Goal: Task Accomplishment & Management: Manage account settings

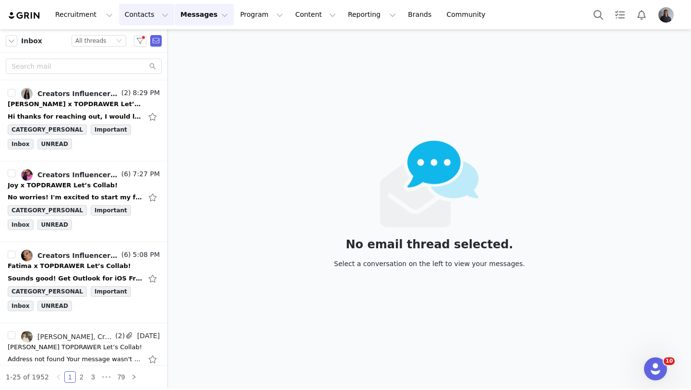
click at [148, 12] on button "Contacts Contacts" at bounding box center [146, 15] width 55 height 22
click at [150, 57] on p "Prospects" at bounding box center [136, 60] width 32 height 10
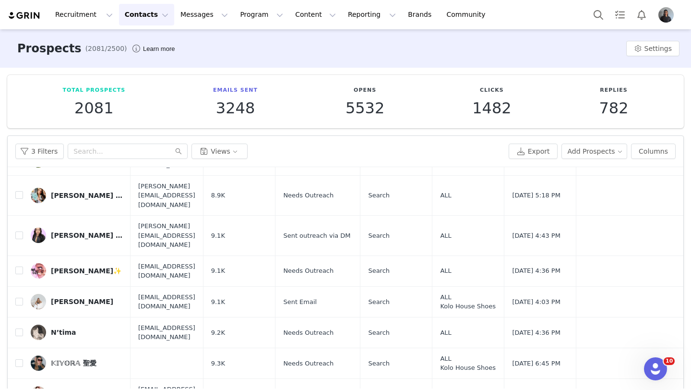
scroll to position [2046, 0]
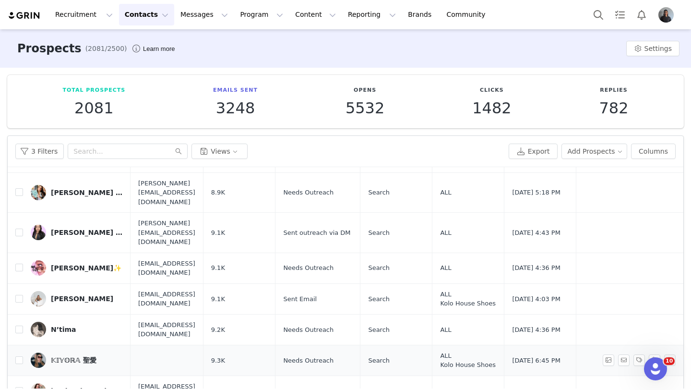
click at [67, 356] on div "𝕂𝕀𝕐𝕆ℝ𝔸 聖愛" at bounding box center [74, 360] width 46 height 8
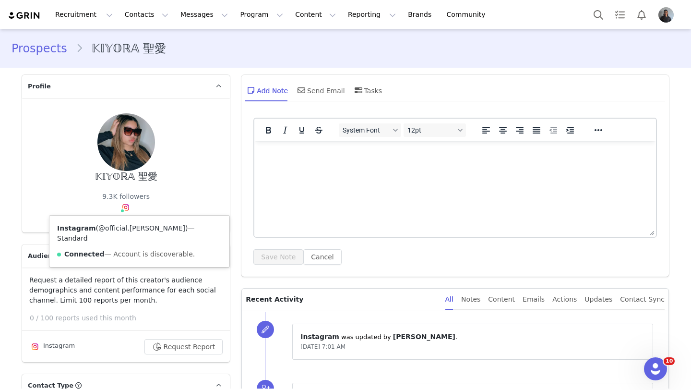
click at [122, 227] on link "@official.ashante" at bounding box center [141, 228] width 87 height 8
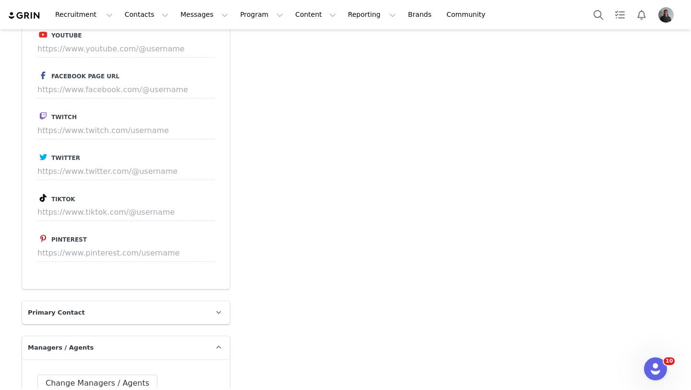
scroll to position [1511, 0]
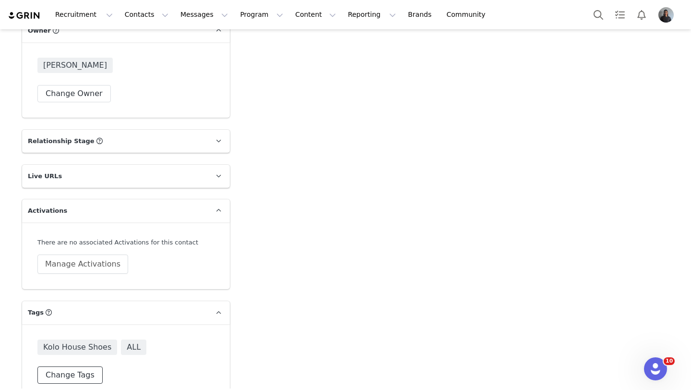
click at [80, 366] on button "Change Tags" at bounding box center [69, 374] width 65 height 17
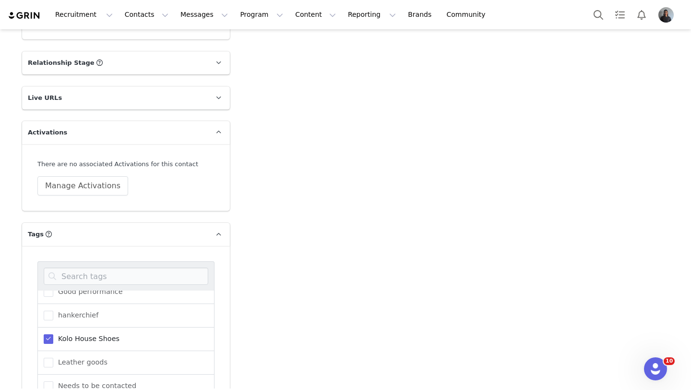
scroll to position [153, 0]
click at [56, 333] on span "Kolo House Shoes" at bounding box center [86, 337] width 66 height 9
click at [53, 333] on input "Kolo House Shoes" at bounding box center [53, 333] width 0 height 0
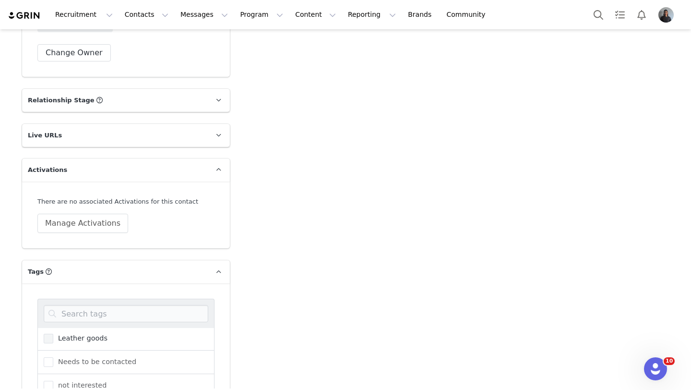
scroll to position [200, 0]
click at [53, 389] on input "not interested" at bounding box center [53, 393] width 0 height 0
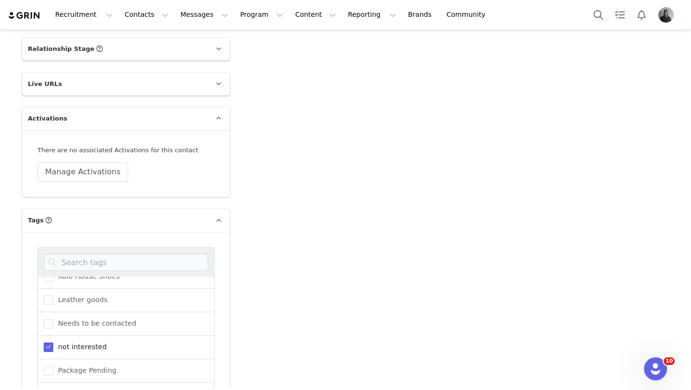
scroll to position [1674, 0]
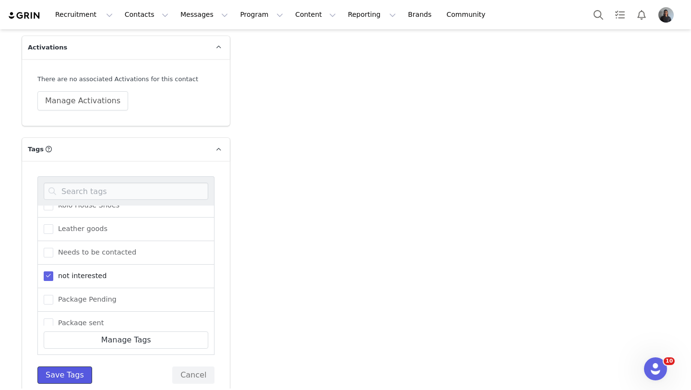
click at [68, 366] on button "Save Tags" at bounding box center [64, 374] width 55 height 17
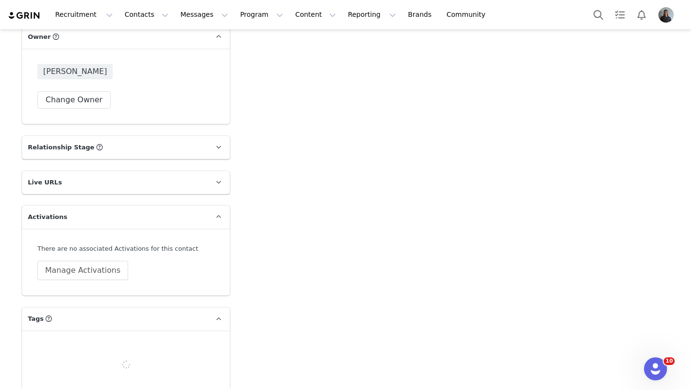
scroll to position [1511, 0]
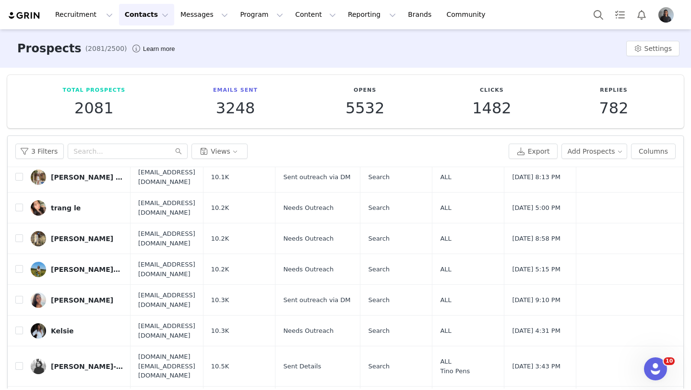
scroll to position [42, 0]
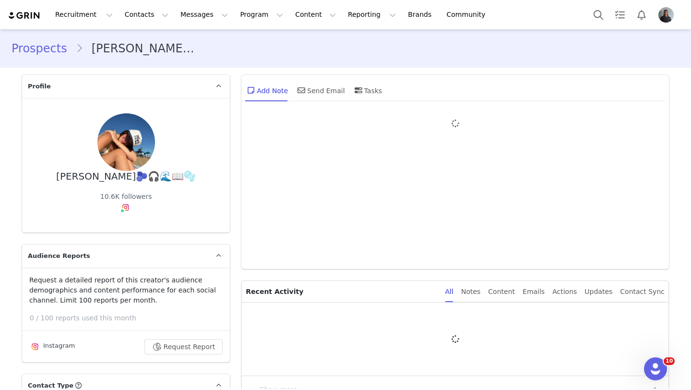
type input "+1 ([GEOGRAPHIC_DATA])"
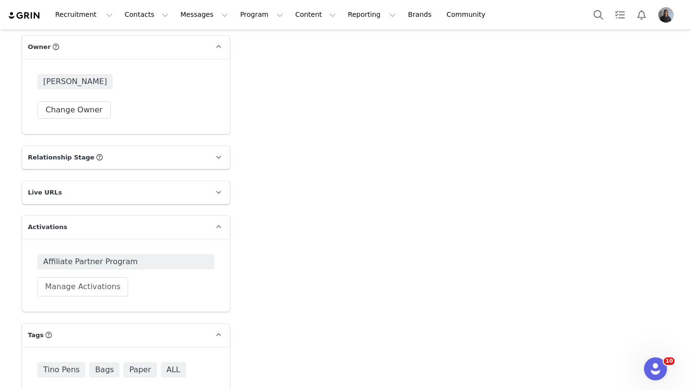
scroll to position [1517, 0]
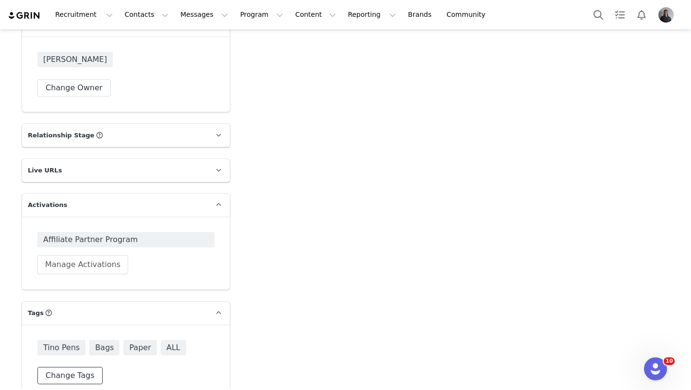
click at [77, 366] on button "Change Tags" at bounding box center [69, 374] width 65 height 17
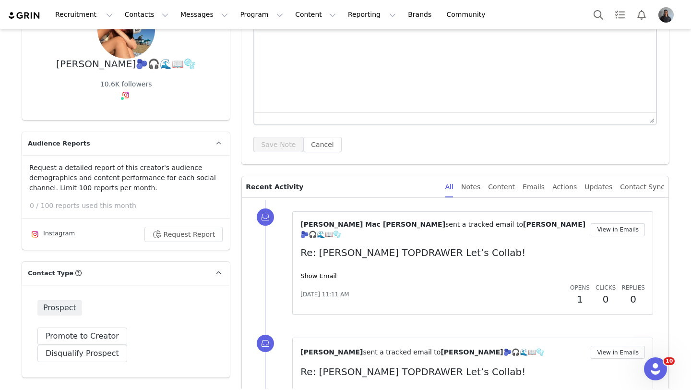
scroll to position [0, 0]
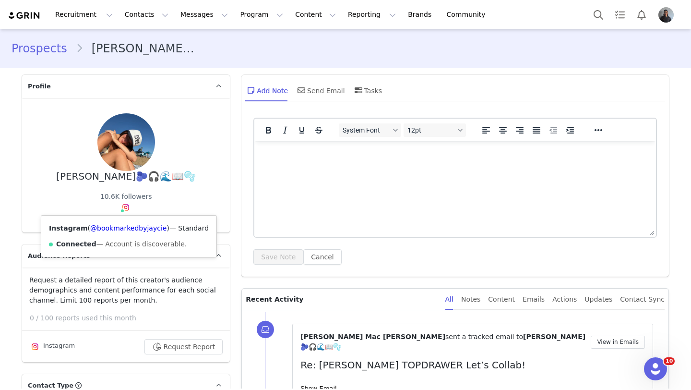
click at [127, 221] on div "Instagram ( @bookmarkedbyjaycie ) — Standard Connected — Account is discoverabl…" at bounding box center [128, 235] width 175 height 41
click at [128, 230] on link "@bookmarkedbyjaycie" at bounding box center [128, 228] width 76 height 8
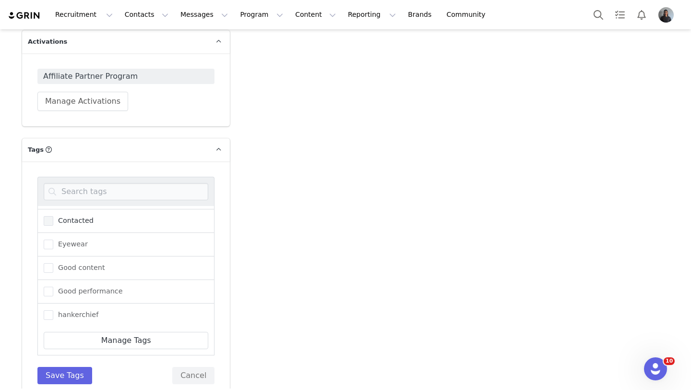
scroll to position [112, 0]
click at [53, 265] on span "hankerchief" at bounding box center [75, 269] width 45 height 9
click at [53, 265] on input "hankerchief" at bounding box center [53, 265] width 0 height 0
click at [52, 289] on span at bounding box center [49, 294] width 10 height 10
click at [53, 289] on input "Kolo House Shoes" at bounding box center [53, 289] width 0 height 0
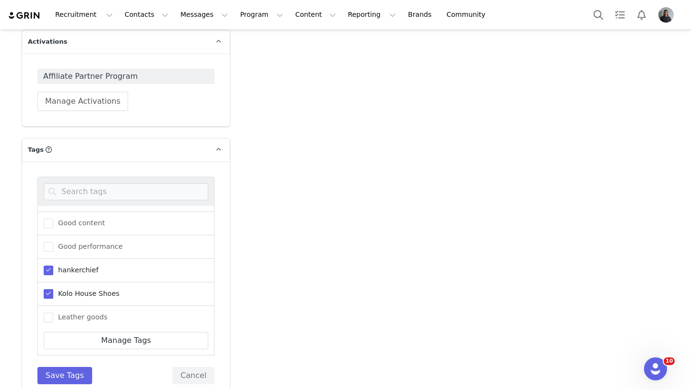
scroll to position [351, 0]
click at [49, 285] on span at bounding box center [49, 290] width 10 height 10
click at [53, 285] on input "Tino Pens" at bounding box center [53, 285] width 0 height 0
click at [48, 215] on span at bounding box center [49, 220] width 10 height 10
click at [53, 215] on input "Paper" at bounding box center [53, 215] width 0 height 0
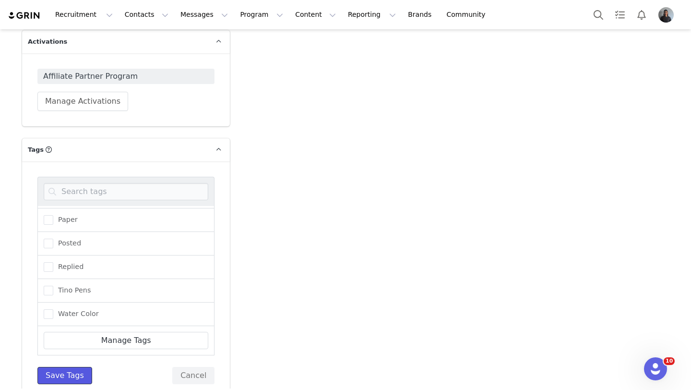
click at [78, 366] on button "Save Tags" at bounding box center [64, 374] width 55 height 17
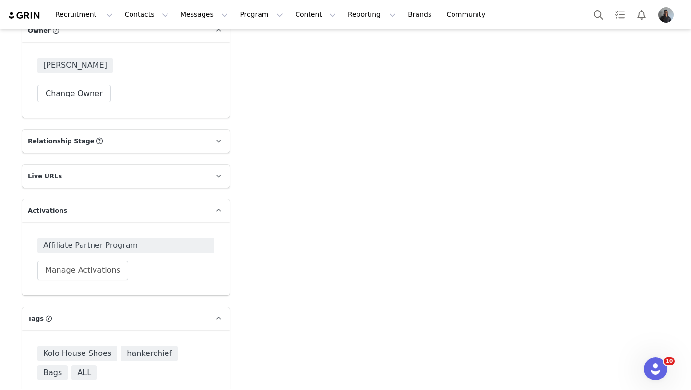
scroll to position [1536, 0]
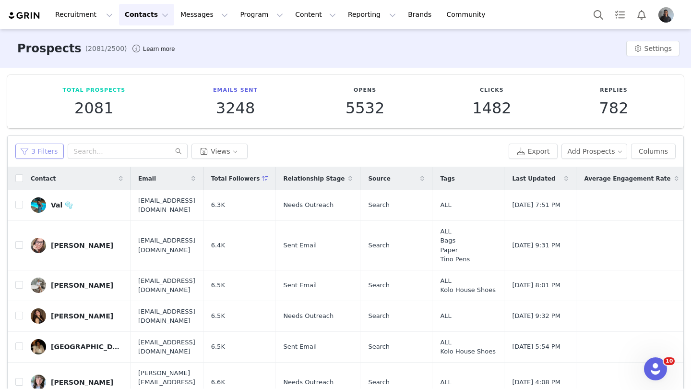
click at [46, 153] on button "3 Filters" at bounding box center [39, 150] width 48 height 15
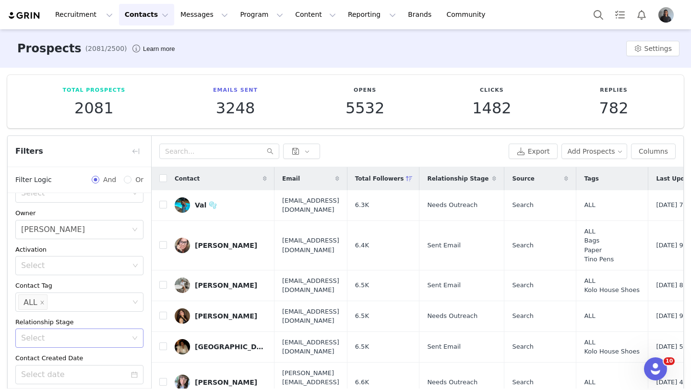
click at [47, 336] on div "Select" at bounding box center [74, 338] width 106 height 10
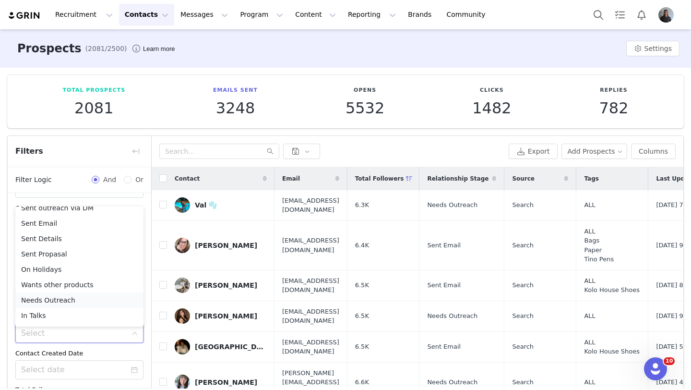
scroll to position [9, 0]
click at [62, 239] on li "Sent Details" at bounding box center [79, 237] width 128 height 15
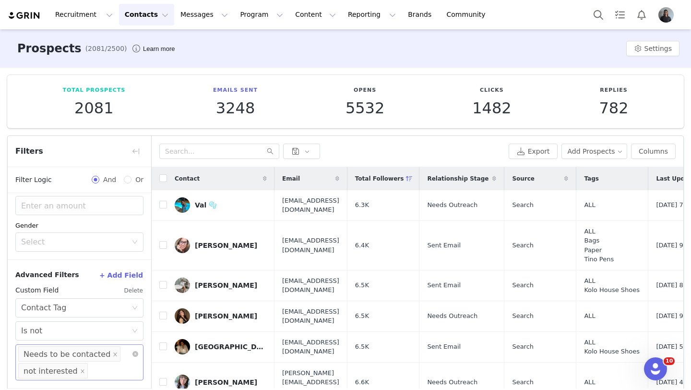
scroll to position [42, 0]
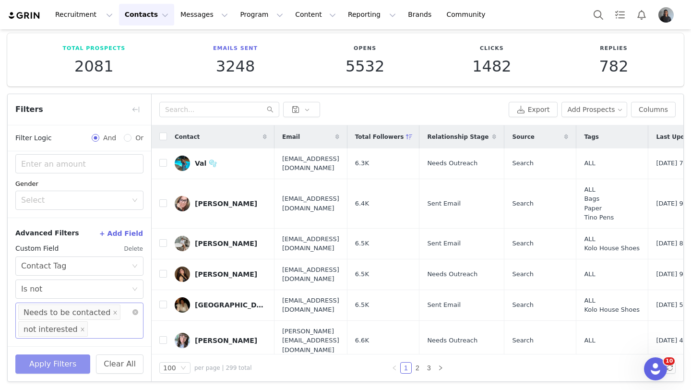
click at [49, 366] on button "Apply Filters" at bounding box center [52, 363] width 75 height 19
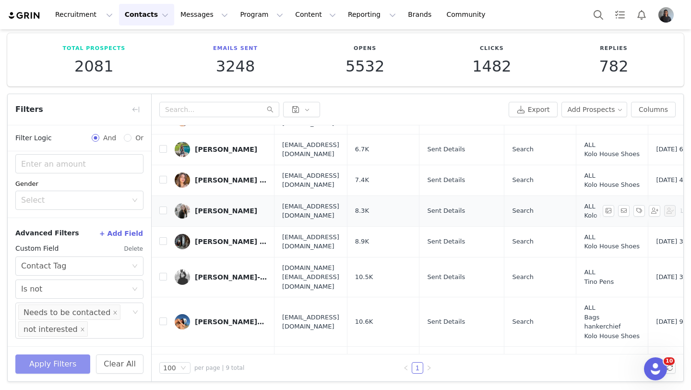
scroll to position [0, 0]
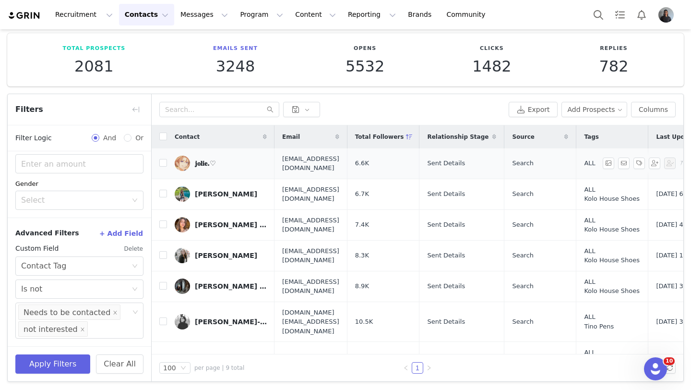
click at [208, 166] on div "𝐣𝐨𝐥𝐢𝐞.♡" at bounding box center [205, 163] width 21 height 8
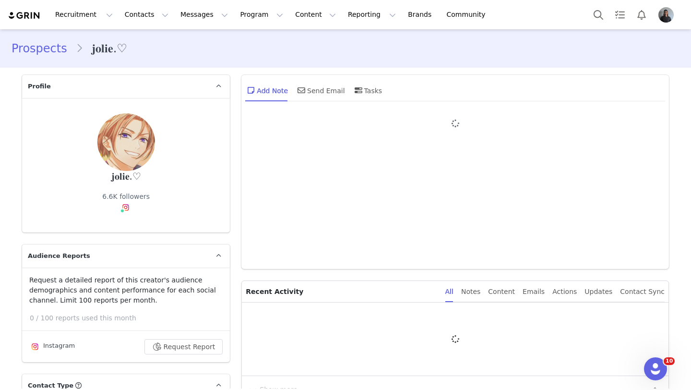
type input "+1 ([GEOGRAPHIC_DATA])"
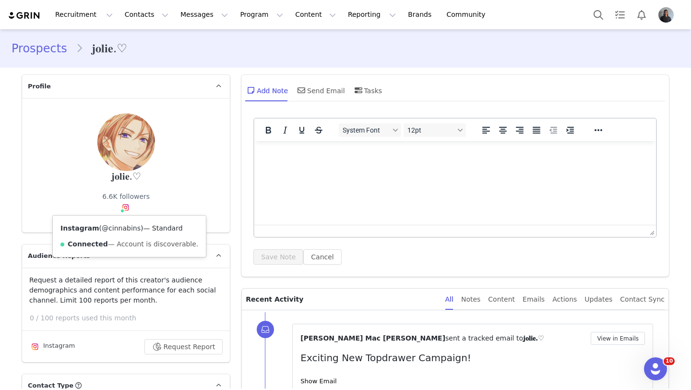
click at [127, 226] on link "@cinnabins" at bounding box center [121, 228] width 39 height 8
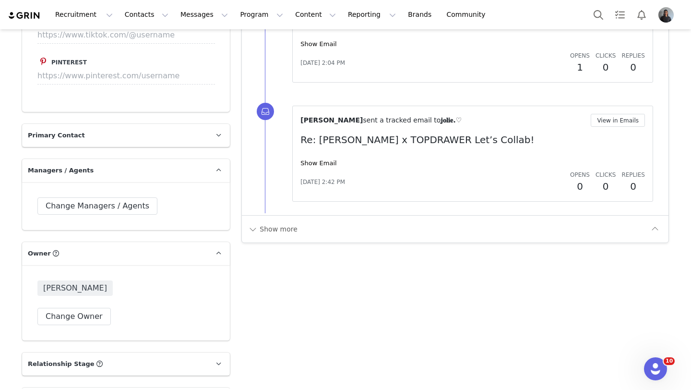
scroll to position [1517, 0]
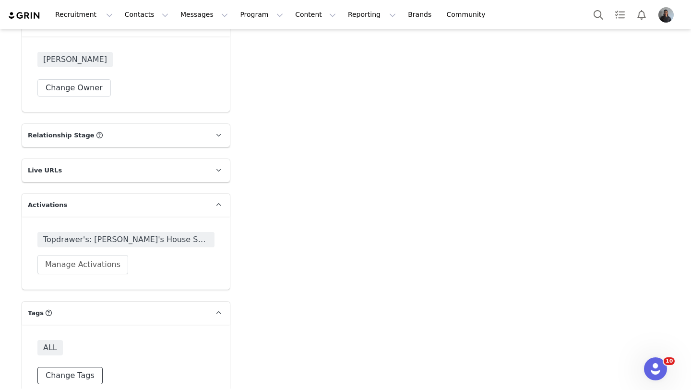
click at [83, 366] on button "Change Tags" at bounding box center [69, 374] width 65 height 17
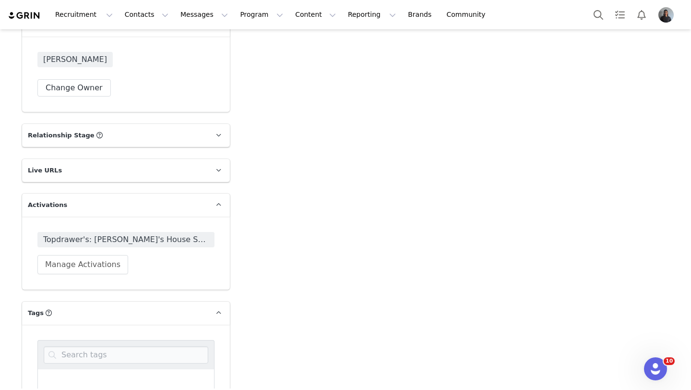
scroll to position [1538, 0]
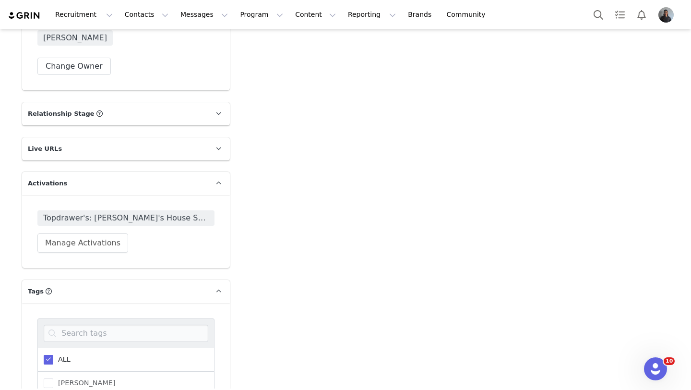
click at [71, 347] on div "ALL" at bounding box center [125, 359] width 177 height 24
click at [54, 355] on span "ALL" at bounding box center [61, 359] width 17 height 9
click at [53, 355] on input "ALL" at bounding box center [53, 355] width 0 height 0
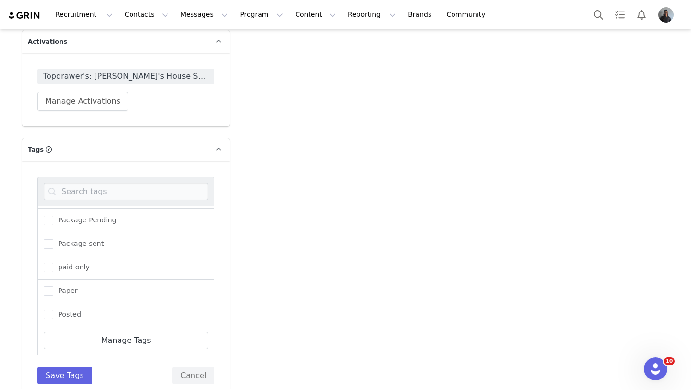
scroll to position [282, 0]
click at [51, 284] on span at bounding box center [49, 289] width 10 height 10
click at [53, 284] on input "Paper" at bounding box center [53, 284] width 0 height 0
click at [50, 285] on span at bounding box center [49, 290] width 10 height 10
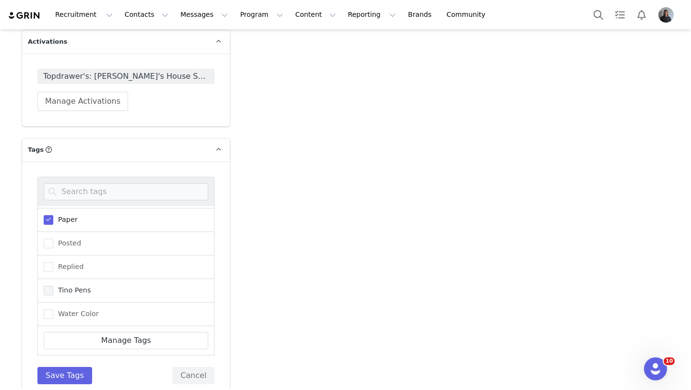
click at [53, 285] on input "Tino Pens" at bounding box center [53, 285] width 0 height 0
click at [66, 366] on button "Save Tags" at bounding box center [64, 374] width 55 height 17
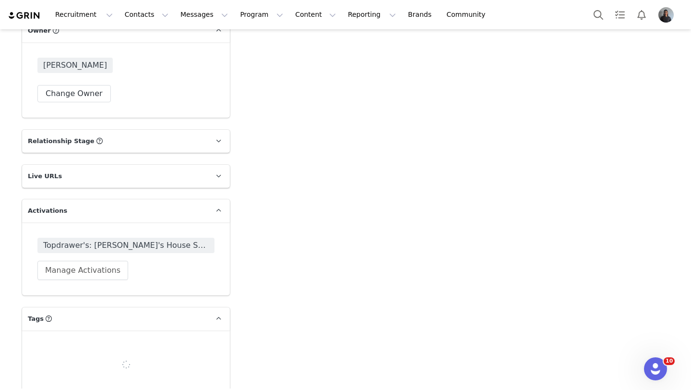
scroll to position [1517, 0]
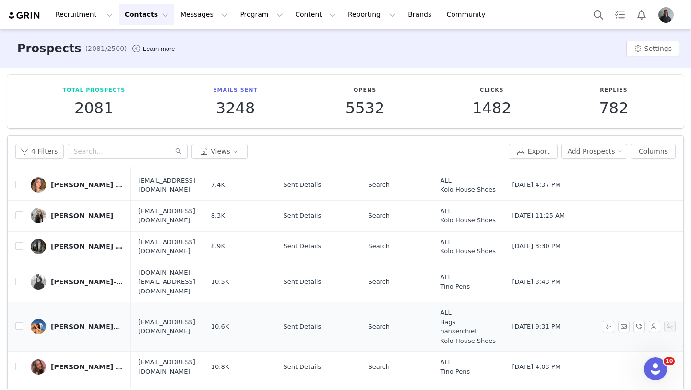
scroll to position [59, 0]
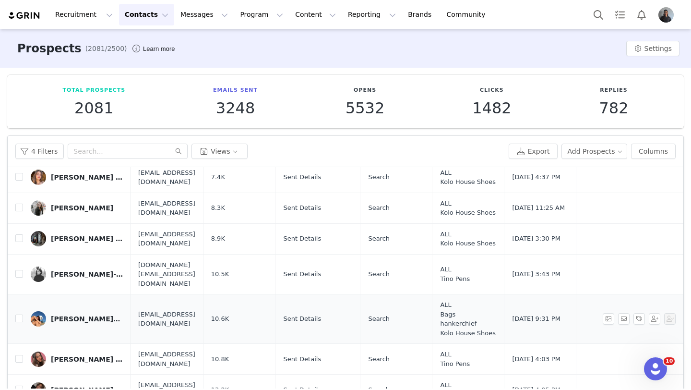
click at [77, 315] on div "jaycie🫐🎧🌊📖🫧" at bounding box center [87, 319] width 72 height 8
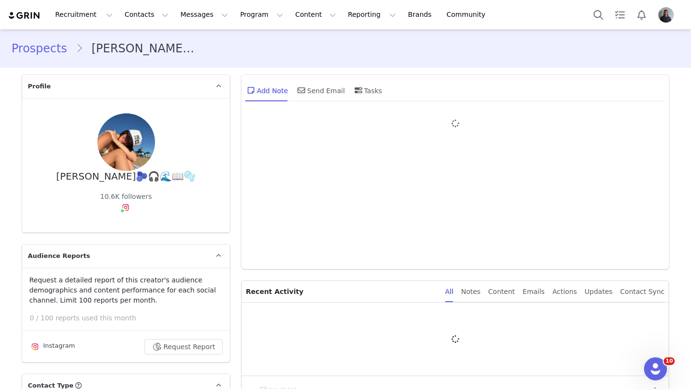
type input "+1 ([GEOGRAPHIC_DATA])"
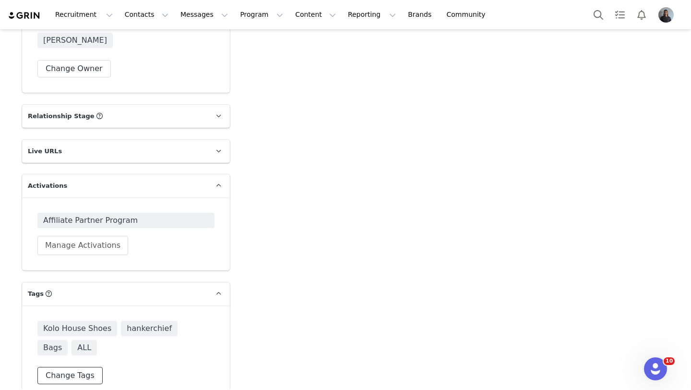
click at [69, 366] on button "Change Tags" at bounding box center [69, 374] width 65 height 17
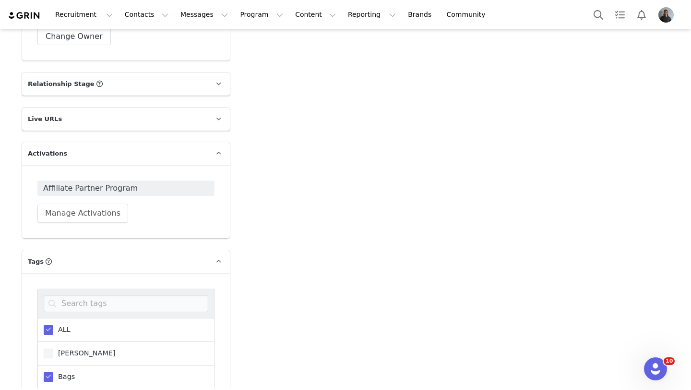
scroll to position [1575, 0]
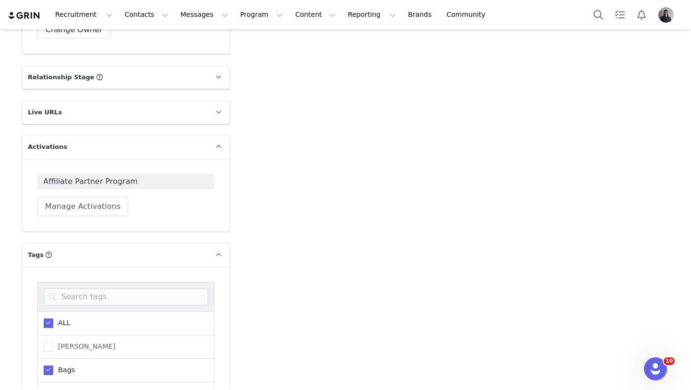
click at [50, 318] on span at bounding box center [49, 323] width 10 height 10
click at [53, 318] on input "ALL" at bounding box center [53, 318] width 0 height 0
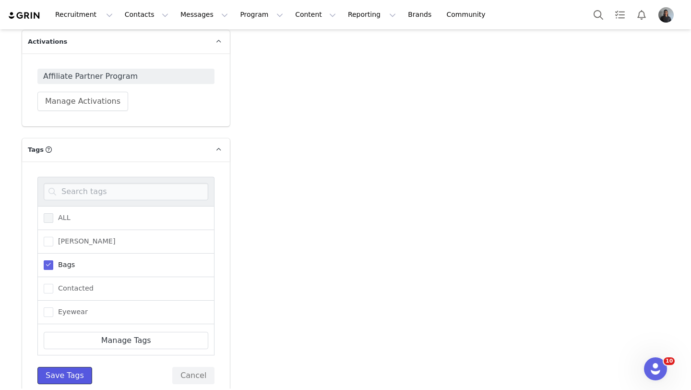
click at [77, 366] on button "Save Tags" at bounding box center [64, 374] width 55 height 17
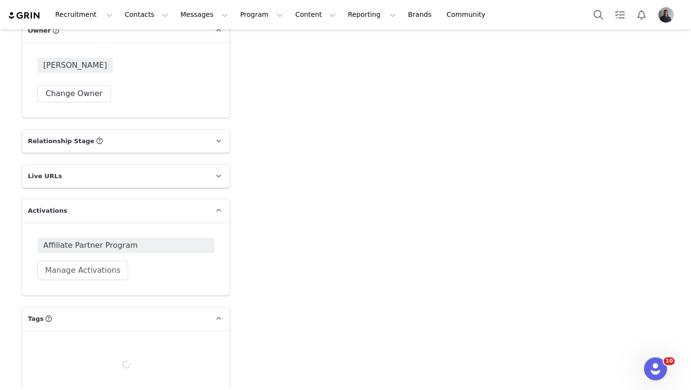
scroll to position [1517, 0]
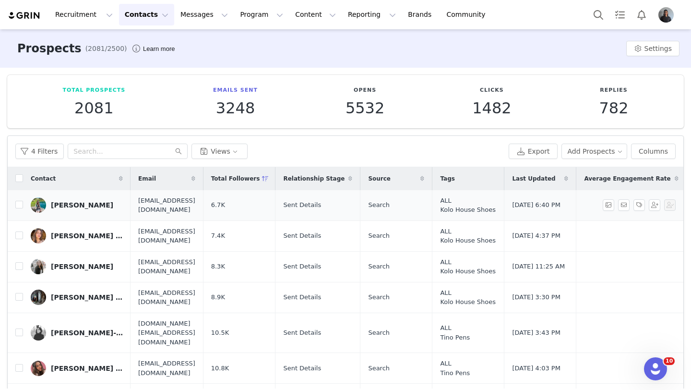
click at [84, 208] on div "Madi Wooley" at bounding box center [82, 205] width 62 height 8
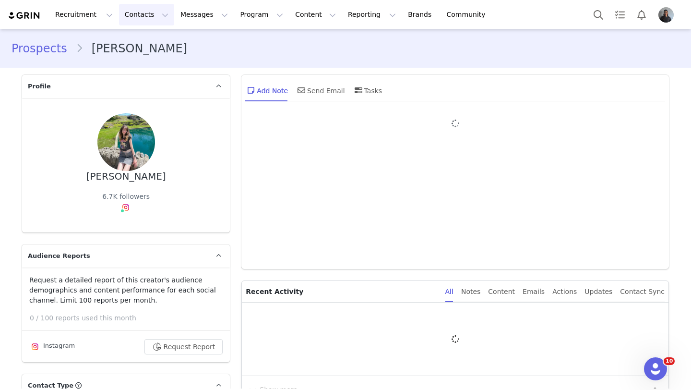
type input "+1 ([GEOGRAPHIC_DATA])"
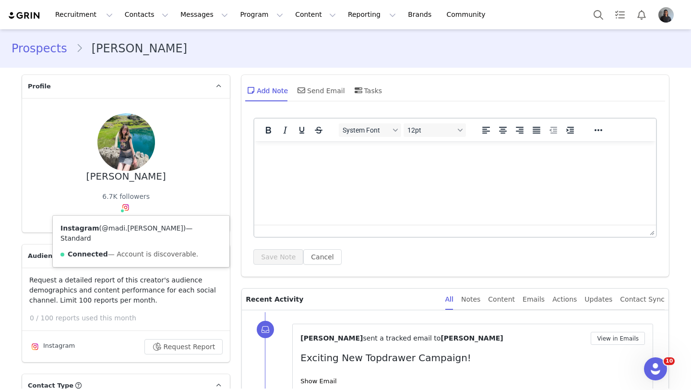
click at [127, 229] on link "@madi.wooley" at bounding box center [143, 228] width 82 height 8
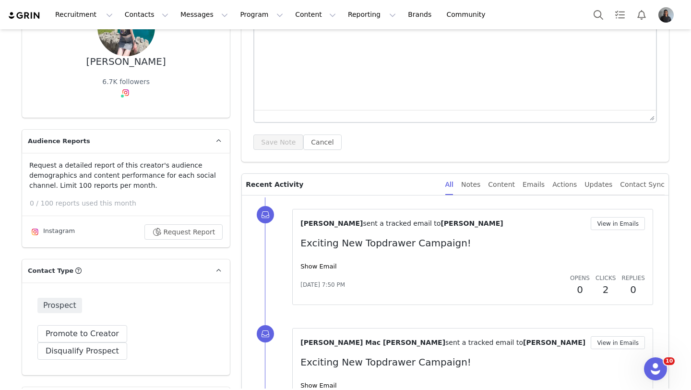
scroll to position [1517, 0]
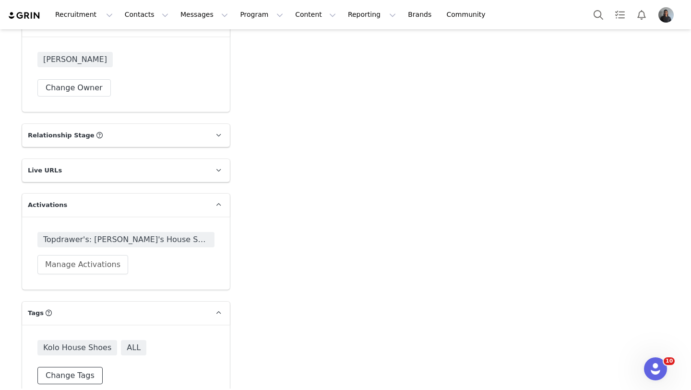
click at [79, 366] on button "Change Tags" at bounding box center [69, 374] width 65 height 17
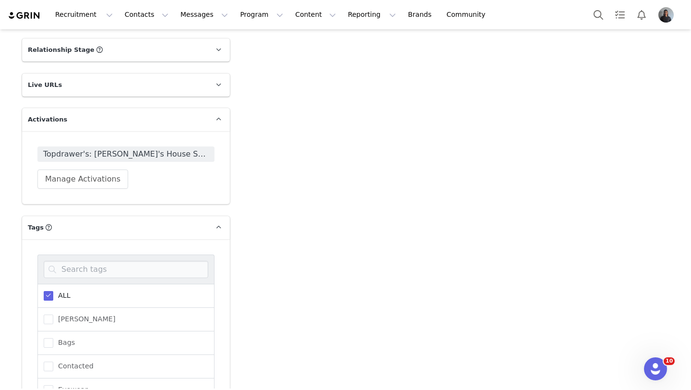
scroll to position [1611, 0]
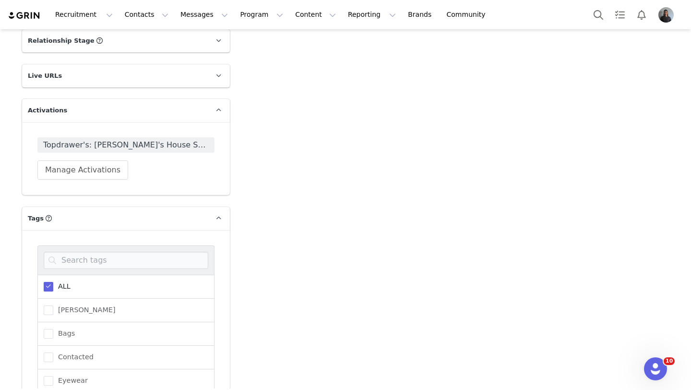
click at [60, 282] on span "ALL" at bounding box center [61, 286] width 17 height 9
click at [53, 282] on input "ALL" at bounding box center [53, 282] width 0 height 0
click at [54, 329] on span "Bags" at bounding box center [64, 333] width 22 height 9
click at [53, 329] on input "Bags" at bounding box center [53, 329] width 0 height 0
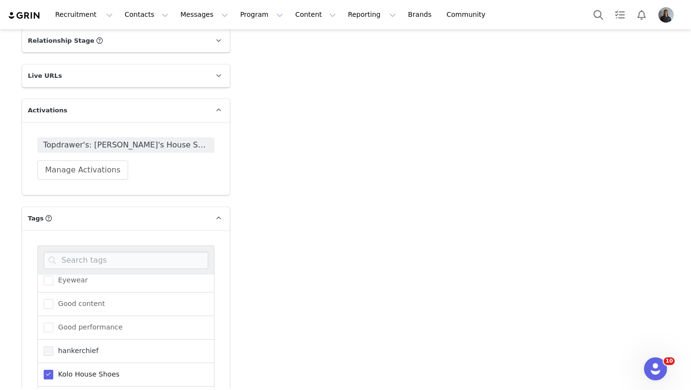
click at [53, 346] on span "hankerchief" at bounding box center [75, 350] width 45 height 9
click at [53, 346] on input "hankerchief" at bounding box center [53, 346] width 0 height 0
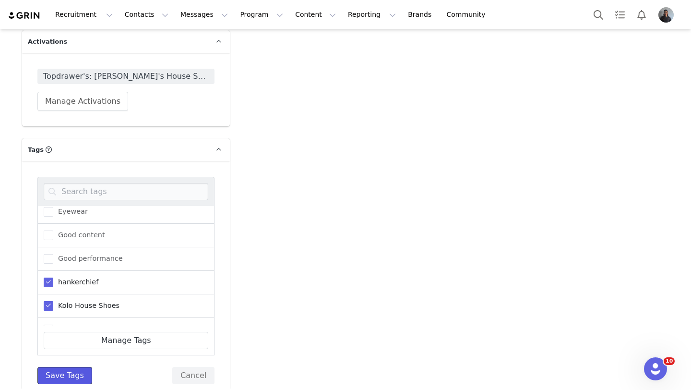
click at [80, 366] on button "Save Tags" at bounding box center [64, 374] width 55 height 17
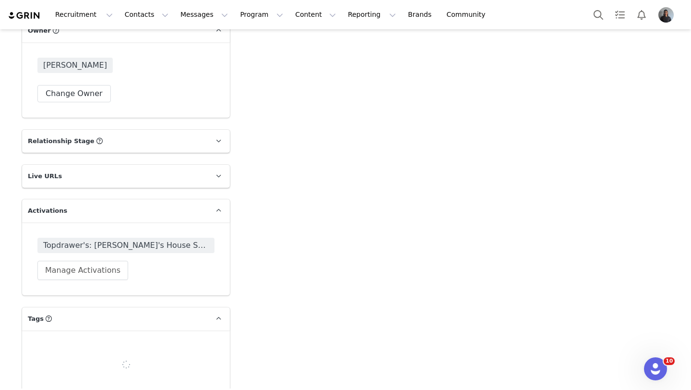
scroll to position [1517, 0]
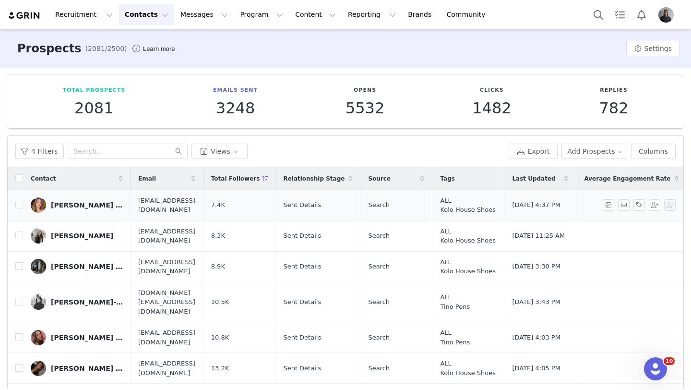
click at [61, 207] on div "maddy garrett ✨🤎🏔️" at bounding box center [87, 205] width 72 height 8
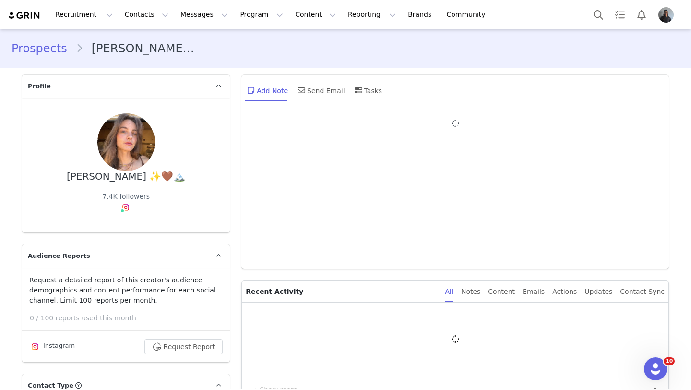
type input "+1 ([GEOGRAPHIC_DATA])"
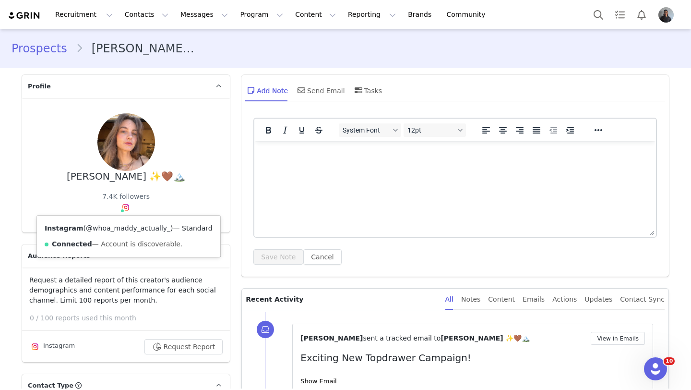
click at [124, 226] on link "@whoa_maddy_actually_" at bounding box center [128, 228] width 84 height 8
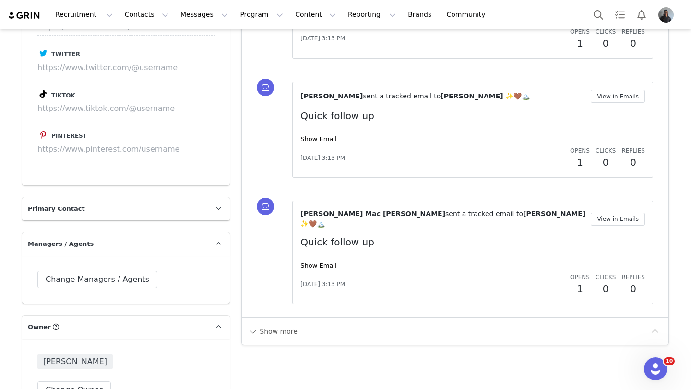
scroll to position [1517, 0]
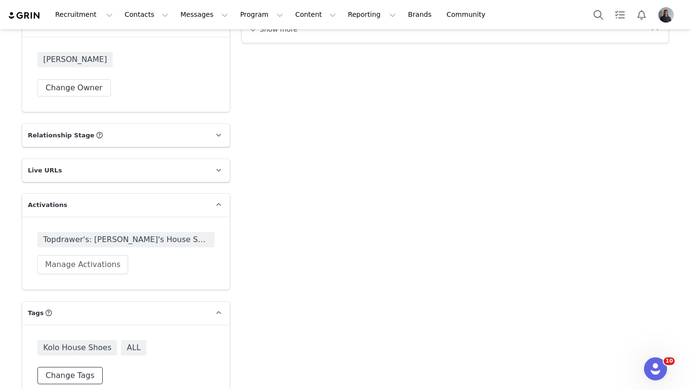
click at [66, 366] on button "Change Tags" at bounding box center [69, 374] width 65 height 17
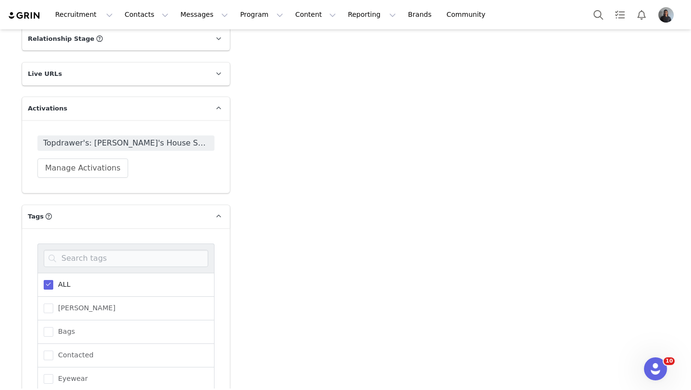
scroll to position [1621, 0]
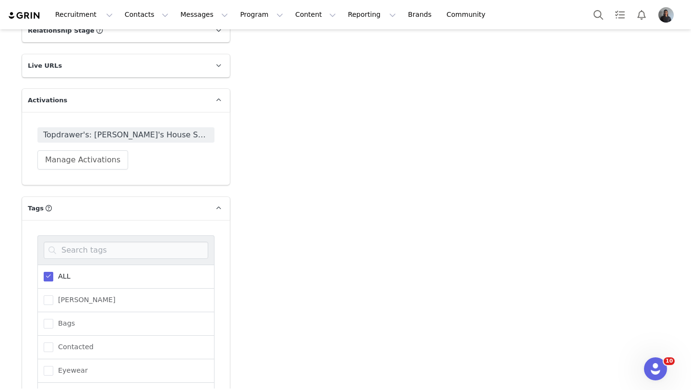
click at [55, 272] on span "ALL" at bounding box center [61, 276] width 17 height 9
click at [53, 272] on input "ALL" at bounding box center [53, 272] width 0 height 0
click at [53, 319] on span at bounding box center [49, 324] width 10 height 10
click at [53, 319] on input "Bags" at bounding box center [53, 319] width 0 height 0
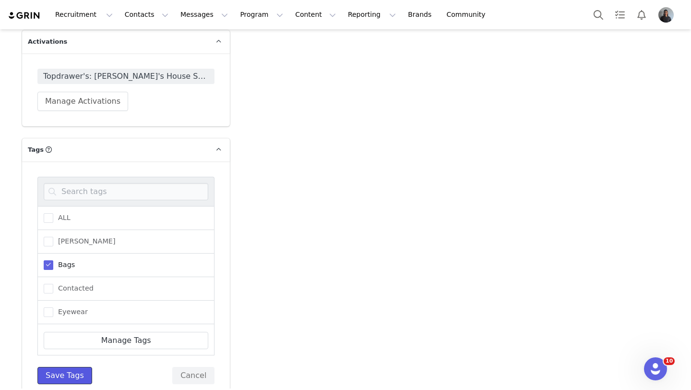
click at [46, 366] on button "Save Tags" at bounding box center [64, 374] width 55 height 17
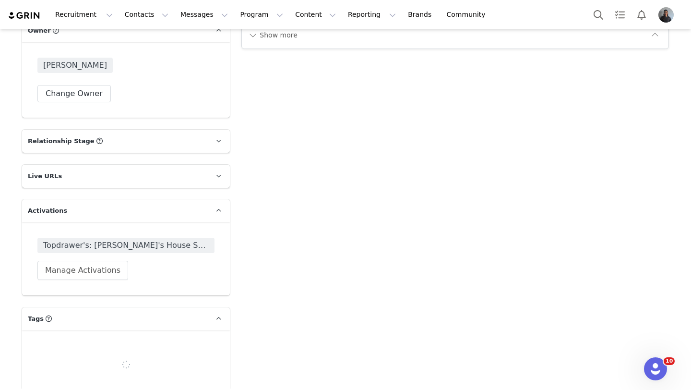
scroll to position [1517, 0]
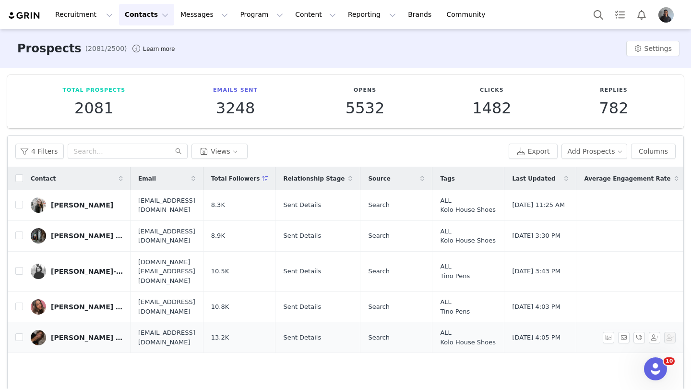
click at [75, 333] on div "Kelly ✵ Holistic Lifestyle Coach" at bounding box center [87, 337] width 72 height 8
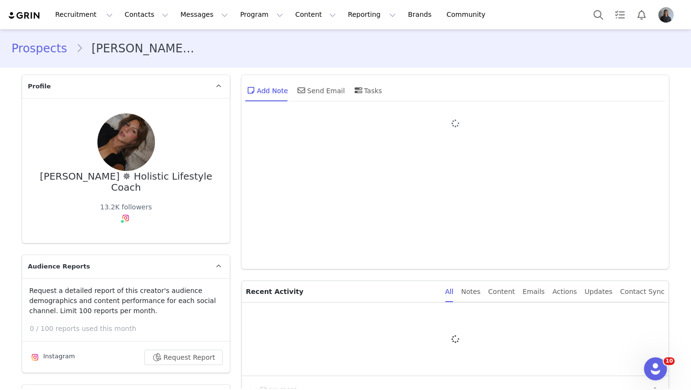
type input "+1 ([GEOGRAPHIC_DATA])"
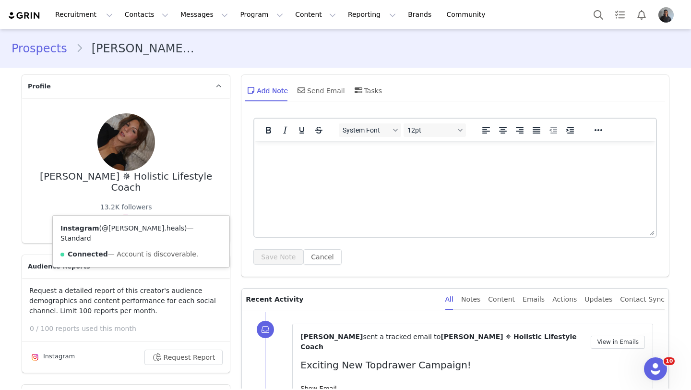
click at [123, 228] on link "@kelly.heals" at bounding box center [143, 228] width 83 height 8
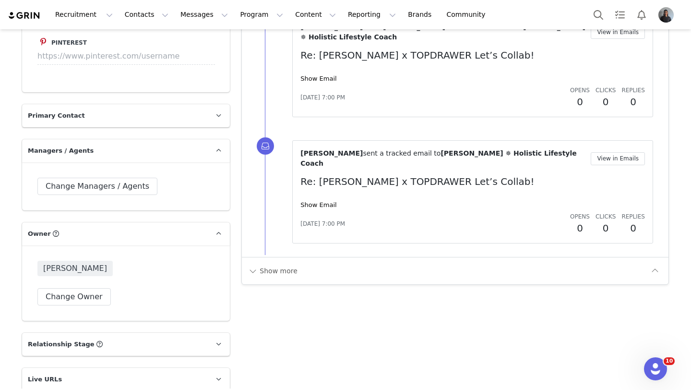
scroll to position [1517, 0]
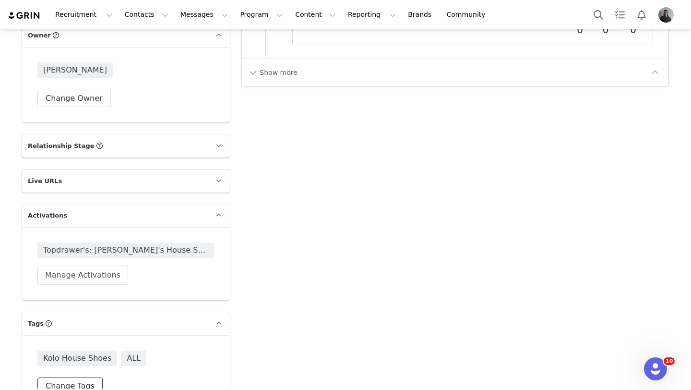
click at [83, 377] on button "Change Tags" at bounding box center [69, 385] width 65 height 17
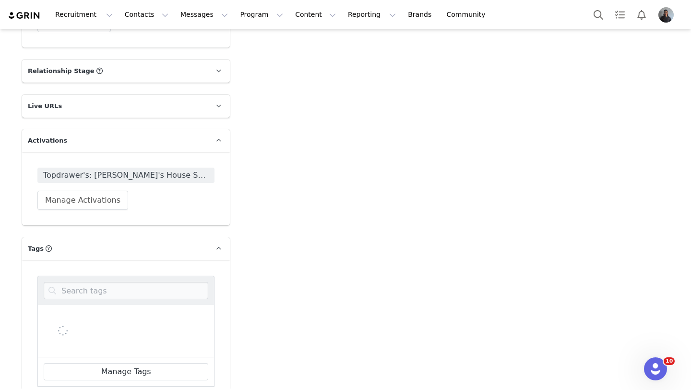
scroll to position [1606, 0]
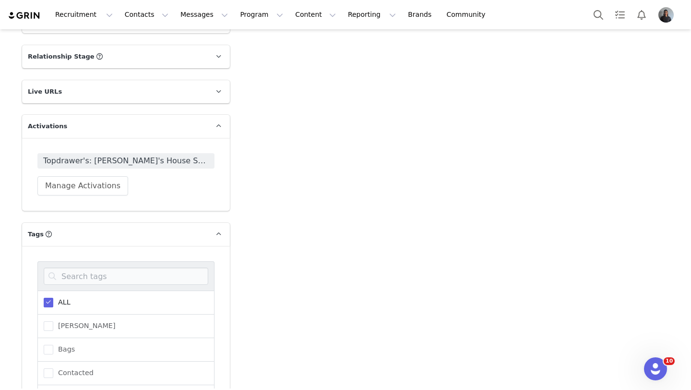
click at [61, 297] on span "ALL" at bounding box center [61, 301] width 17 height 9
click at [53, 297] on input "ALL" at bounding box center [53, 297] width 0 height 0
click at [60, 344] on span "Bags" at bounding box center [64, 348] width 22 height 9
click at [53, 344] on input "Bags" at bounding box center [53, 344] width 0 height 0
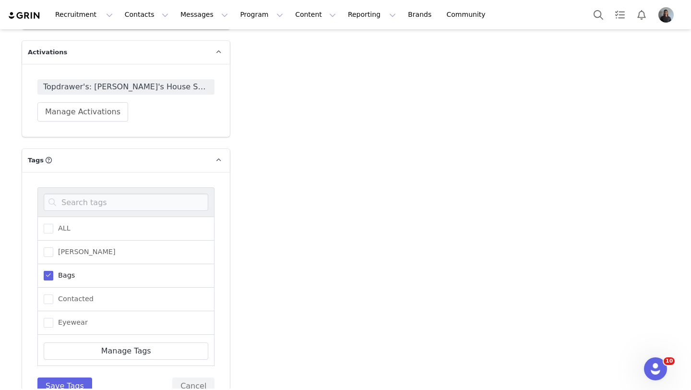
click at [46, 347] on div "ALL Andrew Bags Contacted Eyewear Good content Good performance hankerchief Kol…" at bounding box center [125, 290] width 177 height 207
click at [47, 377] on button "Save Tags" at bounding box center [64, 385] width 55 height 17
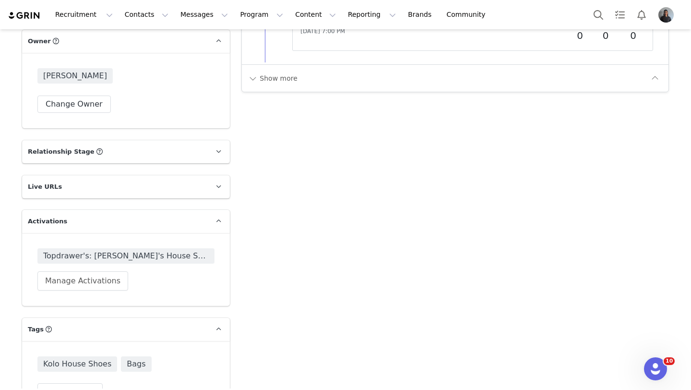
scroll to position [1517, 0]
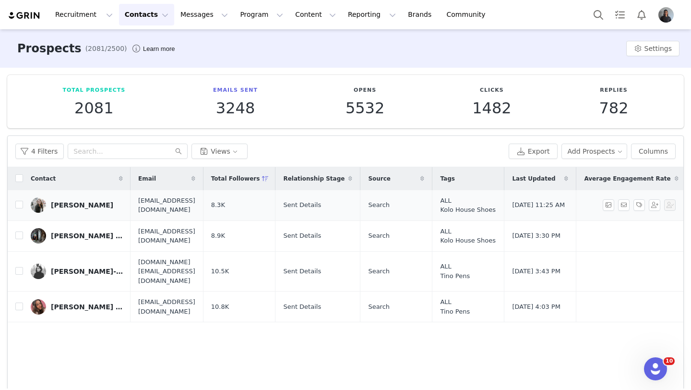
click at [64, 204] on div "Nicole Thomson" at bounding box center [82, 205] width 62 height 8
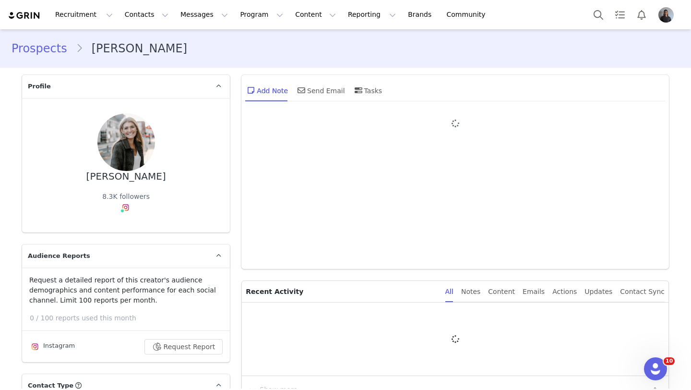
type input "+1 ([GEOGRAPHIC_DATA])"
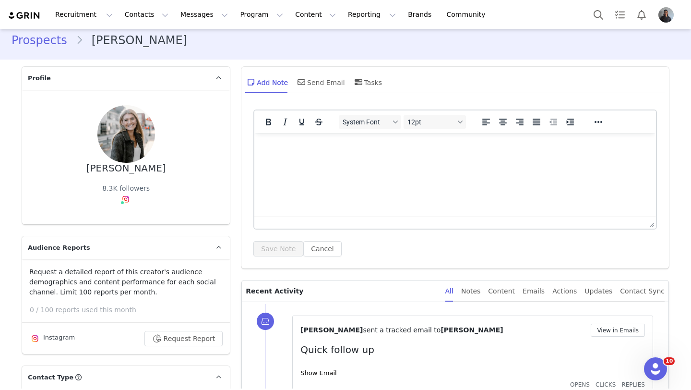
scroll to position [3, 0]
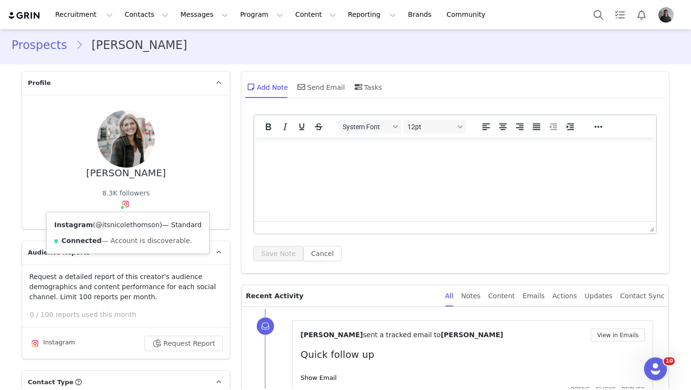
click at [127, 223] on link "@itsnicolethomson" at bounding box center [127, 225] width 64 height 8
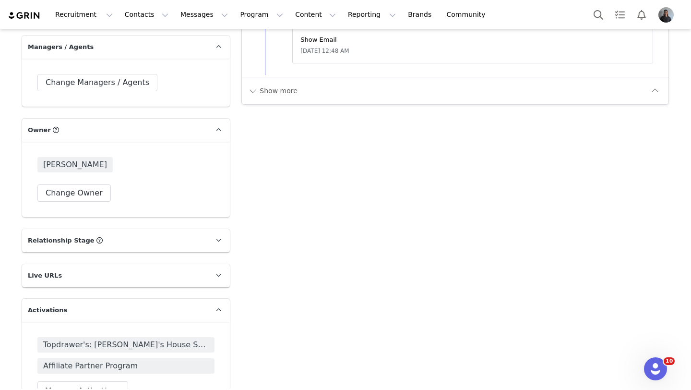
scroll to position [1538, 0]
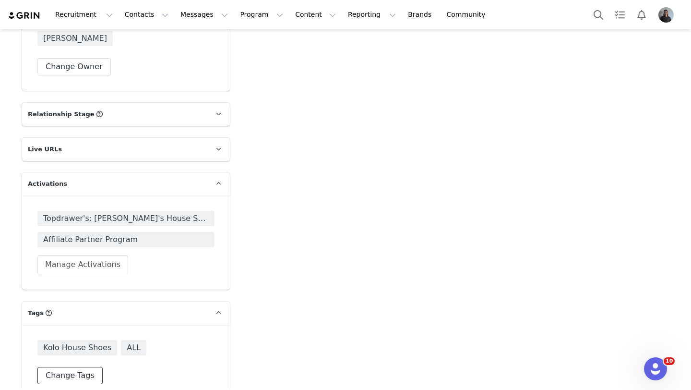
click at [64, 366] on button "Change Tags" at bounding box center [69, 374] width 65 height 17
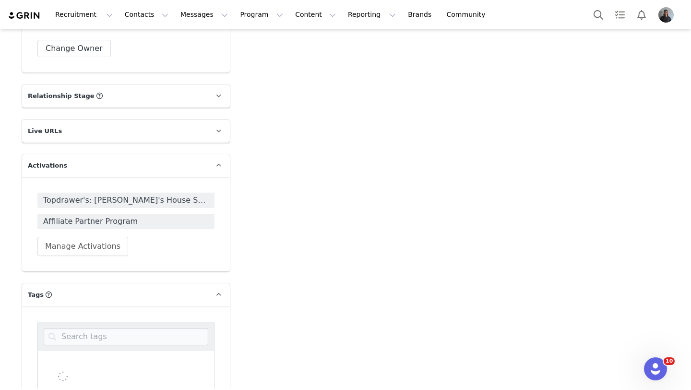
scroll to position [1569, 0]
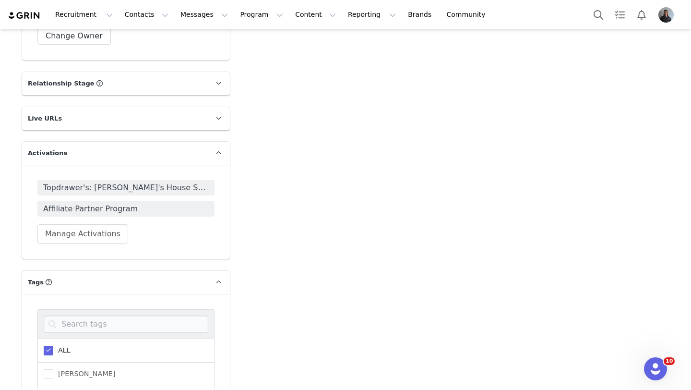
click at [59, 345] on span "ALL" at bounding box center [61, 349] width 17 height 9
click at [53, 345] on input "ALL" at bounding box center [53, 345] width 0 height 0
click at [54, 362] on span "hankerchief" at bounding box center [75, 366] width 45 height 9
click at [53, 362] on input "hankerchief" at bounding box center [53, 362] width 0 height 0
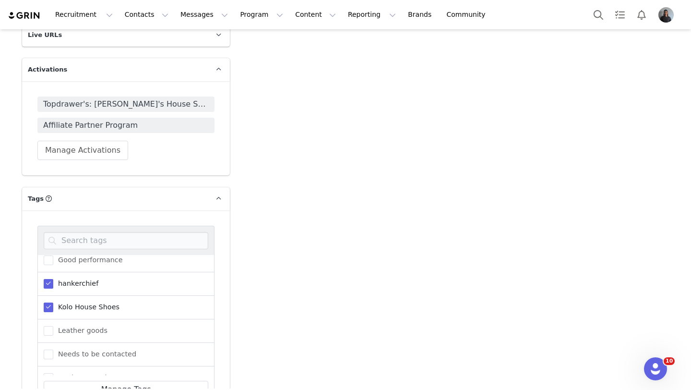
scroll to position [1701, 0]
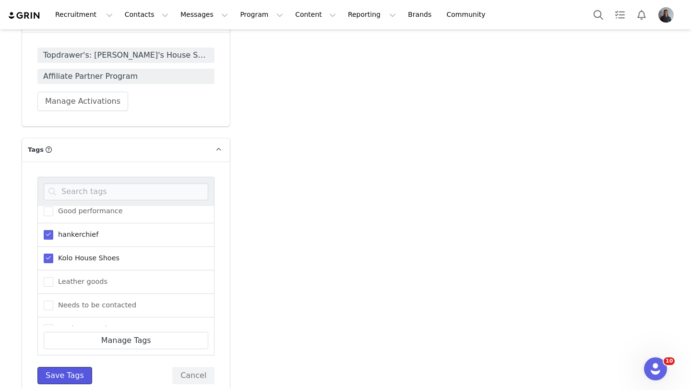
click at [72, 366] on button "Save Tags" at bounding box center [64, 374] width 55 height 17
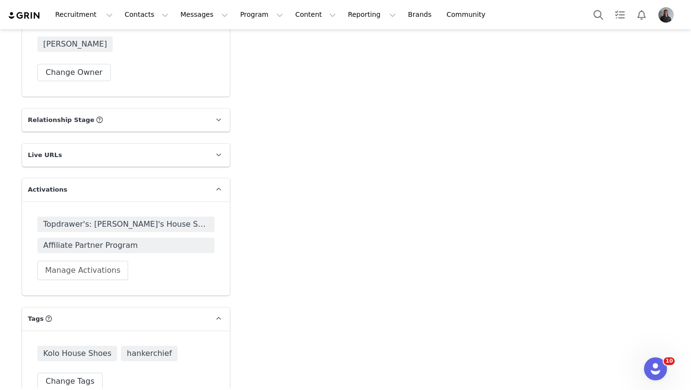
scroll to position [1538, 0]
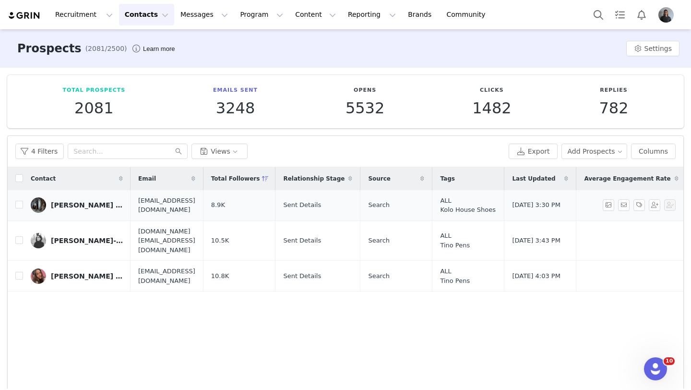
click at [61, 204] on div "𝐌𝐢𝐜𝐡𝐞𝐥𝐥𝐞 | Lifestyle + Self-Care" at bounding box center [87, 205] width 72 height 8
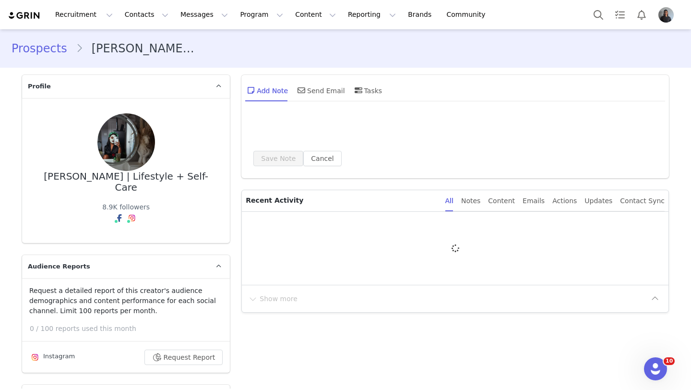
type input "+1 ([GEOGRAPHIC_DATA])"
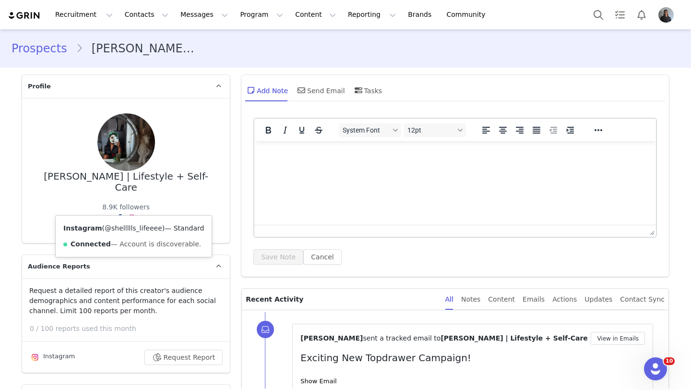
click at [130, 229] on link "@shellllls_lifeeee" at bounding box center [134, 228] width 58 height 8
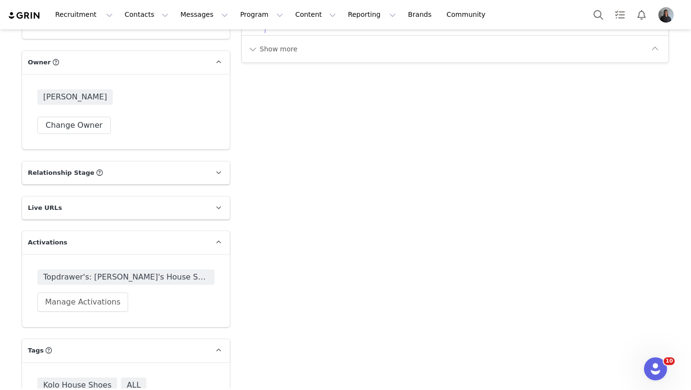
scroll to position [1517, 0]
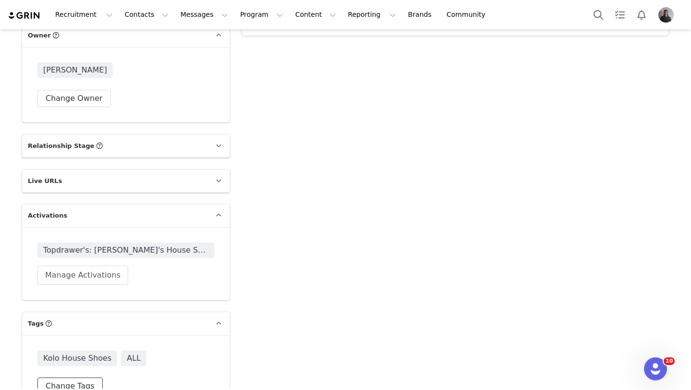
click at [84, 377] on button "Change Tags" at bounding box center [69, 385] width 65 height 17
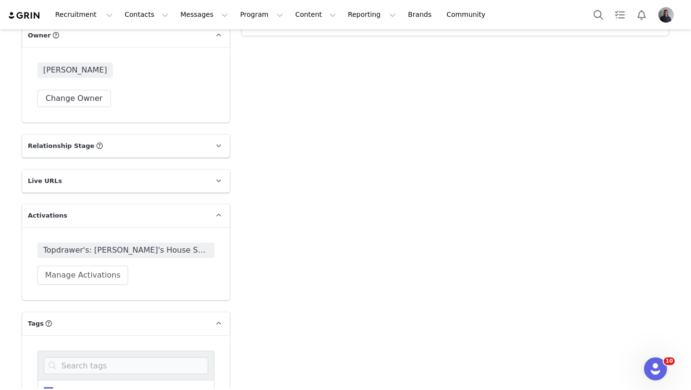
click at [48, 387] on span at bounding box center [49, 392] width 10 height 10
click at [53, 387] on input "ALL" at bounding box center [53, 387] width 0 height 0
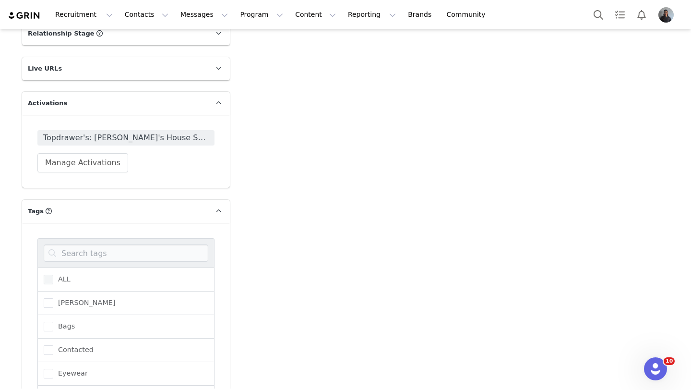
scroll to position [1680, 0]
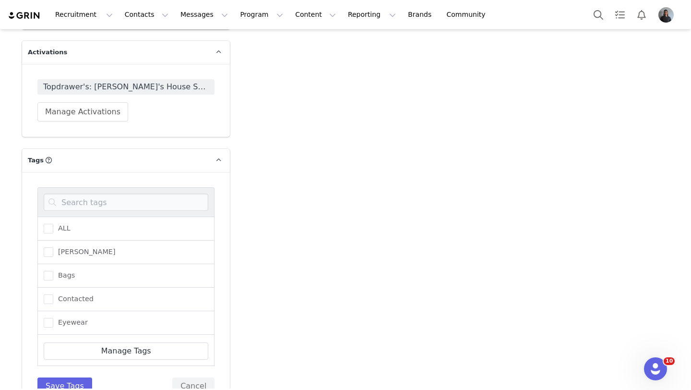
click at [61, 367] on div "ALL Andrew Bags Contacted Eyewear Good content Good performance hankerchief Kol…" at bounding box center [126, 291] width 208 height 238
click at [61, 377] on button "Save Tags" at bounding box center [64, 385] width 55 height 17
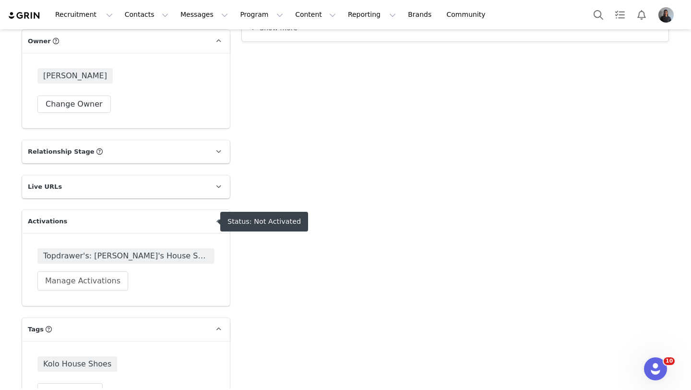
scroll to position [1517, 0]
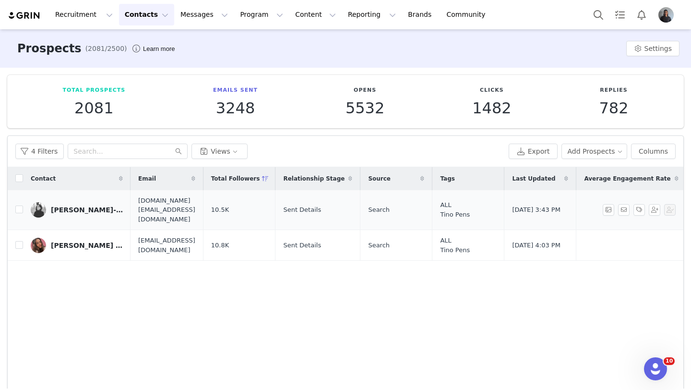
click at [68, 202] on link "SOPHIA BASALDUA-SUN, Ph.D." at bounding box center [77, 209] width 92 height 15
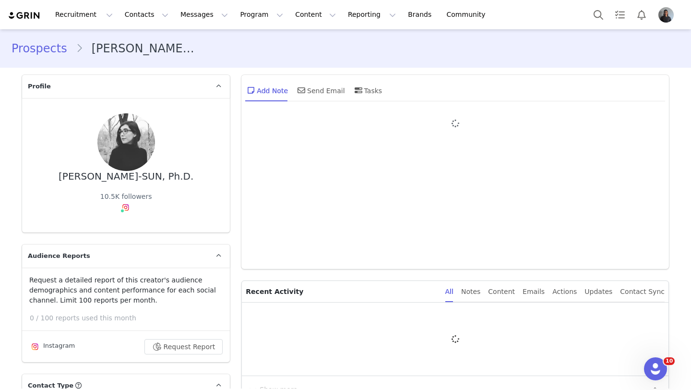
type input "+1 ([GEOGRAPHIC_DATA])"
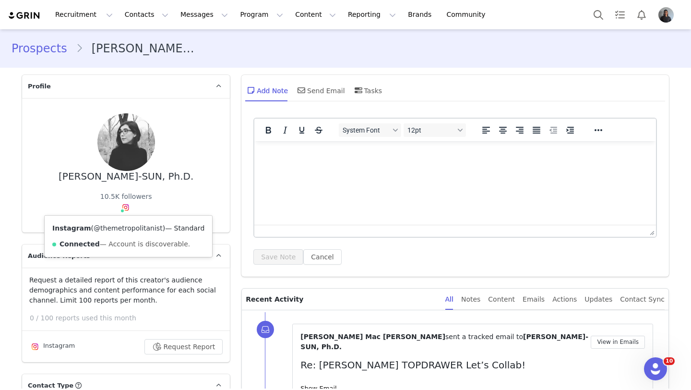
click at [126, 228] on link "@themetropolitanist" at bounding box center [128, 228] width 69 height 8
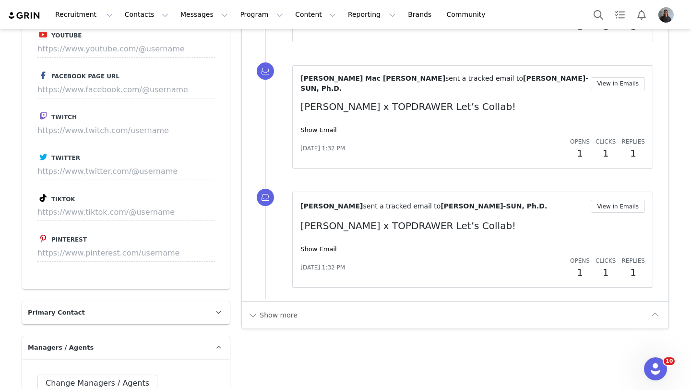
scroll to position [1517, 0]
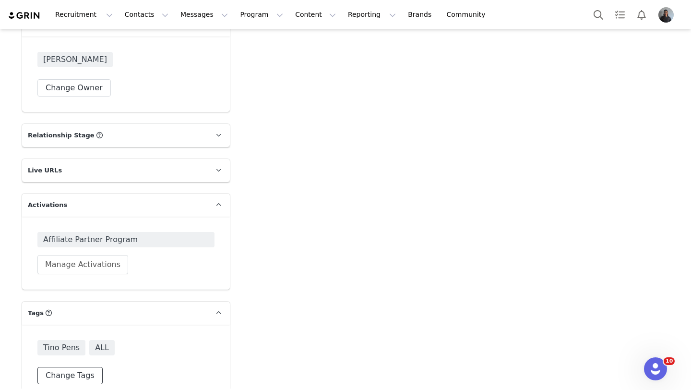
click at [72, 366] on button "Change Tags" at bounding box center [69, 374] width 65 height 17
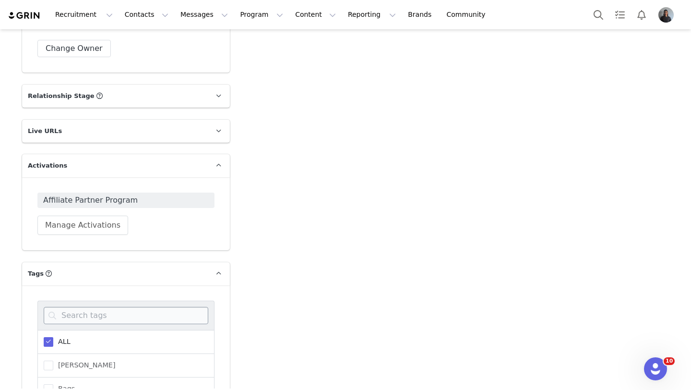
scroll to position [1584, 0]
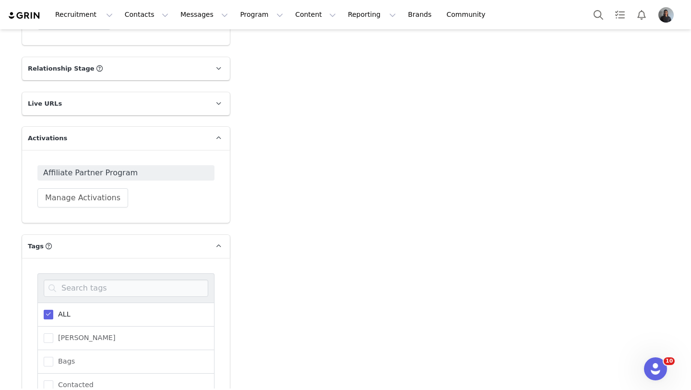
click at [49, 309] on span at bounding box center [49, 314] width 10 height 10
click at [53, 309] on input "ALL" at bounding box center [53, 309] width 0 height 0
click at [52, 389] on span at bounding box center [49, 397] width 10 height 10
click at [53, 389] on input "Paper" at bounding box center [53, 392] width 0 height 0
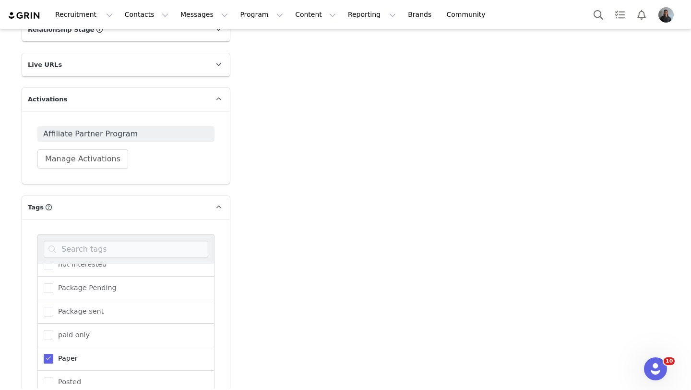
scroll to position [1680, 0]
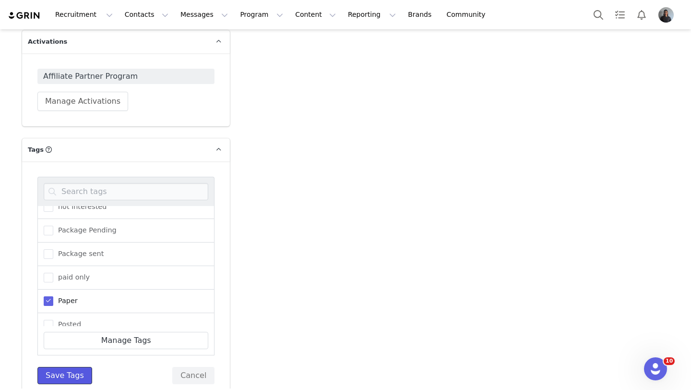
click at [59, 366] on button "Save Tags" at bounding box center [64, 374] width 55 height 17
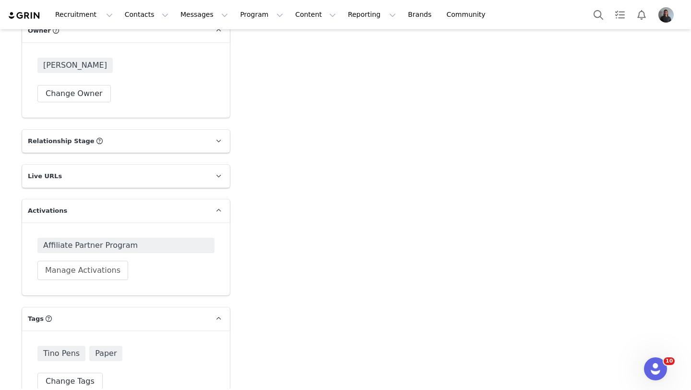
scroll to position [1517, 0]
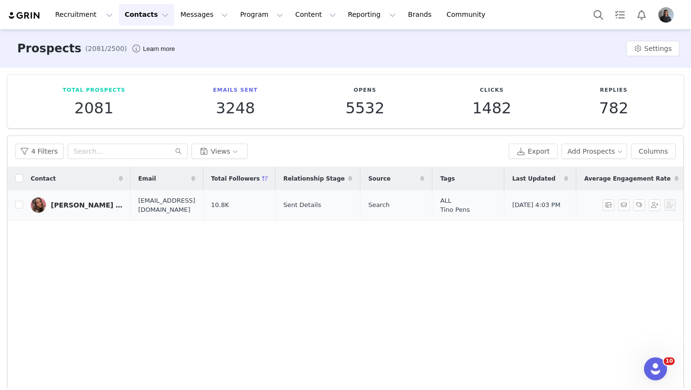
click at [93, 201] on div "karen | bookish lifestyle ౨ৎ" at bounding box center [87, 205] width 72 height 8
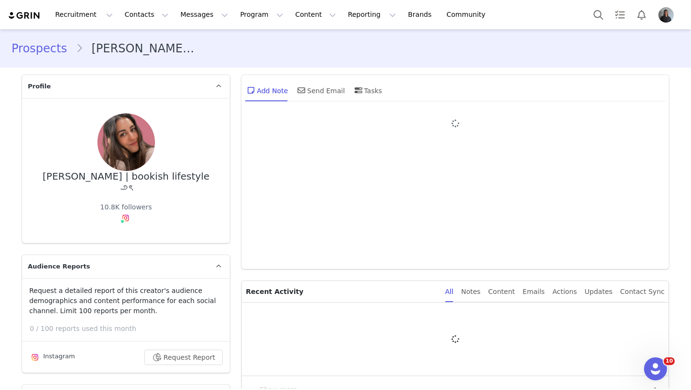
type input "+1 ([GEOGRAPHIC_DATA])"
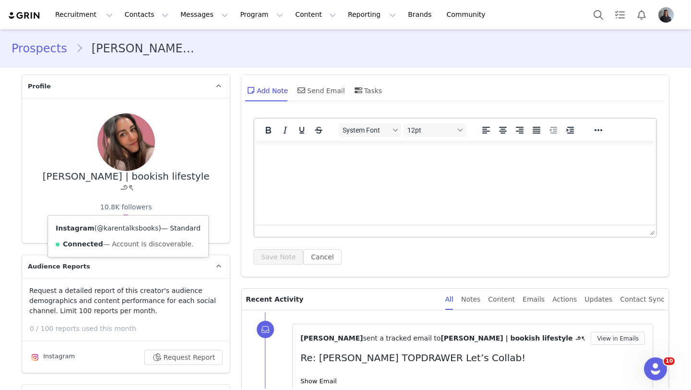
click at [129, 227] on link "@karentalksbooks" at bounding box center [127, 228] width 61 height 8
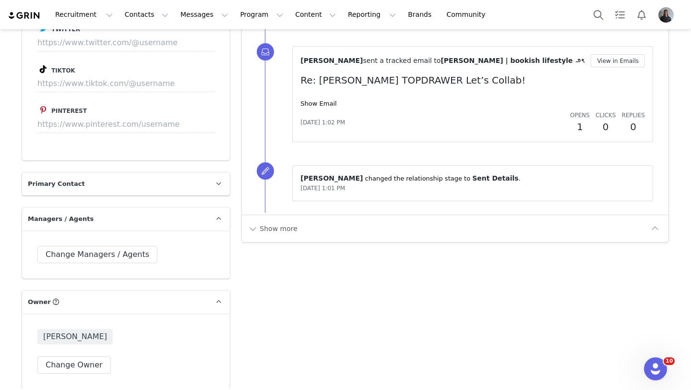
scroll to position [1517, 0]
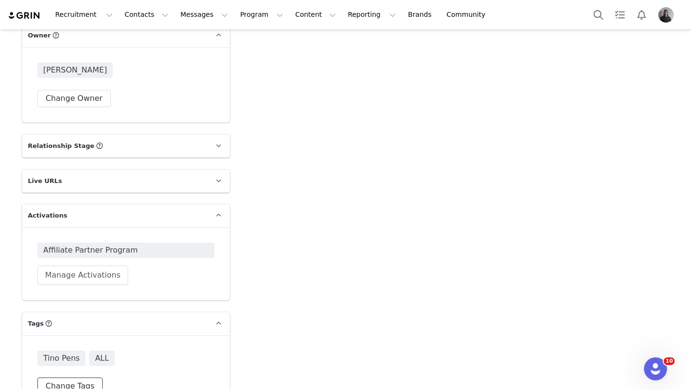
click at [84, 377] on button "Change Tags" at bounding box center [69, 385] width 65 height 17
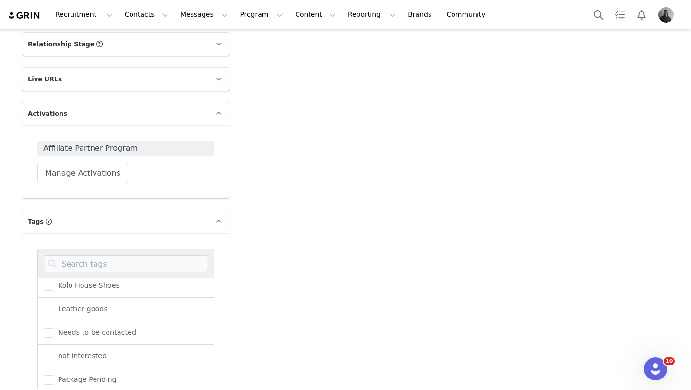
scroll to position [351, 0]
click at [56, 357] on span "Tino Pens" at bounding box center [71, 361] width 37 height 9
click at [53, 357] on input "Tino Pens" at bounding box center [53, 357] width 0 height 0
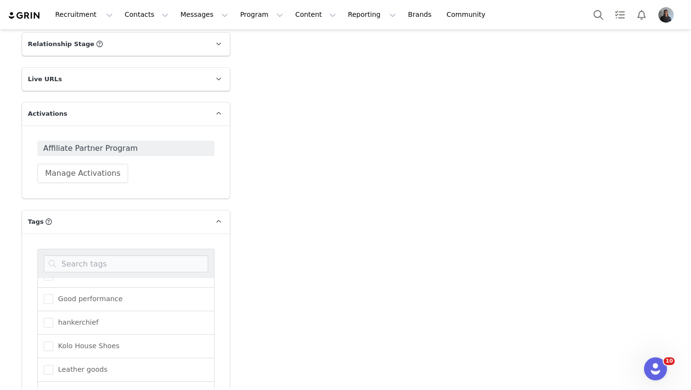
scroll to position [128, 0]
click at [46, 321] on span at bounding box center [49, 326] width 10 height 10
click at [53, 321] on input "hankerchief" at bounding box center [53, 321] width 0 height 0
click at [49, 345] on span at bounding box center [49, 350] width 10 height 10
click at [53, 345] on input "Kolo House Shoes" at bounding box center [53, 345] width 0 height 0
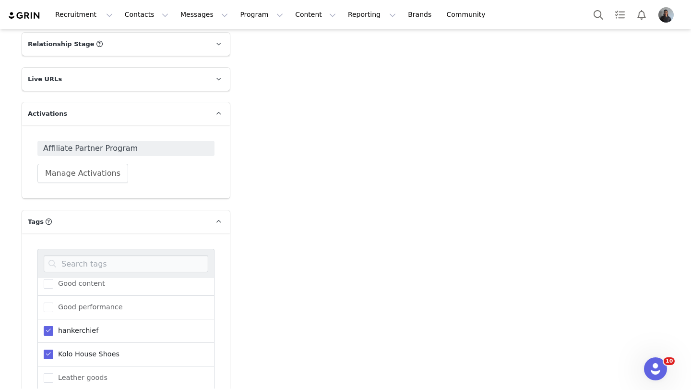
scroll to position [1680, 0]
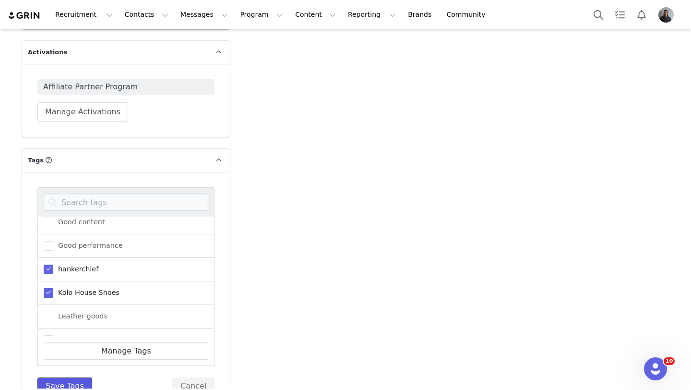
click at [77, 377] on button "Save Tags" at bounding box center [64, 385] width 55 height 17
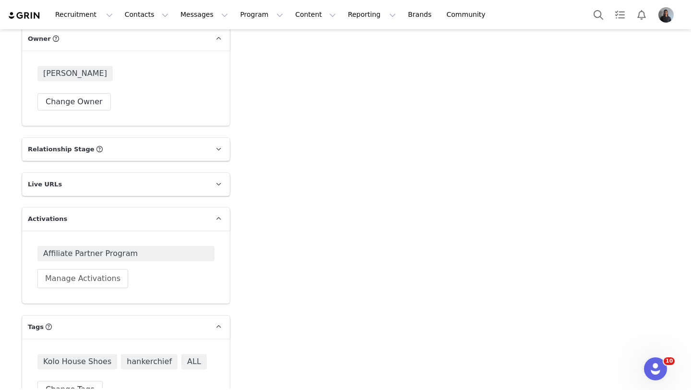
scroll to position [1517, 0]
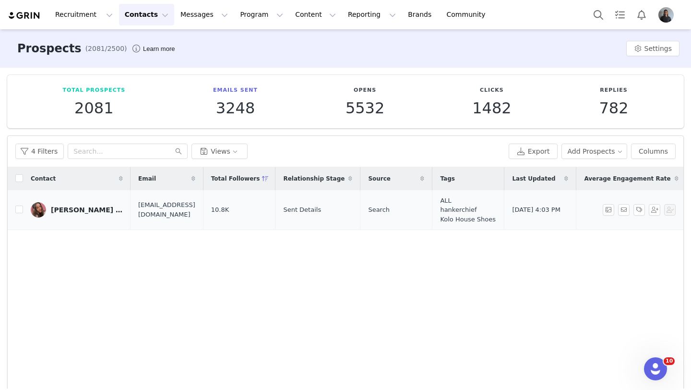
click at [108, 210] on div "karen | bookish lifestyle ౨ৎ" at bounding box center [87, 210] width 72 height 8
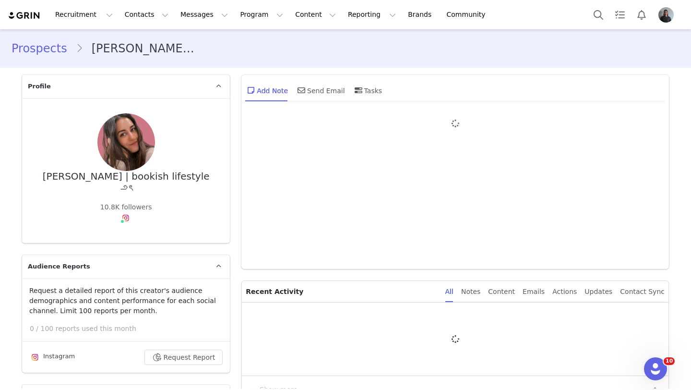
type input "+1 ([GEOGRAPHIC_DATA])"
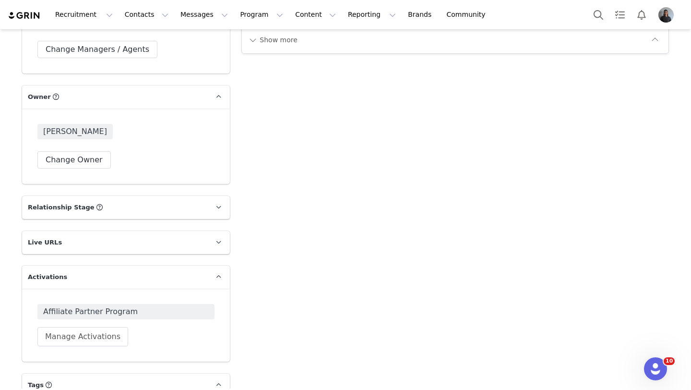
scroll to position [1517, 0]
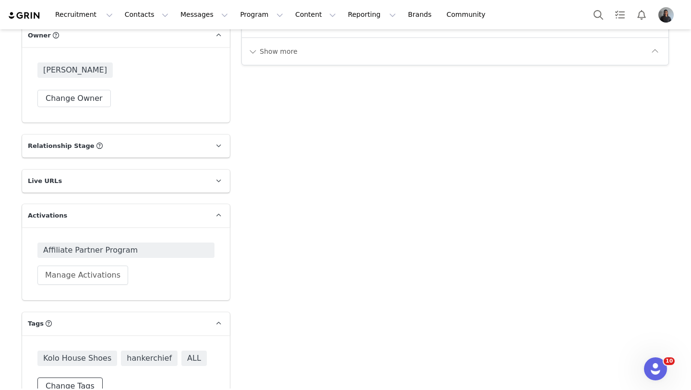
click at [66, 377] on button "Change Tags" at bounding box center [69, 385] width 65 height 17
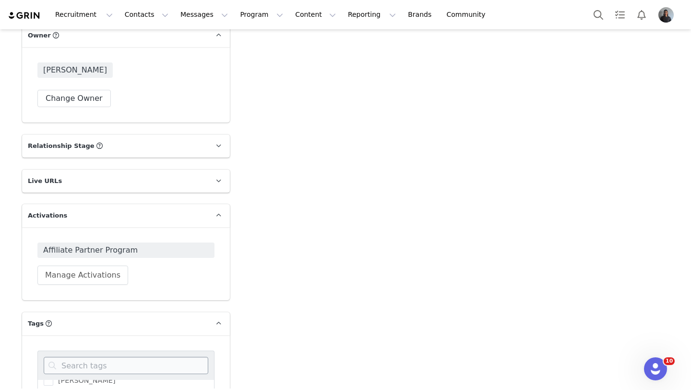
scroll to position [1530, 0]
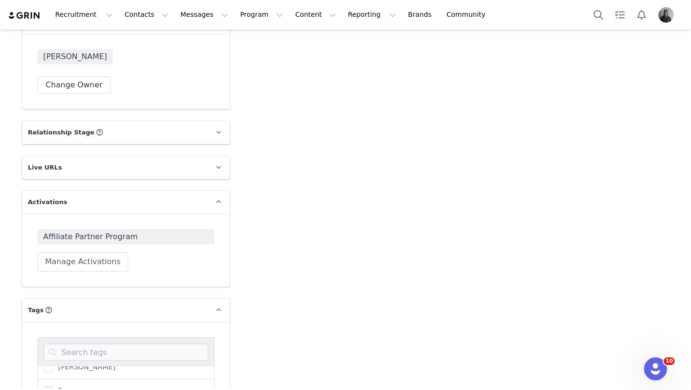
click at [72, 386] on span "Bags" at bounding box center [64, 390] width 22 height 9
click at [53, 386] on input "Bags" at bounding box center [53, 386] width 0 height 0
click at [54, 373] on span "ALL" at bounding box center [61, 377] width 17 height 9
click at [53, 373] on input "ALL" at bounding box center [53, 373] width 0 height 0
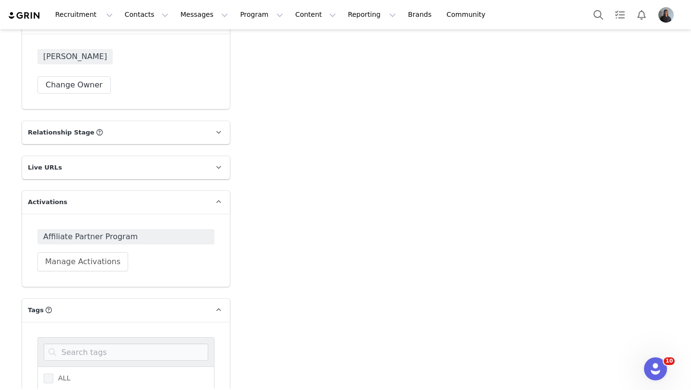
scroll to position [1680, 0]
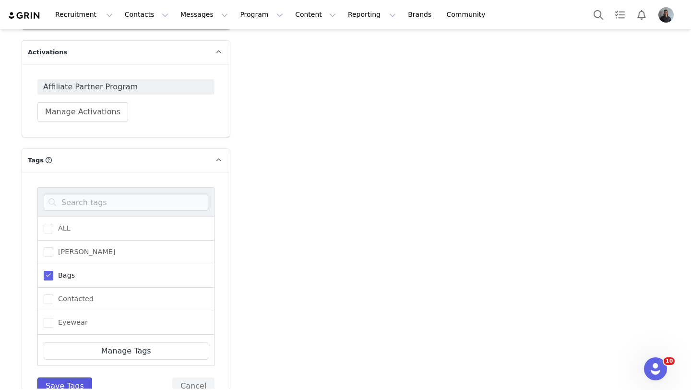
click at [69, 377] on button "Save Tags" at bounding box center [64, 385] width 55 height 17
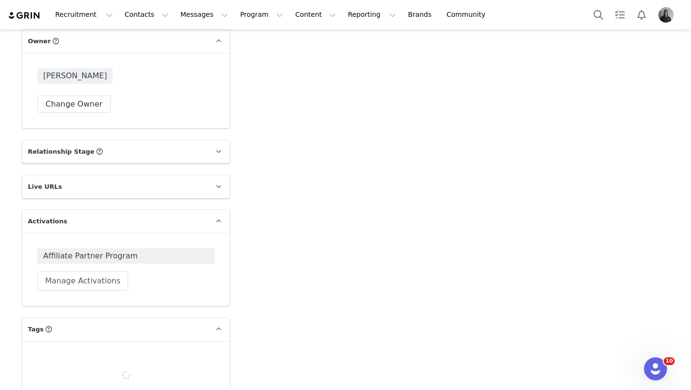
scroll to position [1517, 0]
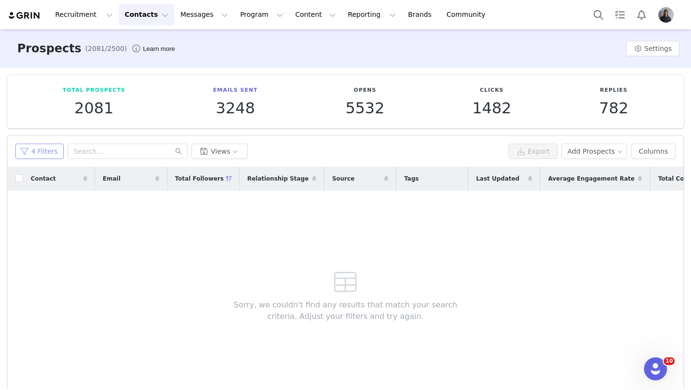
click at [39, 148] on button "4 Filters" at bounding box center [39, 150] width 48 height 15
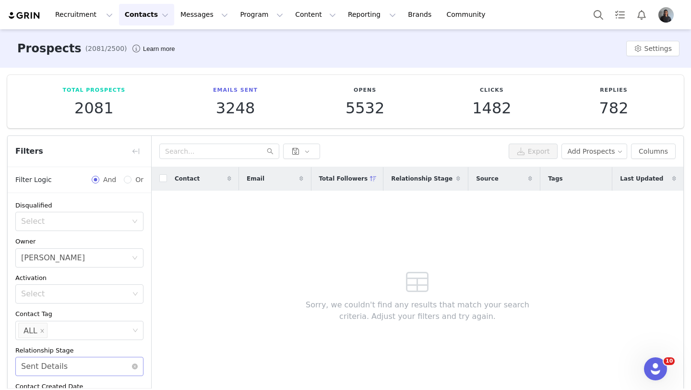
click at [59, 368] on div "Sent Details" at bounding box center [44, 366] width 47 height 18
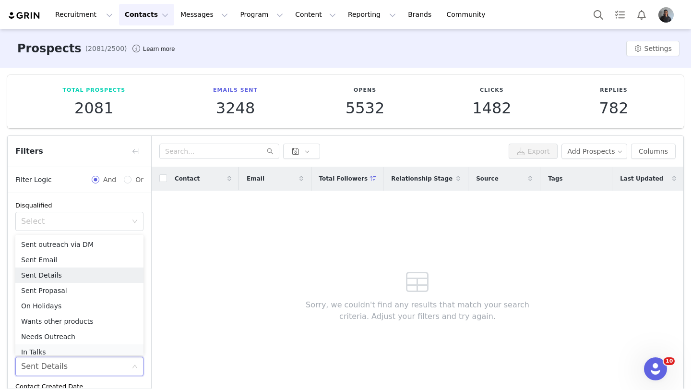
scroll to position [5, 0]
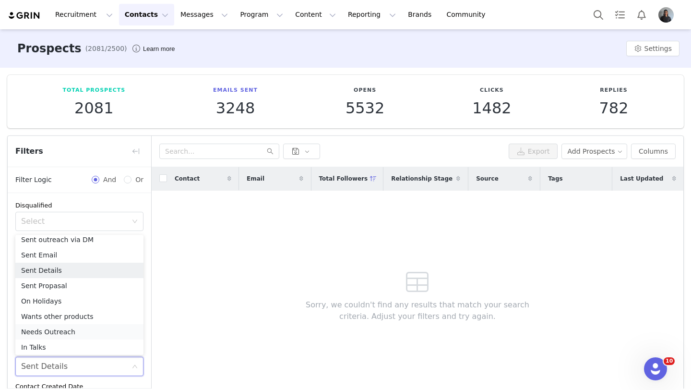
click at [54, 336] on li "Needs Outreach" at bounding box center [79, 331] width 128 height 15
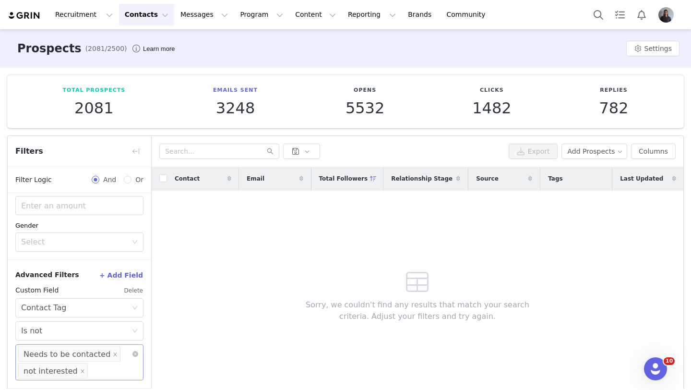
scroll to position [42, 0]
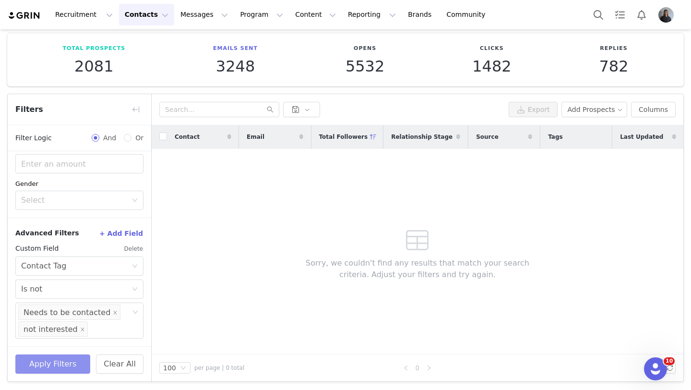
click at [48, 360] on button "Apply Filters" at bounding box center [52, 363] width 75 height 19
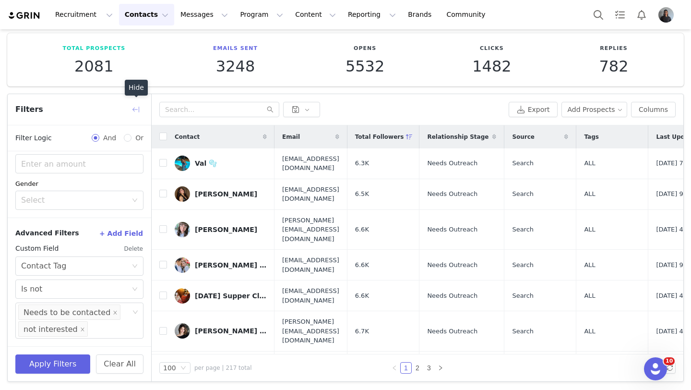
click at [139, 107] on button "button" at bounding box center [135, 109] width 15 height 15
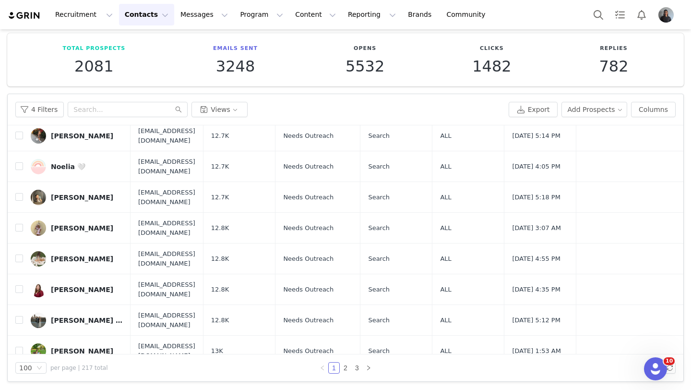
scroll to position [2597, 0]
click at [64, 378] on div "Timea ✨" at bounding box center [68, 382] width 34 height 8
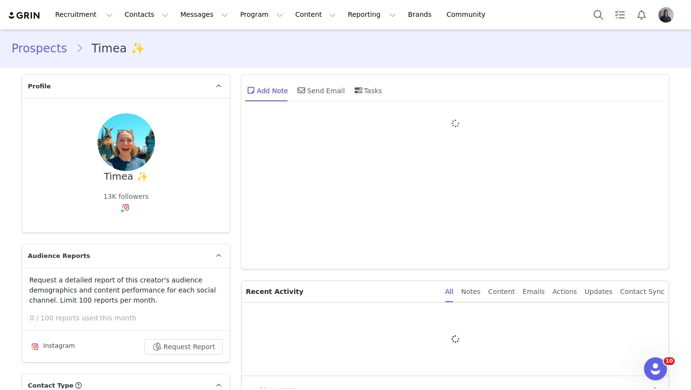
type input "+1 ([GEOGRAPHIC_DATA])"
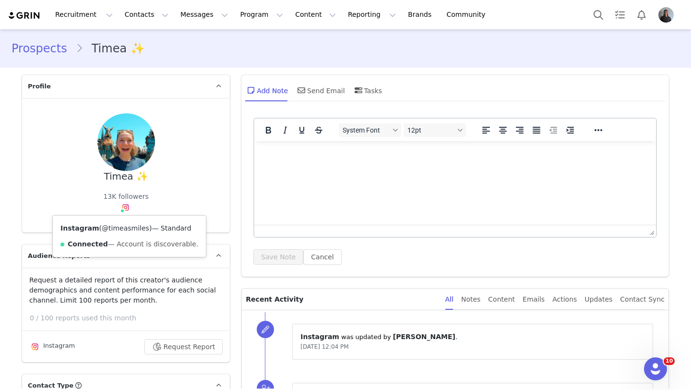
click at [125, 229] on link "@timeasmiles" at bounding box center [125, 228] width 47 height 8
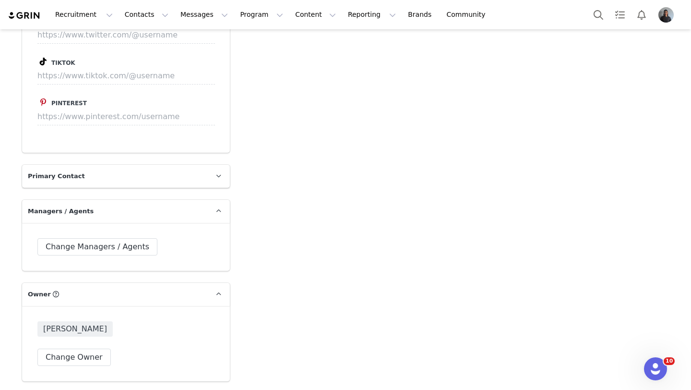
scroll to position [1511, 0]
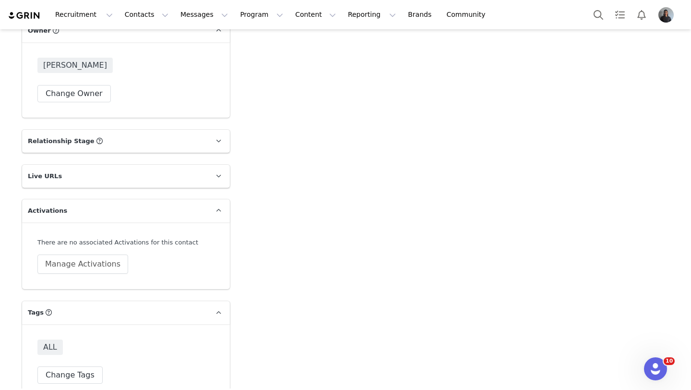
click at [58, 366] on div "ALL Change Tags" at bounding box center [126, 361] width 208 height 75
click at [62, 366] on button "Change Tags" at bounding box center [69, 374] width 65 height 17
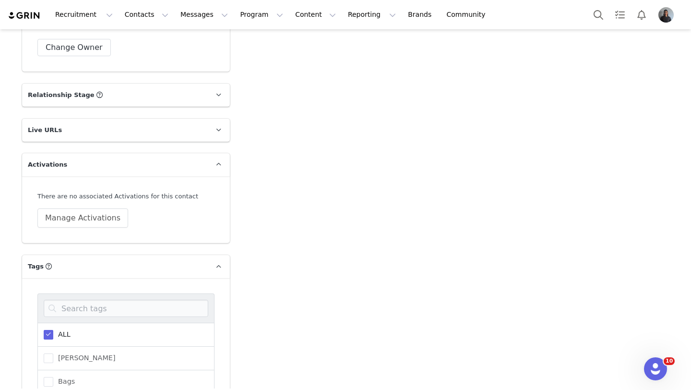
scroll to position [1581, 0]
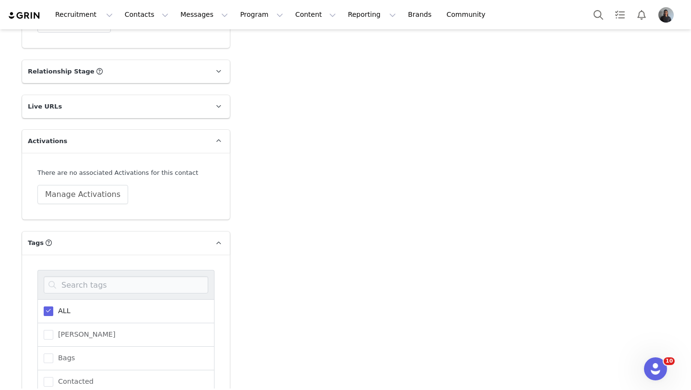
click at [58, 305] on label "ALL" at bounding box center [57, 311] width 27 height 12
click at [53, 306] on input "ALL" at bounding box center [53, 306] width 0 height 0
click at [50, 389] on span at bounding box center [49, 396] width 10 height 10
click at [53, 389] on input "Kolo House Shoes" at bounding box center [53, 391] width 0 height 0
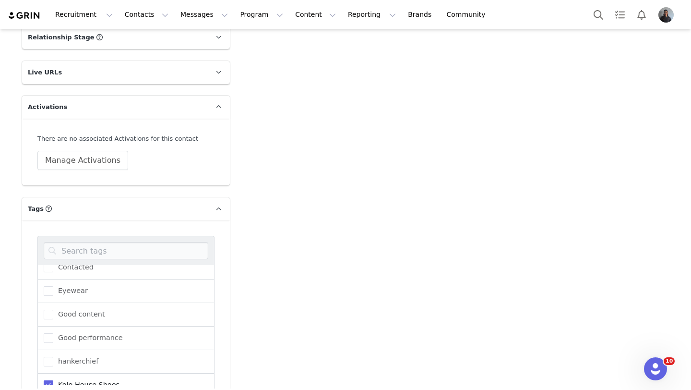
scroll to position [46, 0]
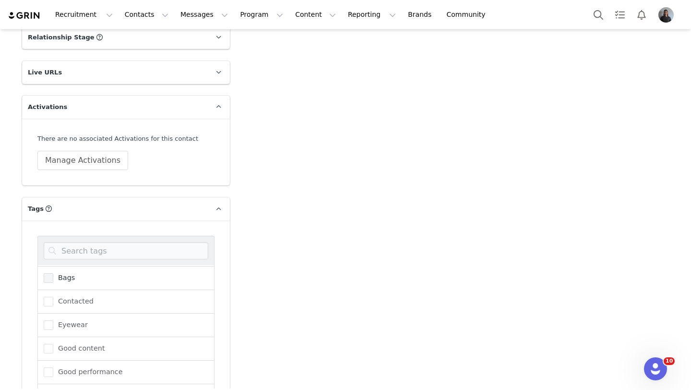
click at [51, 273] on span at bounding box center [49, 278] width 10 height 10
click at [53, 273] on input "Bags" at bounding box center [53, 273] width 0 height 0
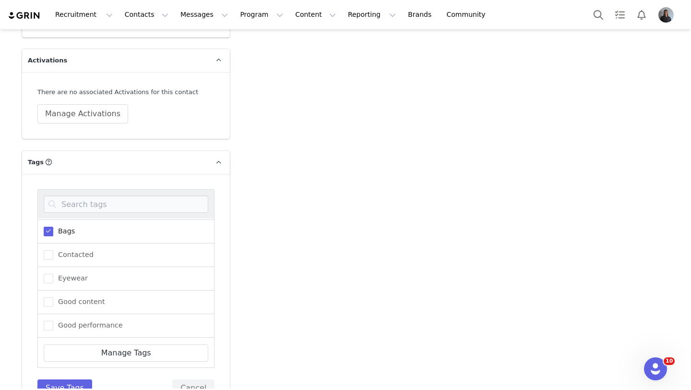
scroll to position [1674, 0]
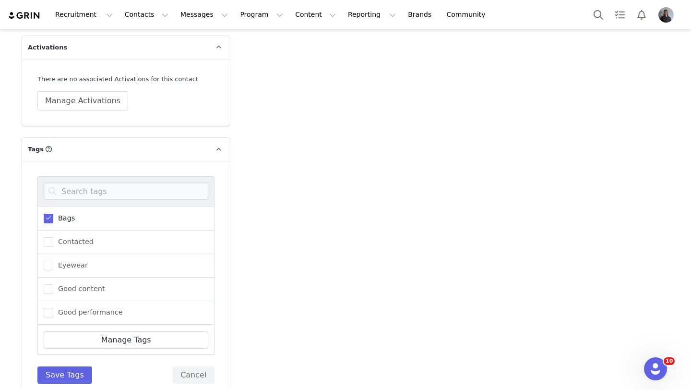
click at [77, 367] on div "ALL Andrew Bags Contacted Eyewear Good content Good performance hankerchief Kol…" at bounding box center [126, 280] width 208 height 238
click at [77, 366] on button "Save Tags" at bounding box center [64, 374] width 55 height 17
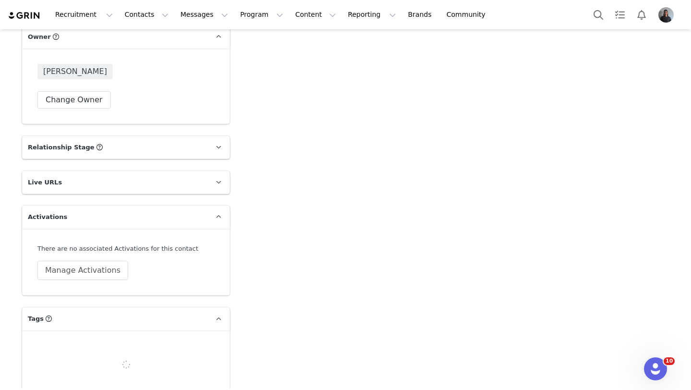
scroll to position [1511, 0]
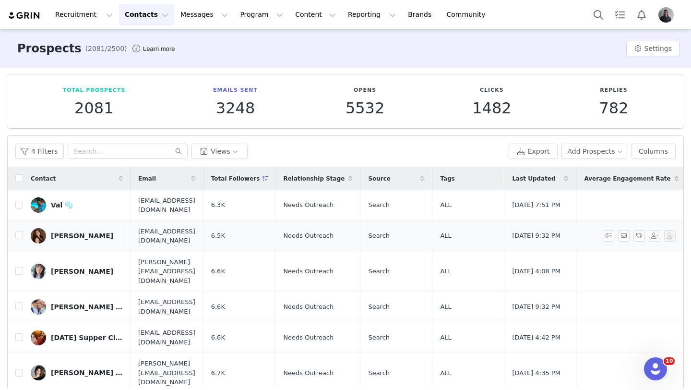
click at [55, 236] on div "Sophia Sanchez" at bounding box center [82, 236] width 62 height 8
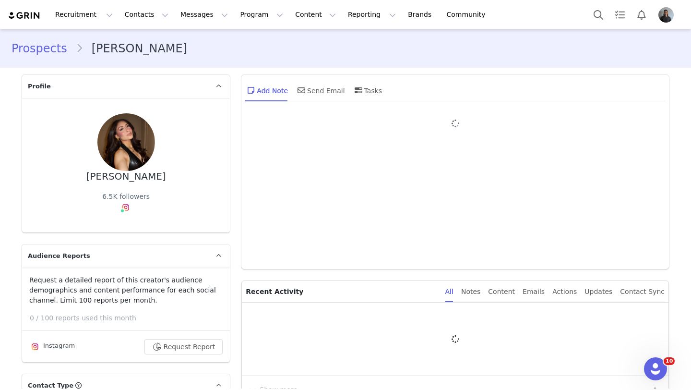
type input "+1 ([GEOGRAPHIC_DATA])"
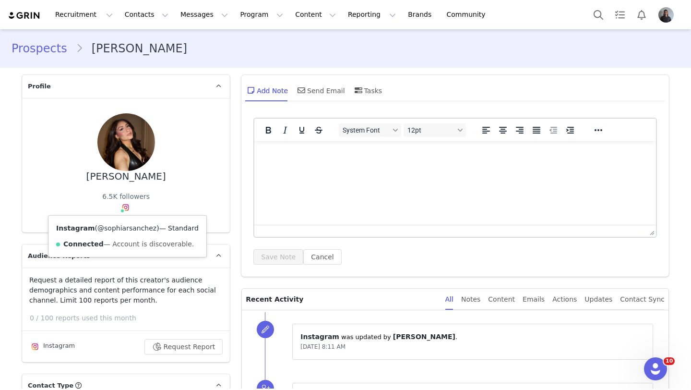
click at [128, 230] on link "@sophiarsanchez" at bounding box center [126, 228] width 59 height 8
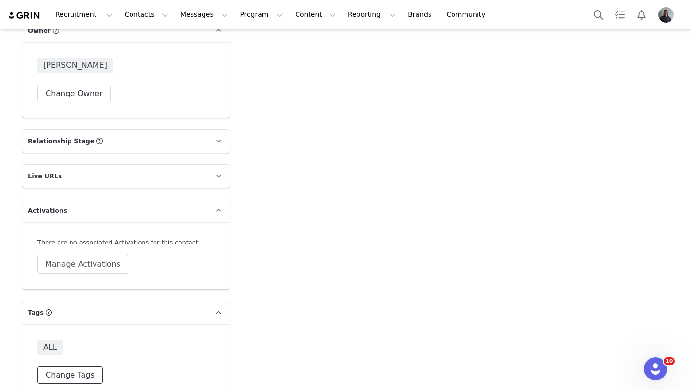
click at [75, 366] on button "Change Tags" at bounding box center [69, 374] width 65 height 17
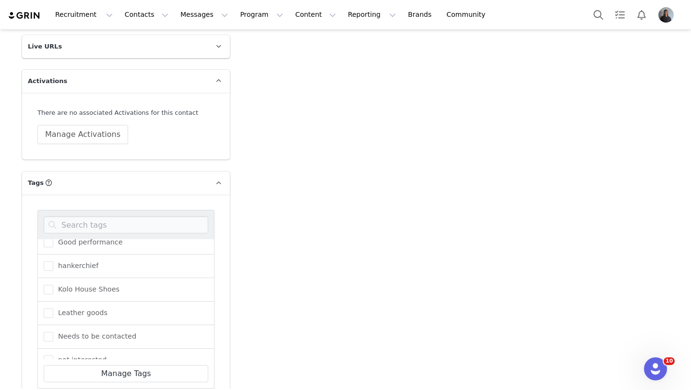
scroll to position [154, 0]
click at [62, 279] on label "Kolo House Shoes" at bounding box center [82, 285] width 76 height 12
click at [53, 280] on input "Kolo House Shoes" at bounding box center [53, 280] width 0 height 0
click at [53, 304] on span "Leather goods" at bounding box center [80, 308] width 54 height 9
click at [53, 304] on input "Leather goods" at bounding box center [53, 304] width 0 height 0
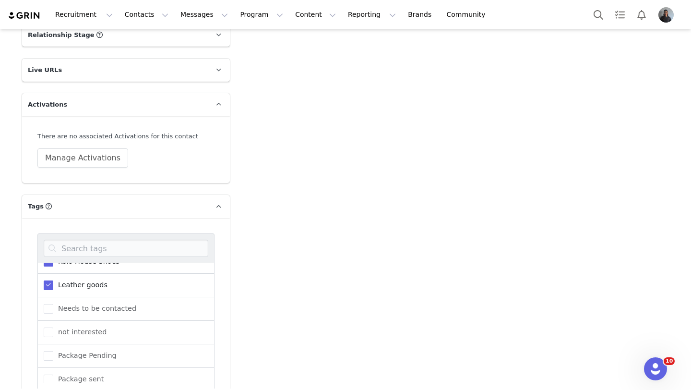
scroll to position [0, 0]
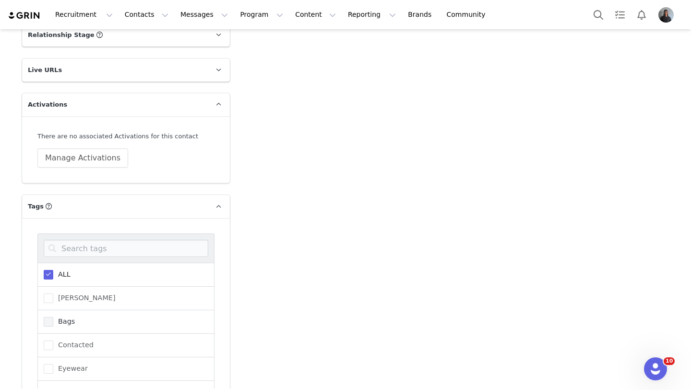
click at [49, 317] on span at bounding box center [49, 322] width 10 height 10
click at [53, 317] on input "Bags" at bounding box center [53, 317] width 0 height 0
click at [48, 267] on div "ALL" at bounding box center [125, 274] width 177 height 24
click at [48, 270] on span at bounding box center [49, 275] width 10 height 10
click at [53, 270] on input "ALL" at bounding box center [53, 270] width 0 height 0
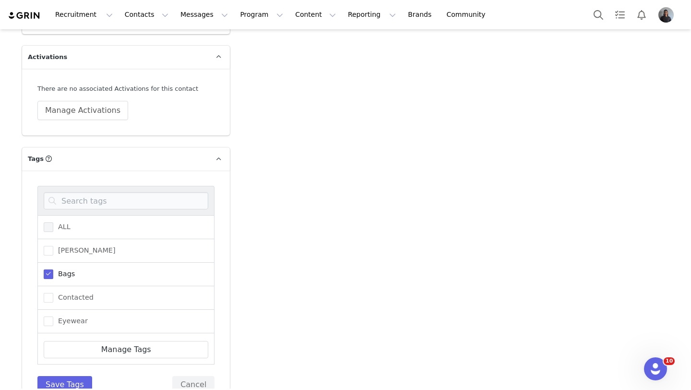
scroll to position [1674, 0]
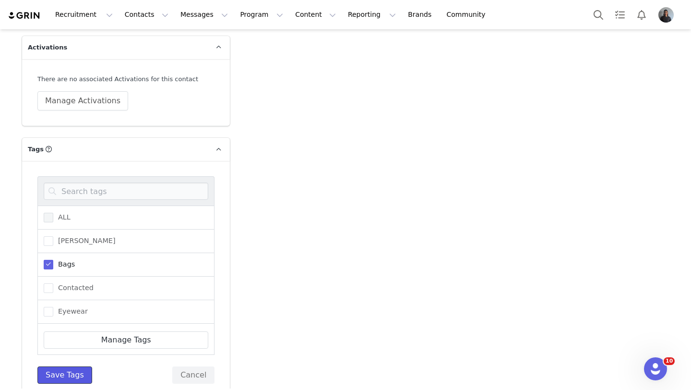
click at [52, 366] on button "Save Tags" at bounding box center [64, 374] width 55 height 17
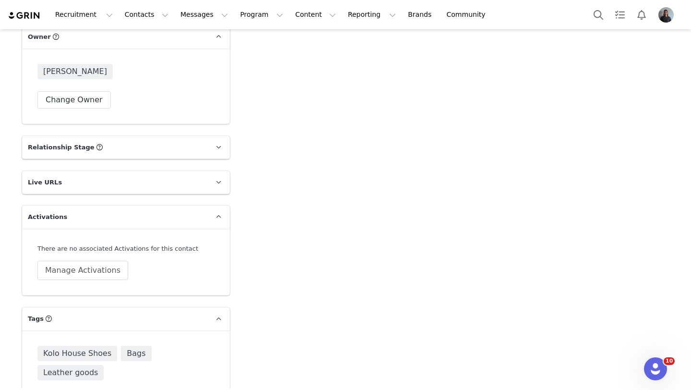
scroll to position [1511, 0]
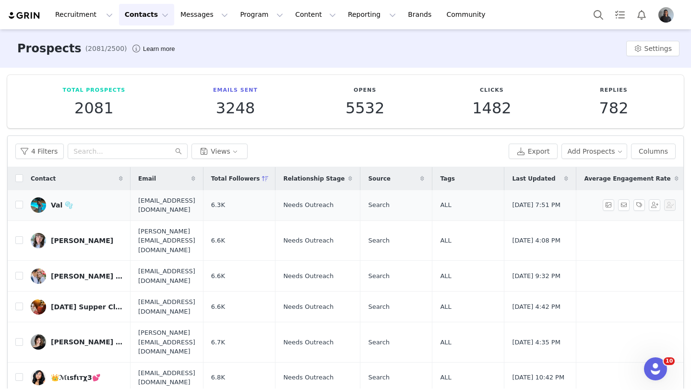
click at [50, 210] on link "Val 🫧" at bounding box center [77, 204] width 92 height 15
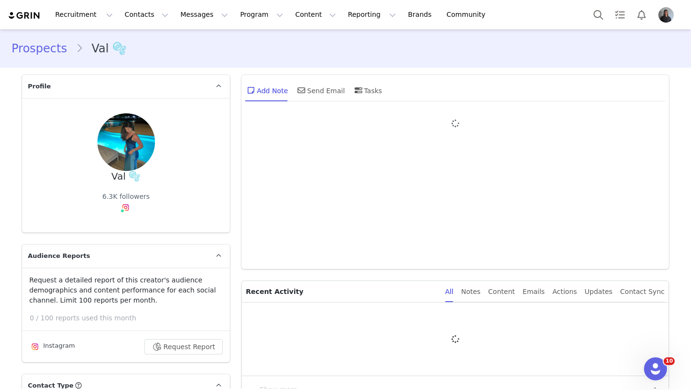
type input "+1 ([GEOGRAPHIC_DATA])"
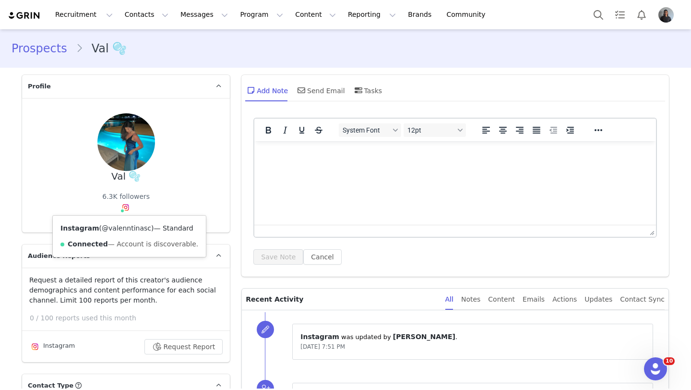
click at [125, 228] on link "@valenntinasc" at bounding box center [126, 228] width 49 height 8
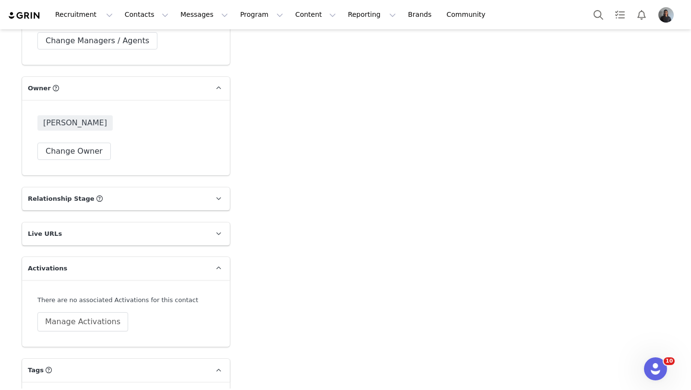
scroll to position [1511, 0]
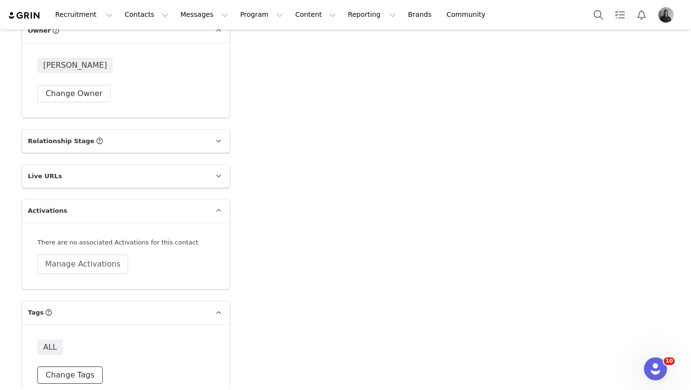
click at [62, 366] on button "Change Tags" at bounding box center [69, 374] width 65 height 17
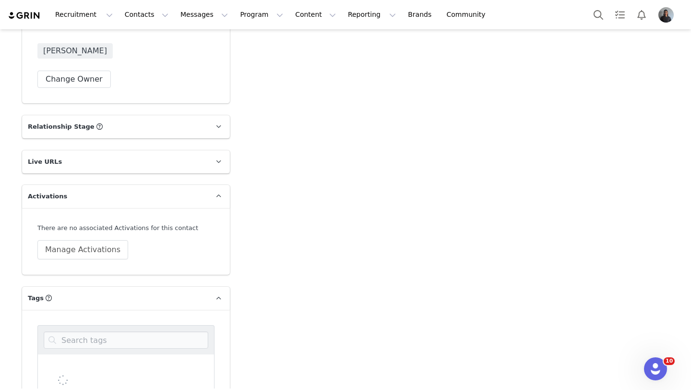
scroll to position [1541, 0]
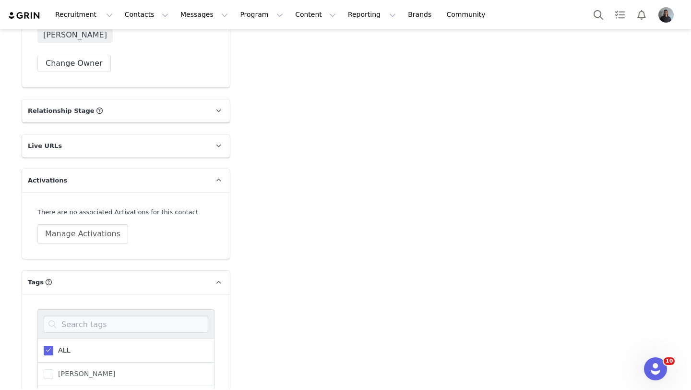
click at [59, 345] on span "ALL" at bounding box center [61, 349] width 17 height 9
click at [53, 345] on input "ALL" at bounding box center [53, 345] width 0 height 0
click at [53, 389] on span "Bags" at bounding box center [64, 396] width 22 height 9
click at [53, 389] on input "Bags" at bounding box center [53, 392] width 0 height 0
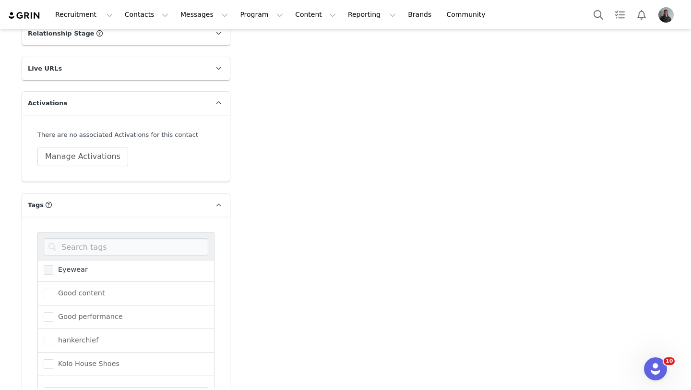
scroll to position [105, 0]
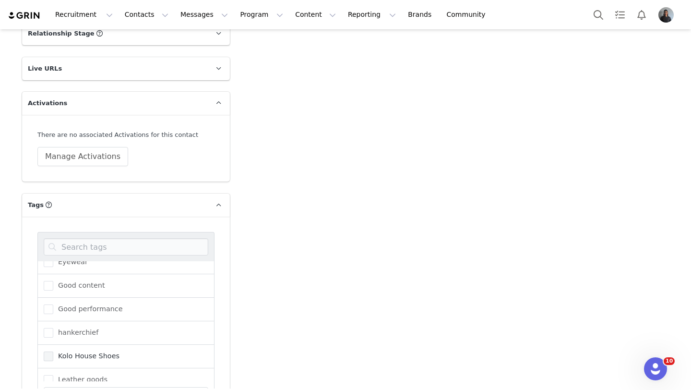
click at [51, 351] on span at bounding box center [49, 356] width 10 height 10
click at [53, 351] on input "Kolo House Shoes" at bounding box center [53, 351] width 0 height 0
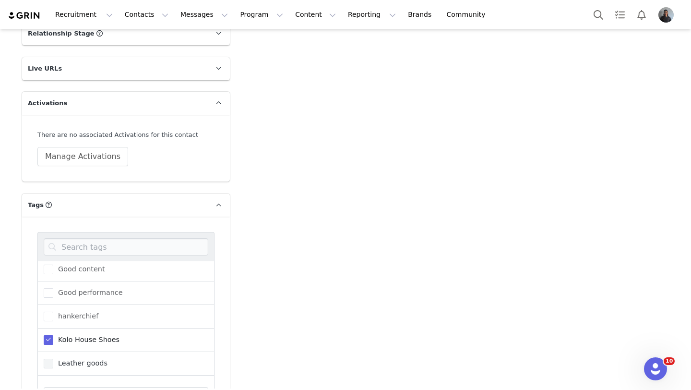
scroll to position [124, 0]
click at [51, 356] on span at bounding box center [49, 361] width 10 height 10
click at [53, 356] on input "Leather goods" at bounding box center [53, 356] width 0 height 0
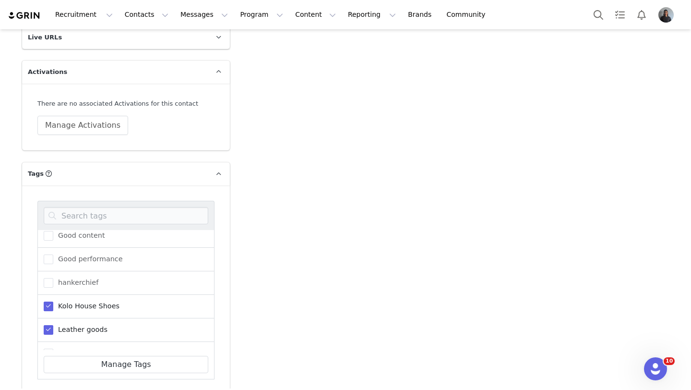
scroll to position [1674, 0]
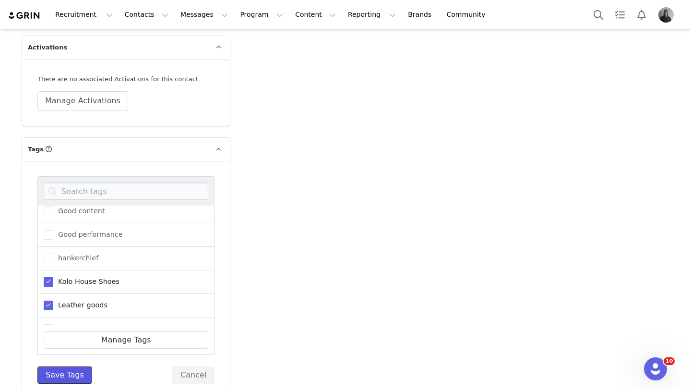
click at [43, 366] on button "Save Tags" at bounding box center [64, 374] width 55 height 17
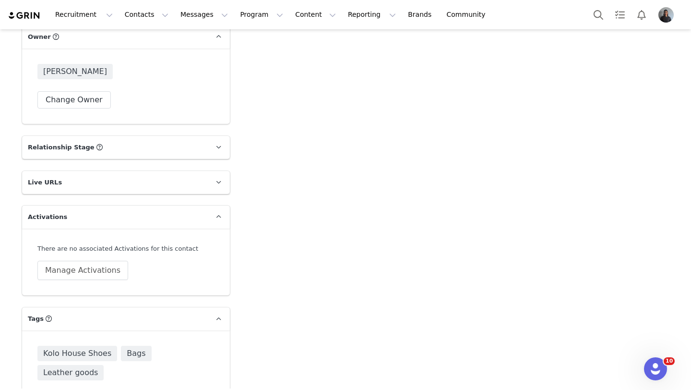
scroll to position [1511, 0]
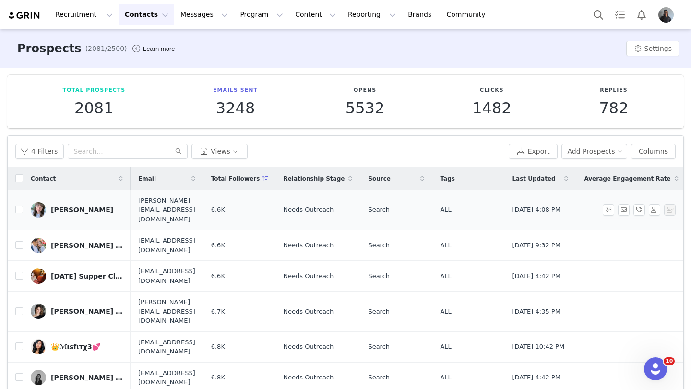
click at [67, 206] on div "Tiffany Julia" at bounding box center [82, 210] width 62 height 8
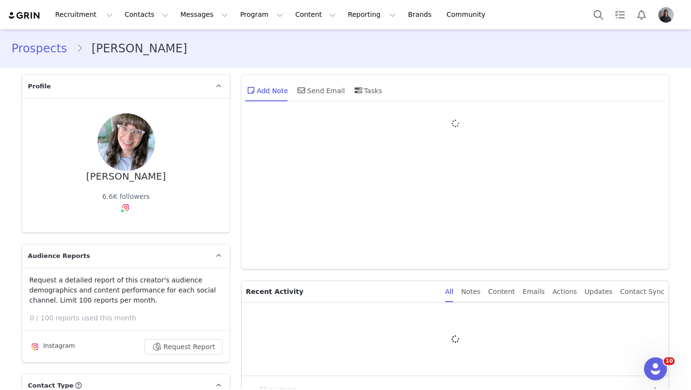
type input "+1 ([GEOGRAPHIC_DATA])"
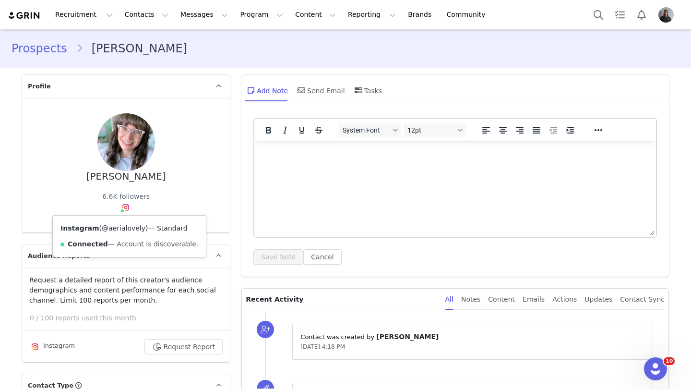
click at [125, 227] on link "@aerialovely" at bounding box center [124, 228] width 44 height 8
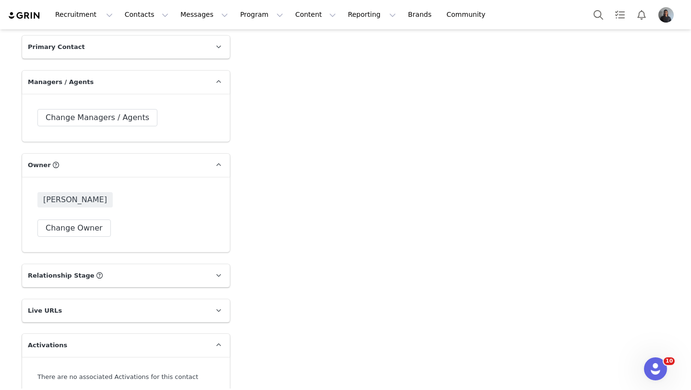
scroll to position [1511, 0]
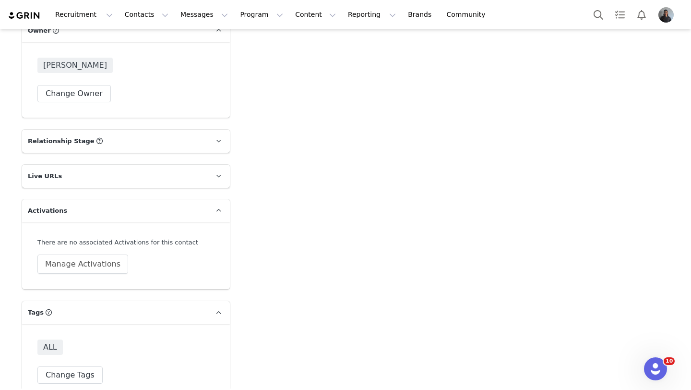
click at [82, 368] on div "ALL Change Tags" at bounding box center [126, 361] width 208 height 75
click at [82, 366] on button "Change Tags" at bounding box center [69, 374] width 65 height 17
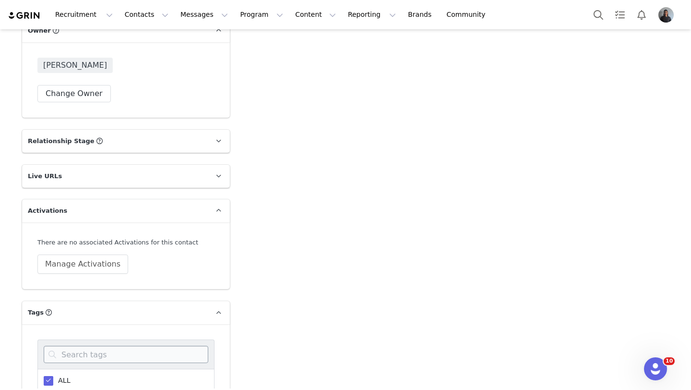
scroll to position [1513, 0]
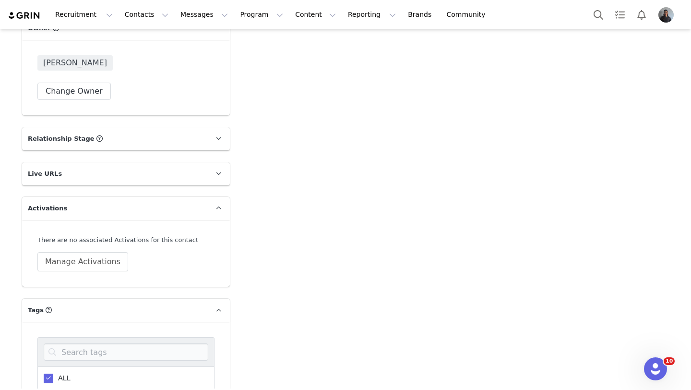
click at [56, 373] on span "ALL" at bounding box center [61, 377] width 17 height 9
click at [53, 373] on input "ALL" at bounding box center [53, 373] width 0 height 0
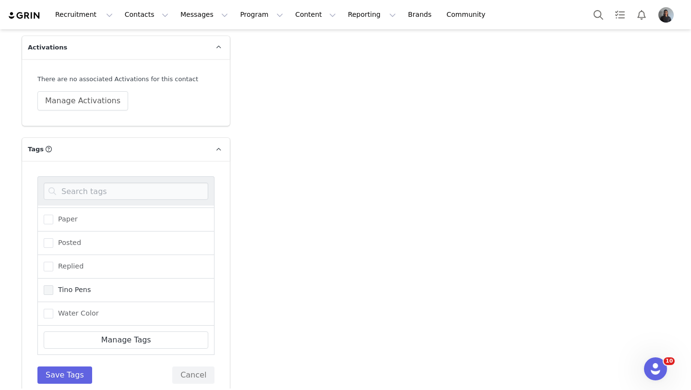
click at [52, 285] on span at bounding box center [49, 290] width 10 height 10
click at [53, 285] on input "Tino Pens" at bounding box center [53, 285] width 0 height 0
click at [55, 366] on button "Save Tags" at bounding box center [64, 374] width 55 height 17
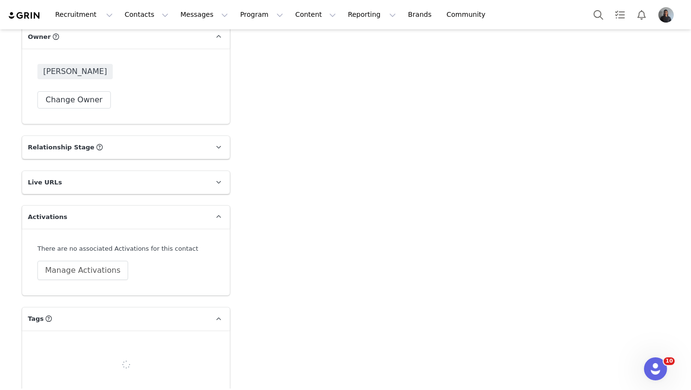
scroll to position [1511, 0]
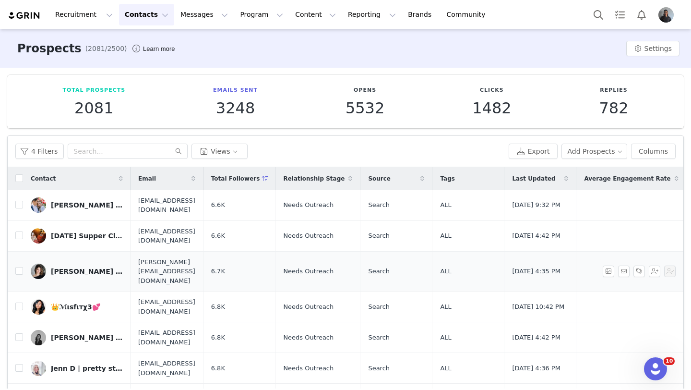
click at [74, 269] on div "Sam Teich ✍🏼 NYC calligrapher" at bounding box center [87, 271] width 72 height 8
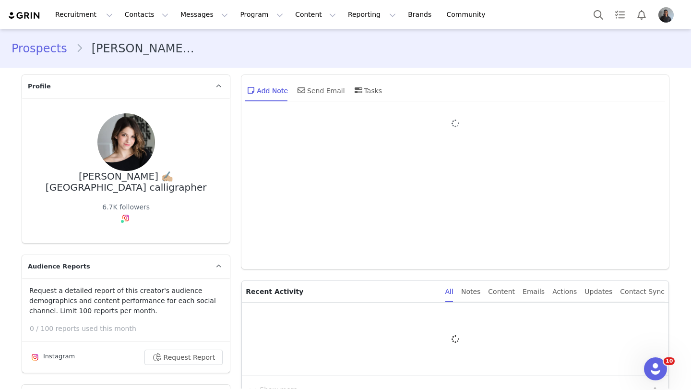
type input "+1 ([GEOGRAPHIC_DATA])"
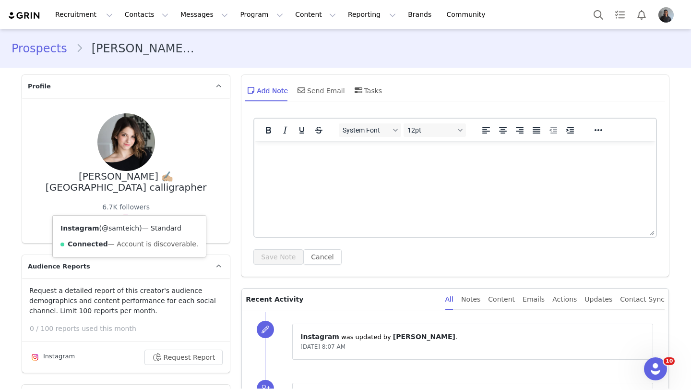
click at [124, 225] on link "@samteich" at bounding box center [120, 228] width 37 height 8
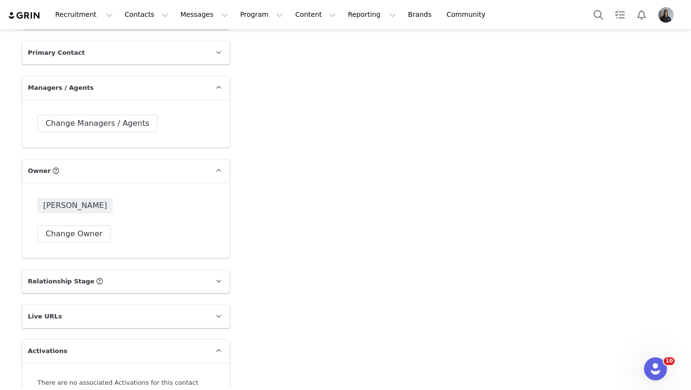
scroll to position [1511, 0]
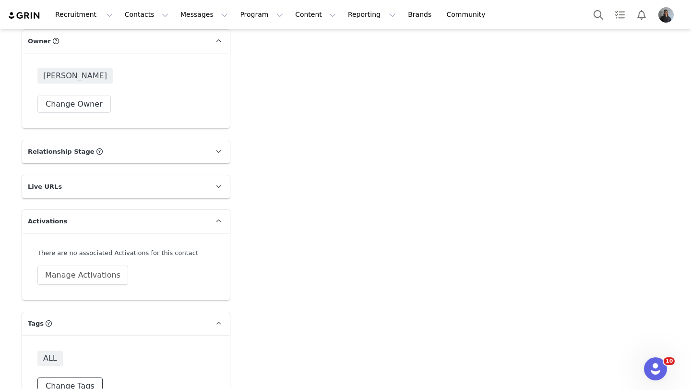
click at [81, 377] on button "Change Tags" at bounding box center [69, 385] width 65 height 17
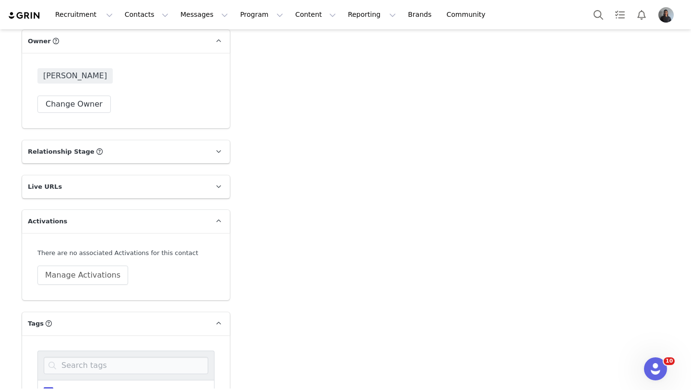
click at [51, 387] on span at bounding box center [49, 392] width 10 height 10
click at [53, 387] on input "ALL" at bounding box center [53, 387] width 0 height 0
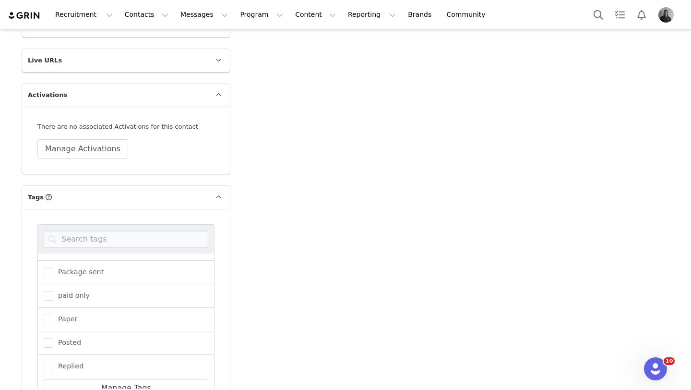
scroll to position [332, 0]
click at [51, 351] on span at bounding box center [49, 356] width 10 height 11
click at [53, 351] on input "Tino Pens" at bounding box center [53, 351] width 0 height 0
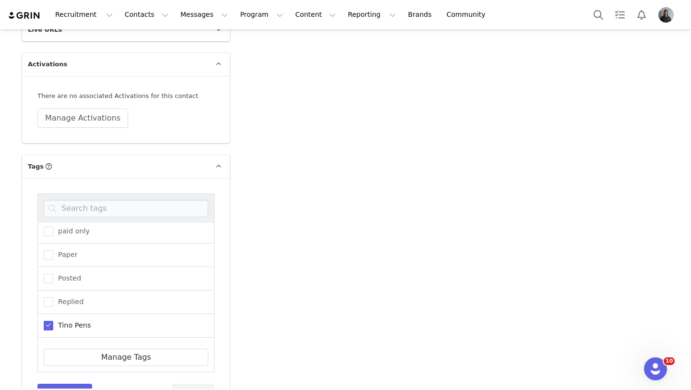
scroll to position [1674, 0]
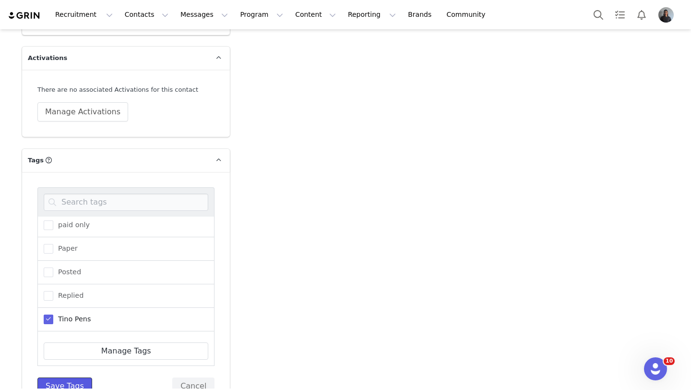
click at [52, 377] on button "Save Tags" at bounding box center [64, 385] width 55 height 17
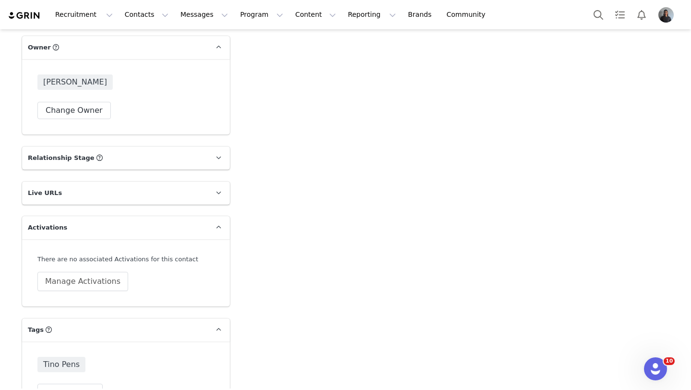
scroll to position [1511, 0]
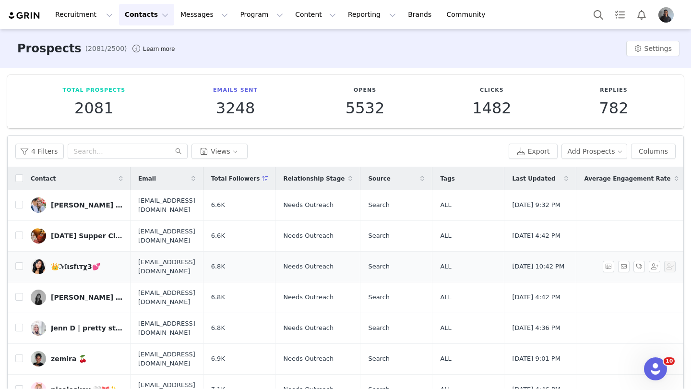
click at [84, 264] on div "👑ℳιѕfιтχ3💕" at bounding box center [75, 266] width 49 height 8
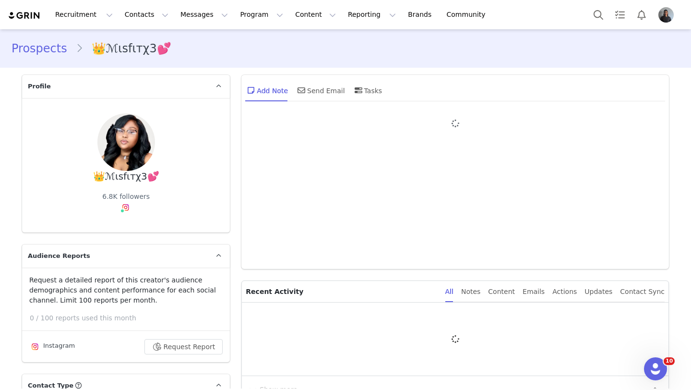
type input "+1 ([GEOGRAPHIC_DATA])"
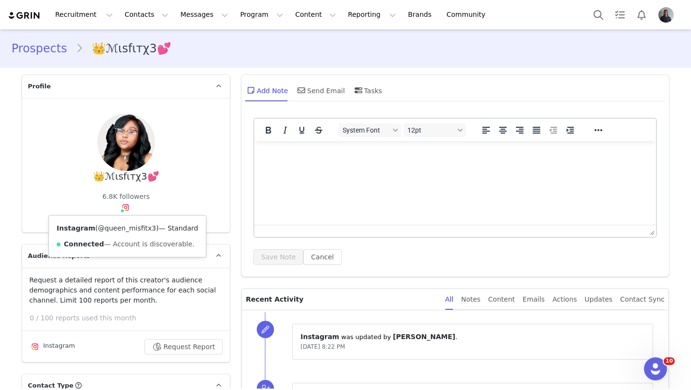
click at [123, 226] on link "@queen_misfitx3" at bounding box center [127, 228] width 58 height 8
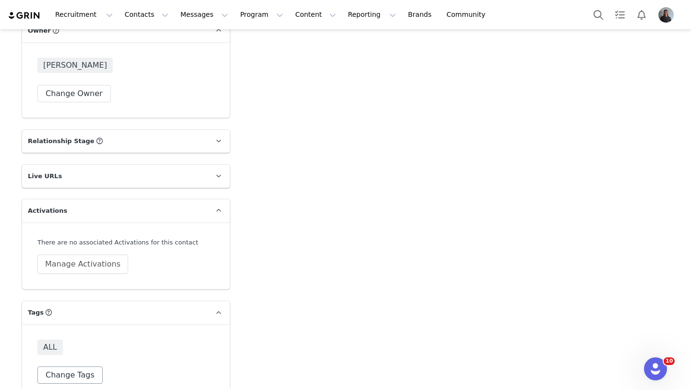
click at [76, 367] on div "ALL Change Tags" at bounding box center [126, 361] width 208 height 75
click at [76, 366] on button "Change Tags" at bounding box center [69, 374] width 65 height 17
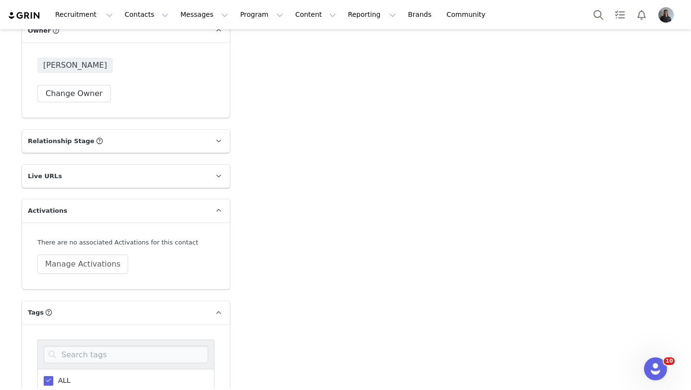
scroll to position [1607, 0]
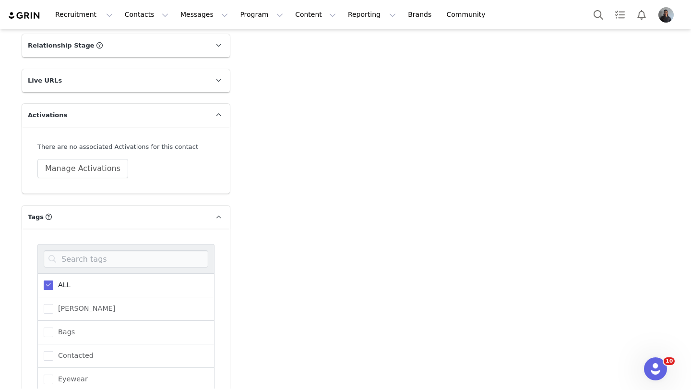
click at [50, 280] on span at bounding box center [49, 285] width 10 height 10
click at [53, 280] on input "ALL" at bounding box center [53, 280] width 0 height 0
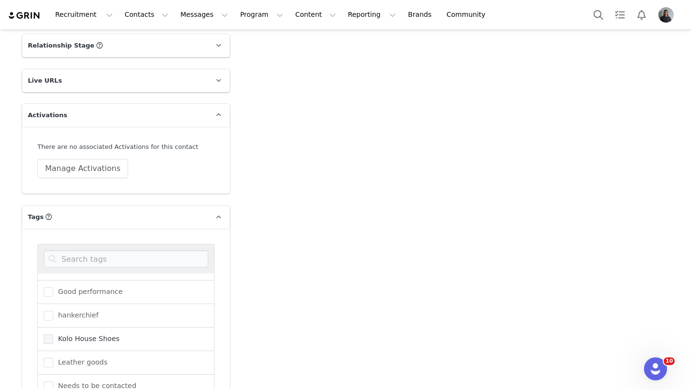
click at [50, 334] on span at bounding box center [49, 339] width 10 height 10
click at [53, 334] on input "Kolo House Shoes" at bounding box center [53, 334] width 0 height 0
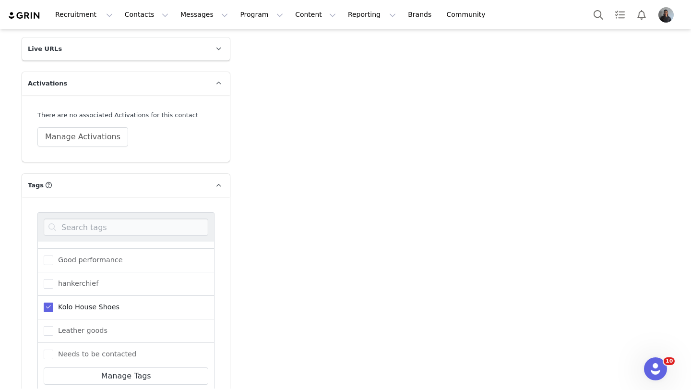
scroll to position [1674, 0]
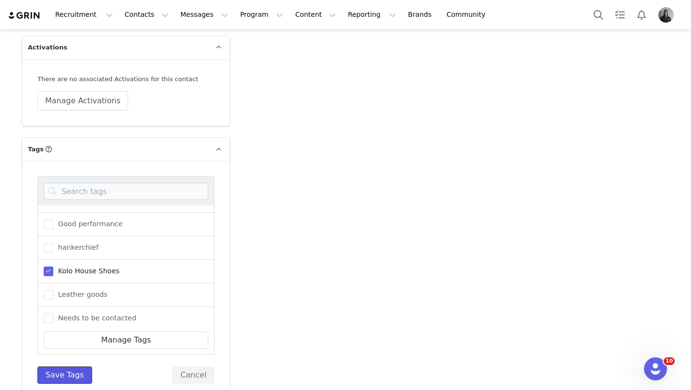
click at [50, 366] on button "Save Tags" at bounding box center [64, 374] width 55 height 17
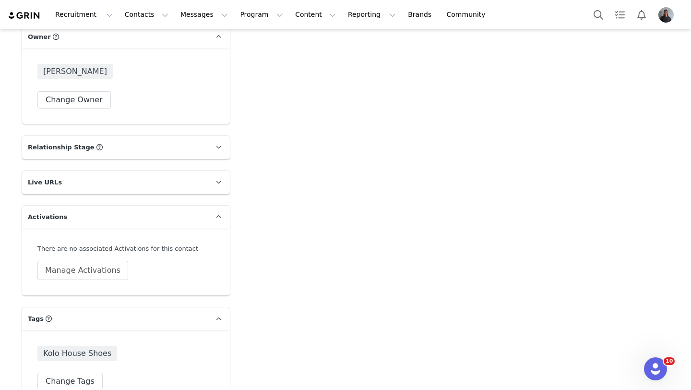
scroll to position [1511, 0]
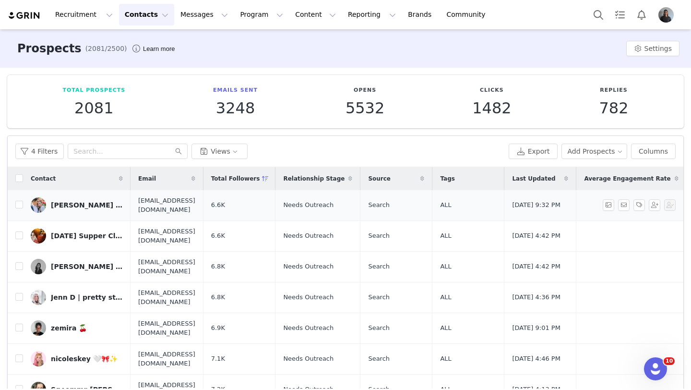
click at [72, 206] on div "Sarah Kathryn Pegg" at bounding box center [87, 205] width 72 height 8
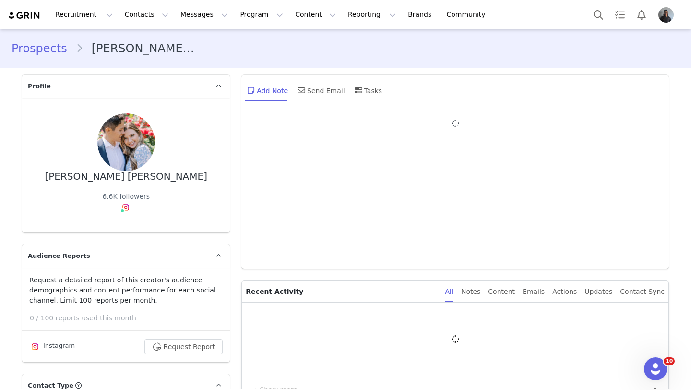
type input "+1 ([GEOGRAPHIC_DATA])"
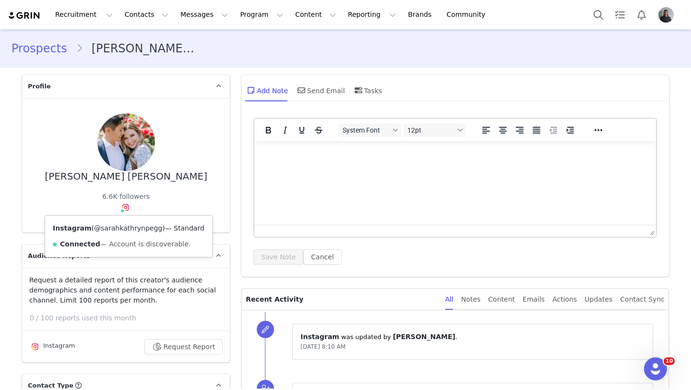
click at [124, 226] on link "@sarahkathrynpegg" at bounding box center [128, 228] width 68 height 8
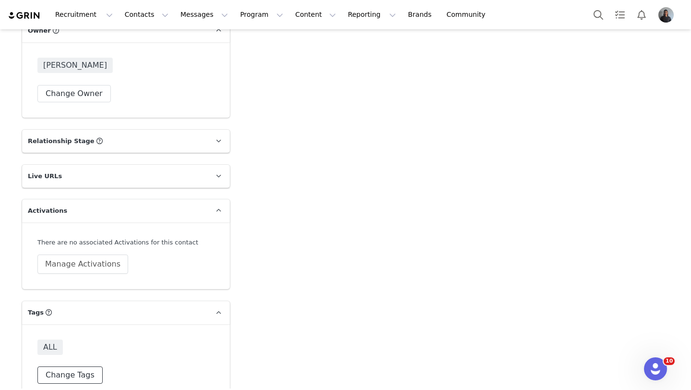
click at [72, 366] on button "Change Tags" at bounding box center [69, 374] width 65 height 17
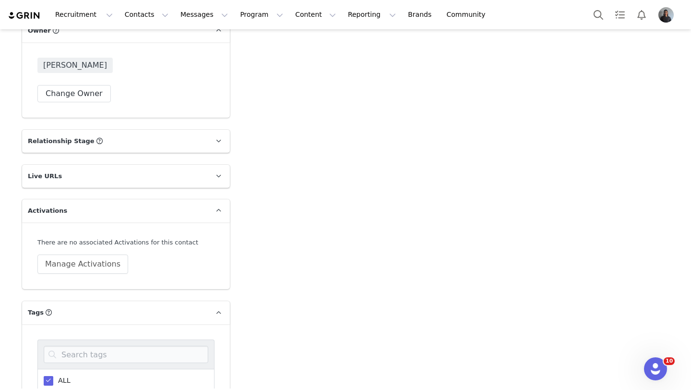
scroll to position [1636, 0]
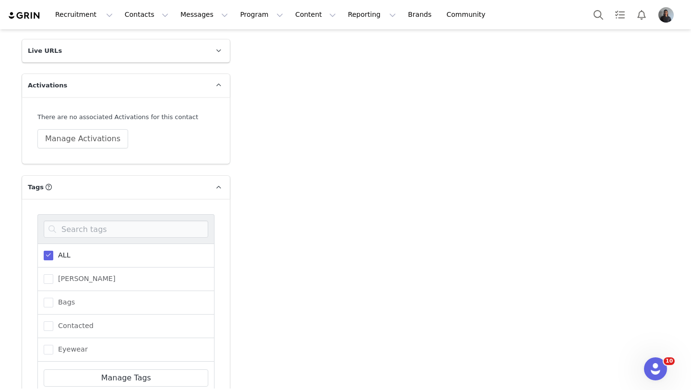
click at [53, 250] on span at bounding box center [49, 255] width 10 height 10
click at [53, 250] on input "ALL" at bounding box center [53, 250] width 0 height 0
click at [53, 297] on span "Bags" at bounding box center [64, 301] width 22 height 9
click at [53, 297] on input "Bags" at bounding box center [53, 297] width 0 height 0
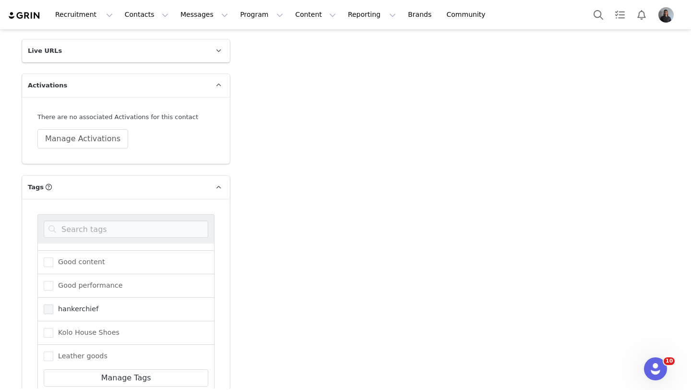
click at [47, 304] on span at bounding box center [49, 309] width 10 height 10
click at [53, 304] on input "hankerchief" at bounding box center [53, 304] width 0 height 0
click at [47, 328] on span at bounding box center [49, 333] width 10 height 10
click at [53, 328] on input "Kolo House Shoes" at bounding box center [53, 328] width 0 height 0
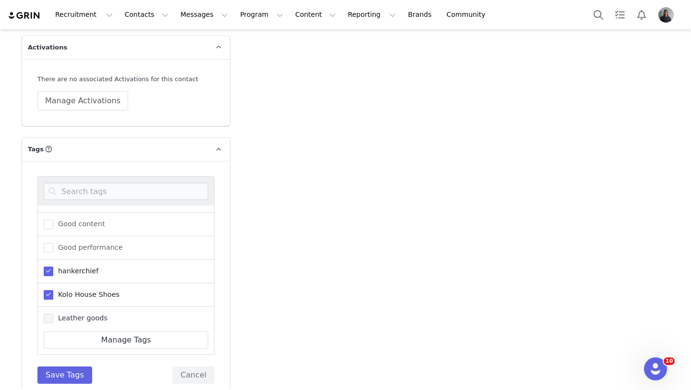
click at [48, 313] on span at bounding box center [49, 318] width 10 height 10
click at [53, 313] on input "Leather goods" at bounding box center [53, 313] width 0 height 0
click at [52, 366] on button "Save Tags" at bounding box center [64, 374] width 55 height 17
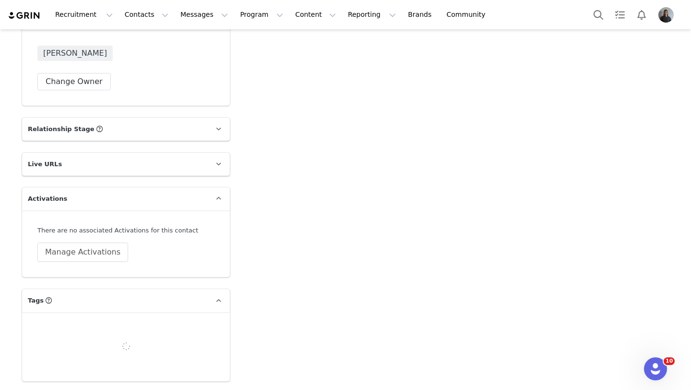
scroll to position [1530, 0]
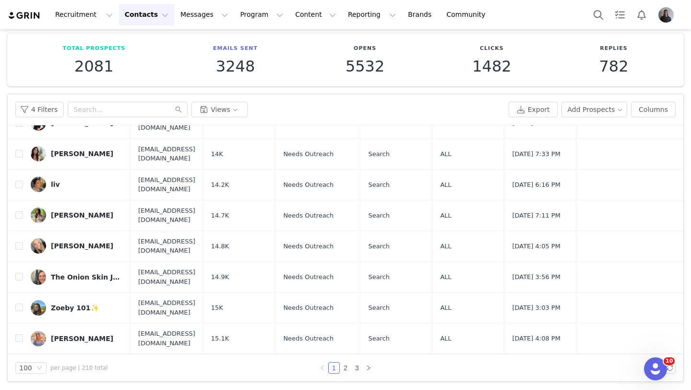
scroll to position [2865, 0]
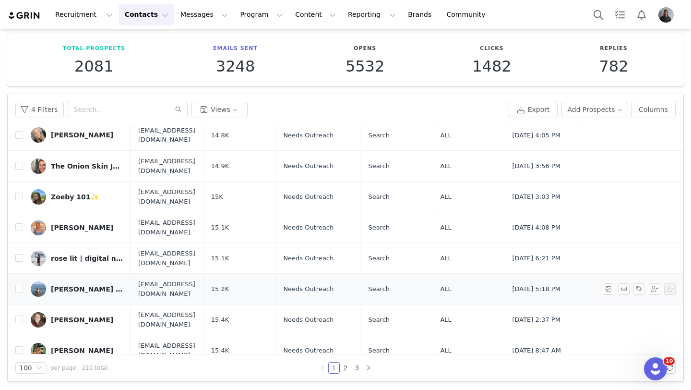
click at [88, 285] on div "Julia Hasou | UGC Creator" at bounding box center [87, 289] width 72 height 8
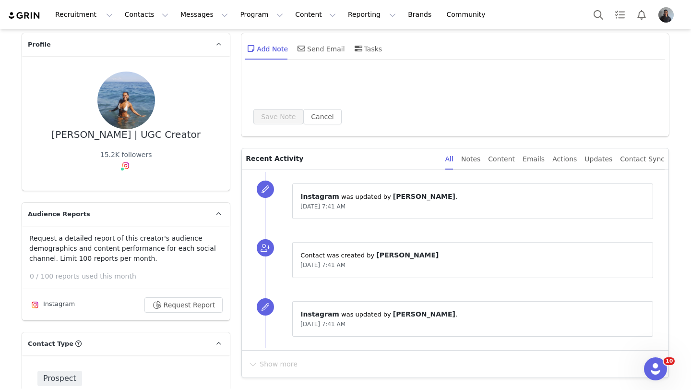
type input "+1 ([GEOGRAPHIC_DATA])"
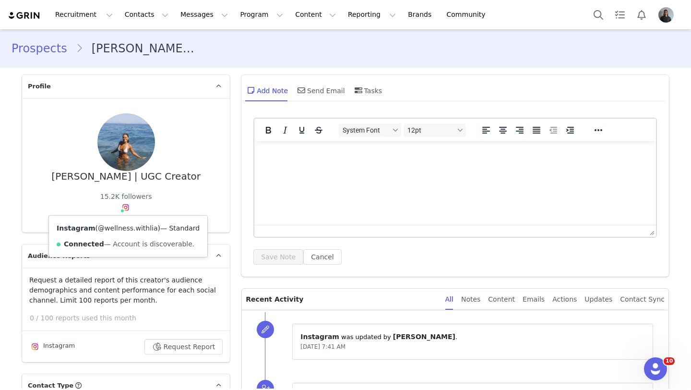
click at [126, 230] on link "@wellness.withlia" at bounding box center [127, 228] width 59 height 8
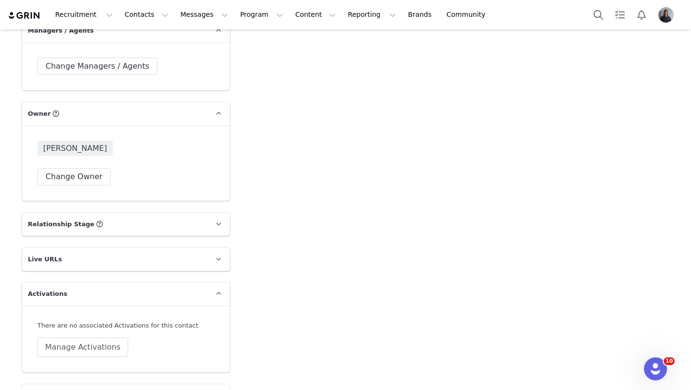
scroll to position [1511, 0]
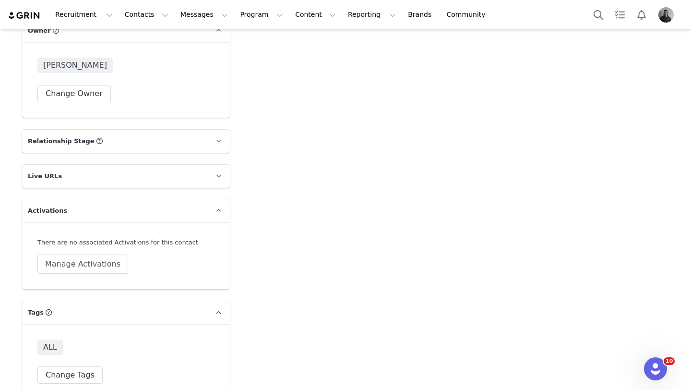
click at [79, 366] on div "ALL Change Tags" at bounding box center [126, 361] width 208 height 75
click at [80, 366] on button "Change Tags" at bounding box center [69, 374] width 65 height 17
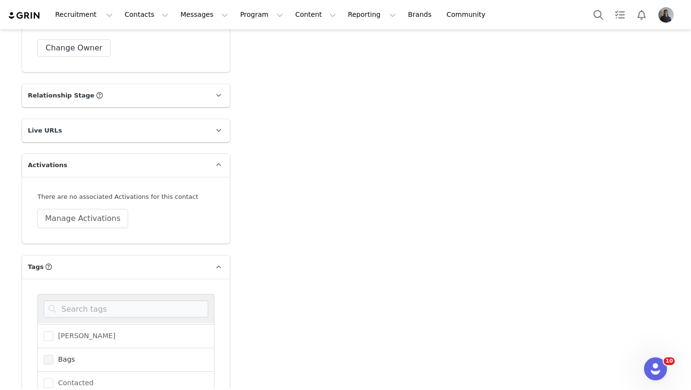
scroll to position [0, 0]
click at [51, 330] on span at bounding box center [49, 335] width 10 height 10
click at [53, 330] on input "ALL" at bounding box center [53, 330] width 0 height 0
click at [51, 377] on span at bounding box center [49, 382] width 10 height 10
click at [53, 377] on input "Bags" at bounding box center [53, 377] width 0 height 0
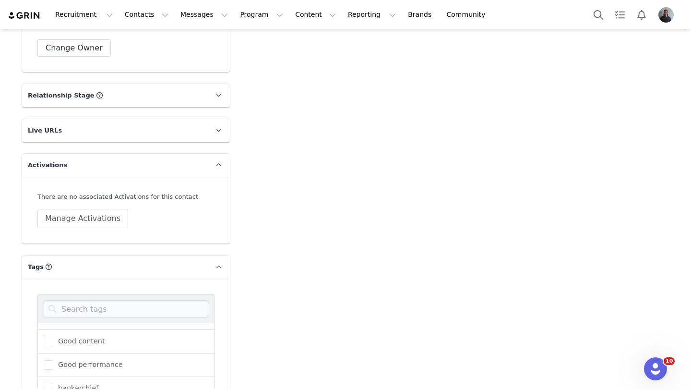
scroll to position [119, 0]
click at [51, 375] on span at bounding box center [49, 380] width 10 height 10
click at [53, 375] on input "hankerchief" at bounding box center [53, 375] width 0 height 0
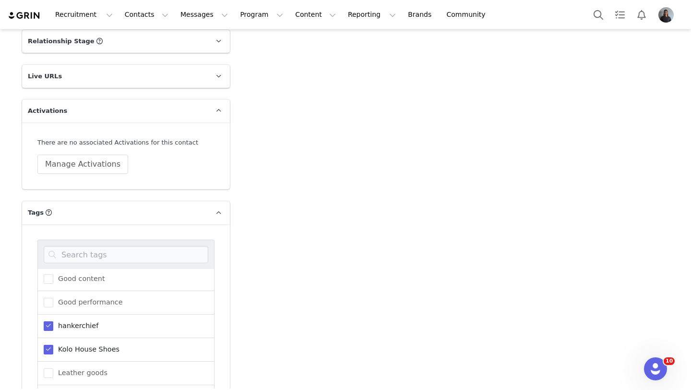
scroll to position [1674, 0]
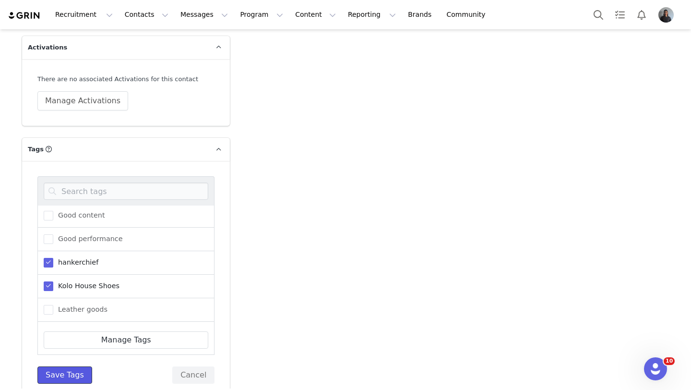
click at [46, 366] on button "Save Tags" at bounding box center [64, 374] width 55 height 17
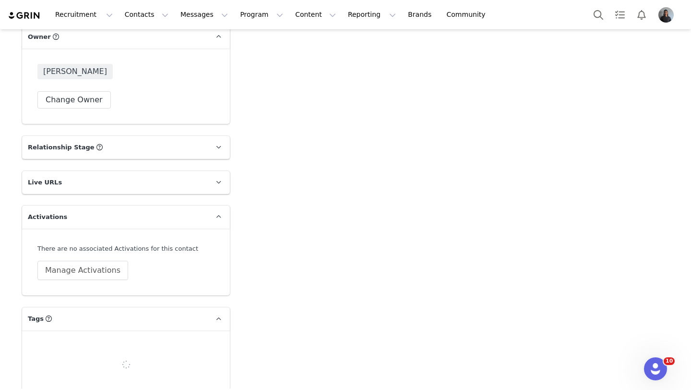
scroll to position [1511, 0]
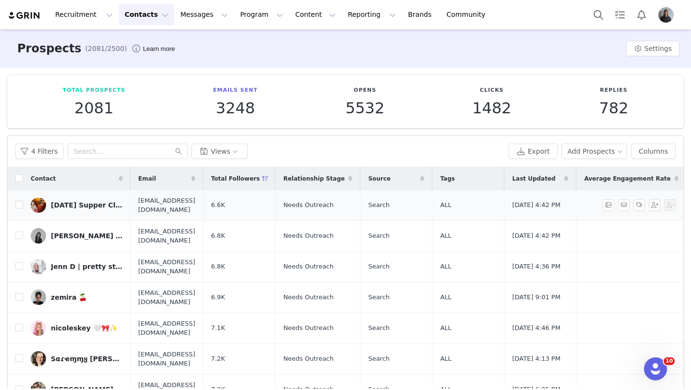
click at [85, 211] on link "Sunday Supper Club" at bounding box center [77, 204] width 92 height 15
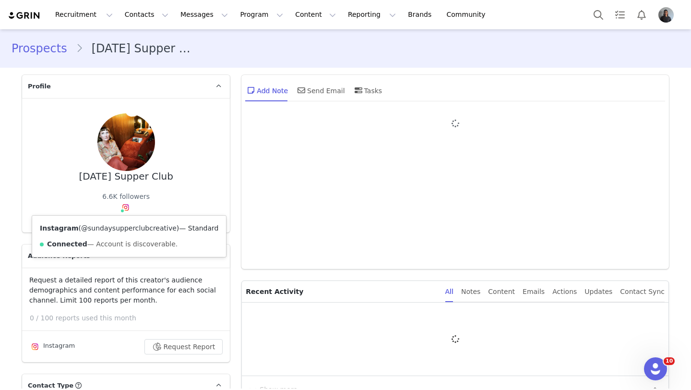
click at [125, 225] on link "@sundaysupperclubcreative" at bounding box center [128, 228] width 95 height 8
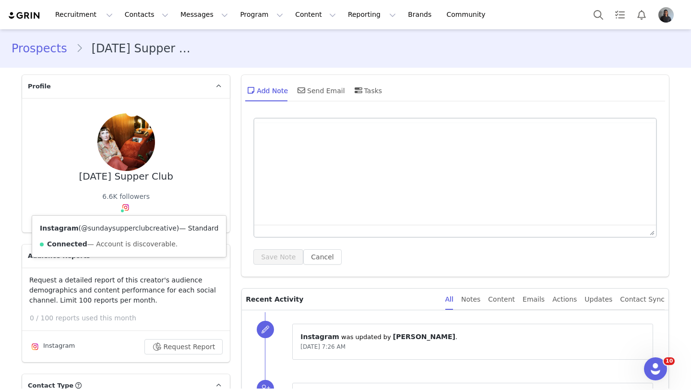
type input "+1 ([GEOGRAPHIC_DATA])"
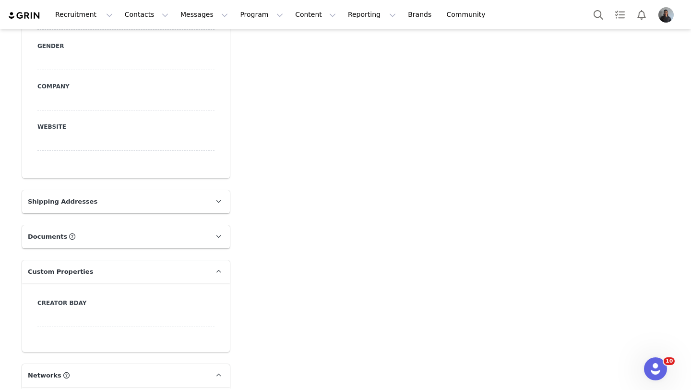
scroll to position [1511, 0]
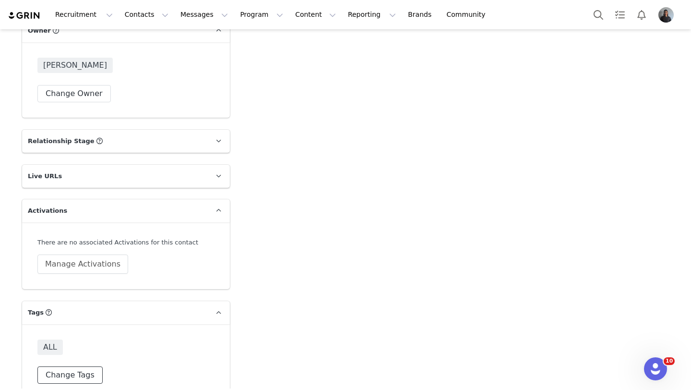
click at [90, 366] on button "Change Tags" at bounding box center [69, 374] width 65 height 17
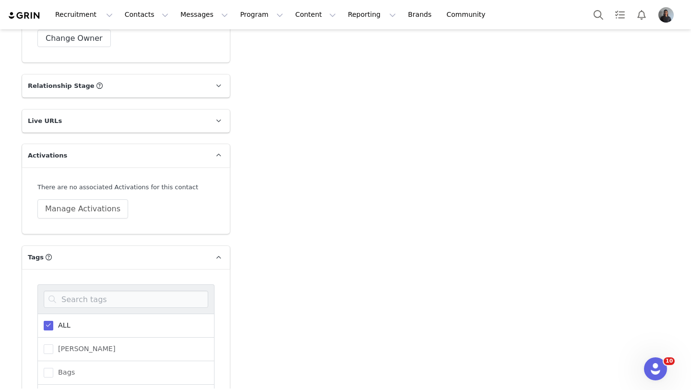
scroll to position [1578, 0]
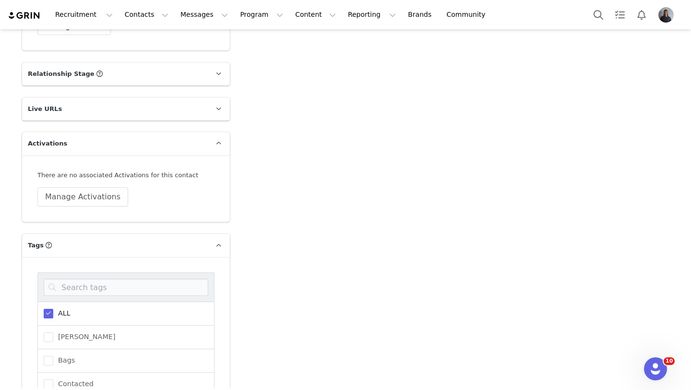
click at [63, 302] on div "ALL" at bounding box center [125, 313] width 177 height 24
click at [51, 308] on span at bounding box center [49, 313] width 10 height 10
click at [53, 308] on input "ALL" at bounding box center [53, 308] width 0 height 0
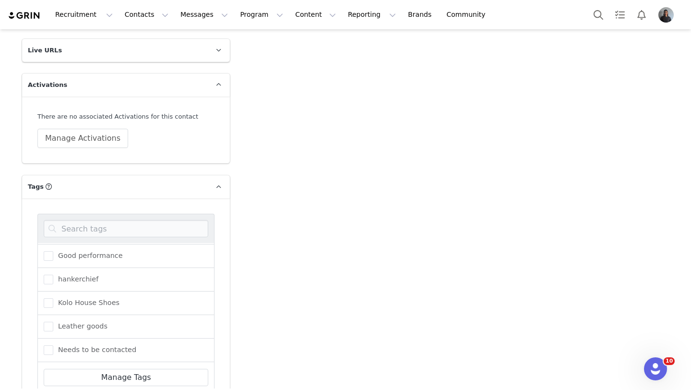
scroll to position [143, 0]
click at [55, 295] on span "Kolo House Shoes" at bounding box center [86, 299] width 66 height 9
click at [53, 295] on input "Kolo House Shoes" at bounding box center [53, 295] width 0 height 0
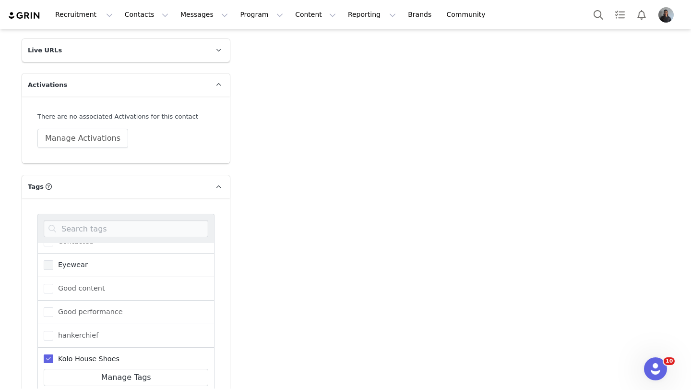
scroll to position [50, 0]
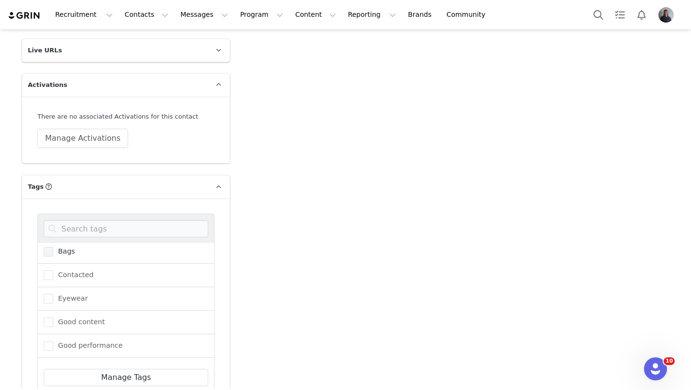
click at [54, 246] on label "Bags" at bounding box center [59, 252] width 31 height 12
click at [53, 247] on input "Bags" at bounding box center [53, 247] width 0 height 0
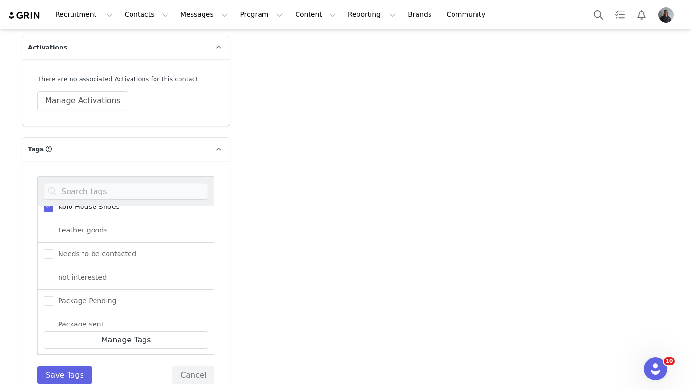
scroll to position [214, 0]
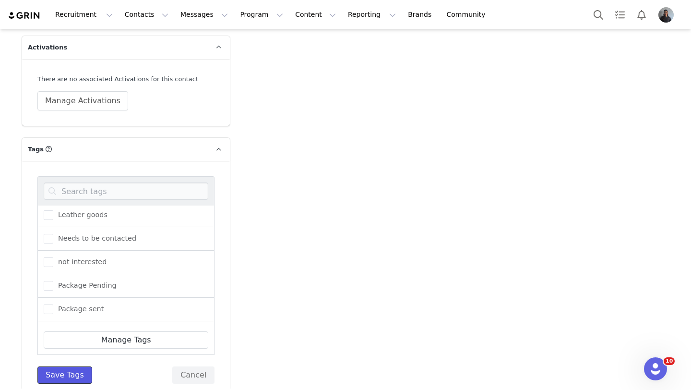
click at [64, 366] on button "Save Tags" at bounding box center [64, 374] width 55 height 17
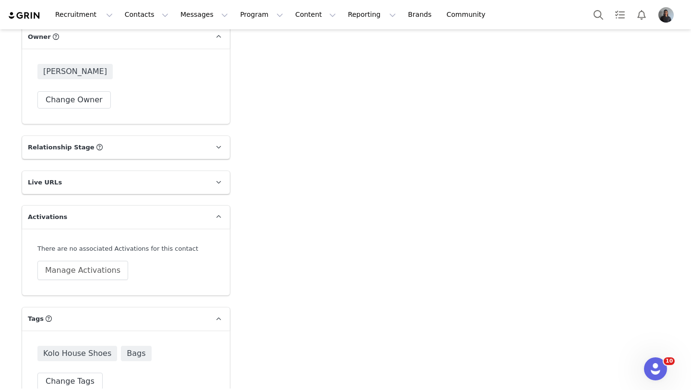
scroll to position [1511, 0]
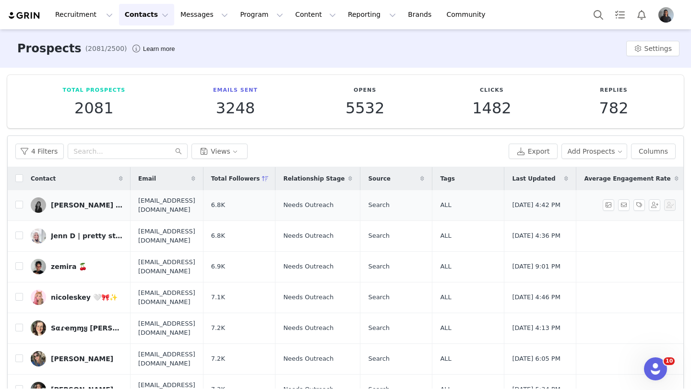
click at [72, 203] on div "Karen Kalee (kah•lee)" at bounding box center [87, 205] width 72 height 8
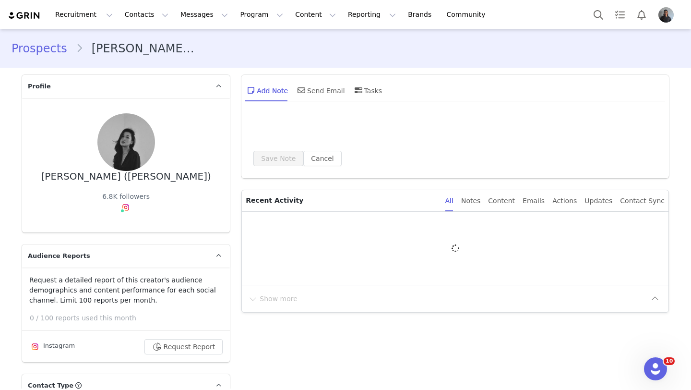
type input "+1 ([GEOGRAPHIC_DATA])"
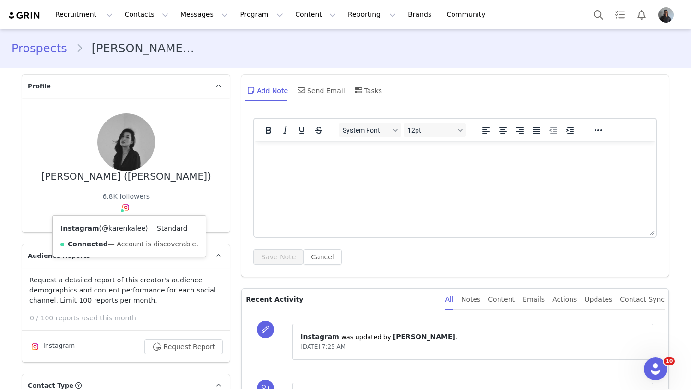
click at [122, 226] on link "@karenkalee" at bounding box center [124, 228] width 44 height 8
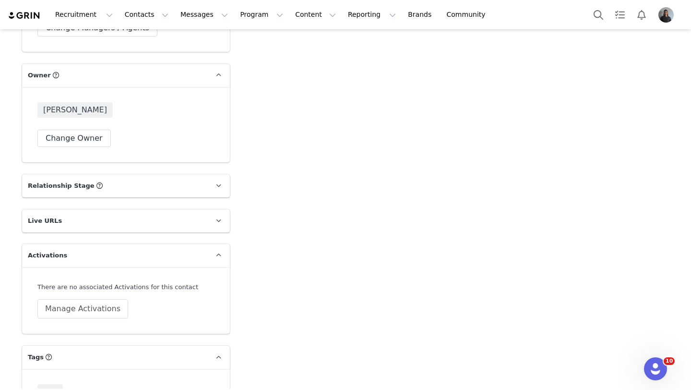
scroll to position [1511, 0]
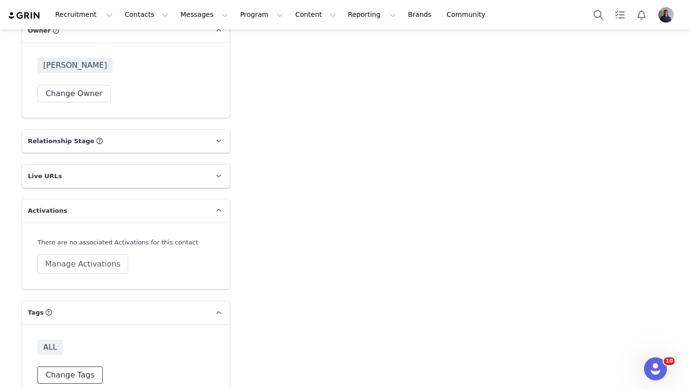
click at [86, 366] on button "Change Tags" at bounding box center [69, 374] width 65 height 17
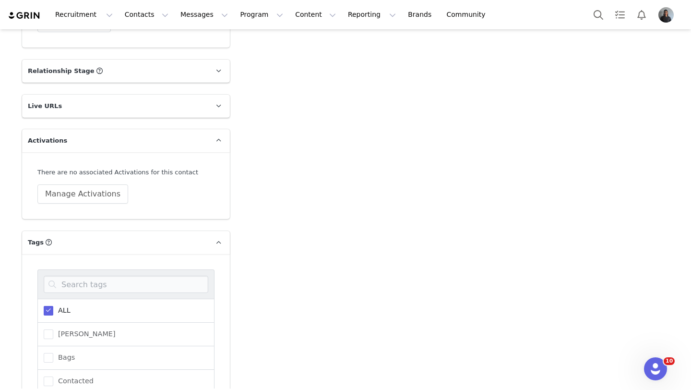
scroll to position [1599, 0]
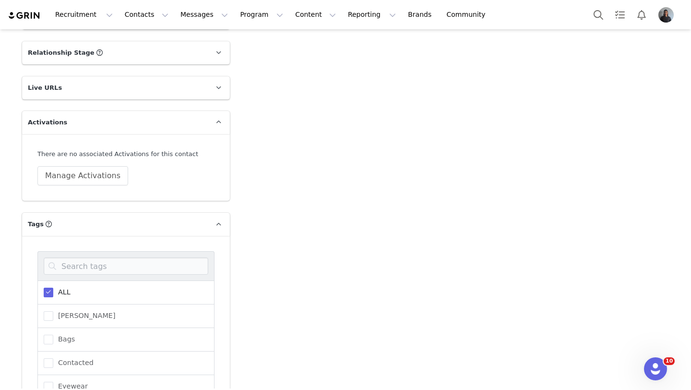
click at [50, 287] on span at bounding box center [49, 292] width 10 height 10
click at [53, 287] on input "ALL" at bounding box center [53, 287] width 0 height 0
click at [50, 320] on span at bounding box center [49, 325] width 10 height 10
click at [53, 320] on input "Kolo House Shoes" at bounding box center [53, 320] width 0 height 0
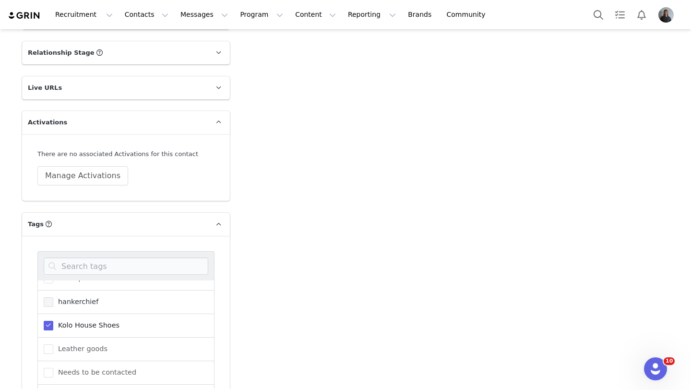
click at [44, 297] on span at bounding box center [49, 302] width 10 height 10
click at [53, 297] on input "hankerchief" at bounding box center [53, 297] width 0 height 0
click at [52, 344] on span at bounding box center [49, 349] width 10 height 10
click at [53, 344] on input "Leather goods" at bounding box center [53, 344] width 0 height 0
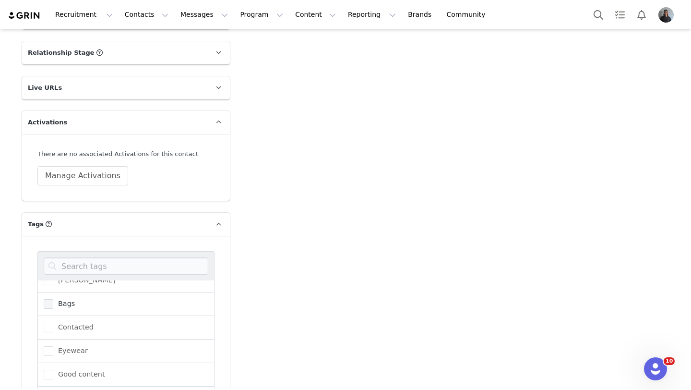
click at [50, 299] on span at bounding box center [49, 304] width 10 height 10
click at [53, 299] on input "Bags" at bounding box center [53, 299] width 0 height 0
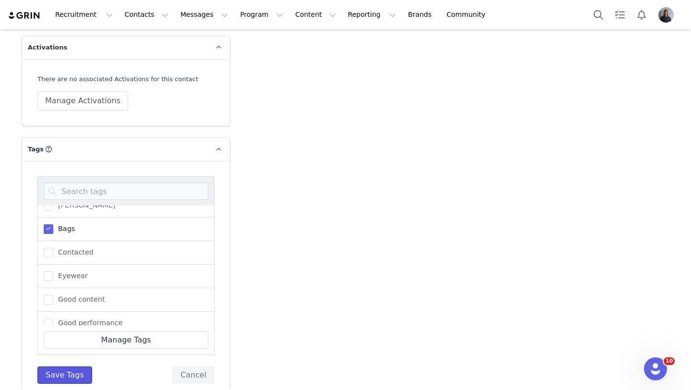
click at [56, 366] on button "Save Tags" at bounding box center [64, 374] width 55 height 17
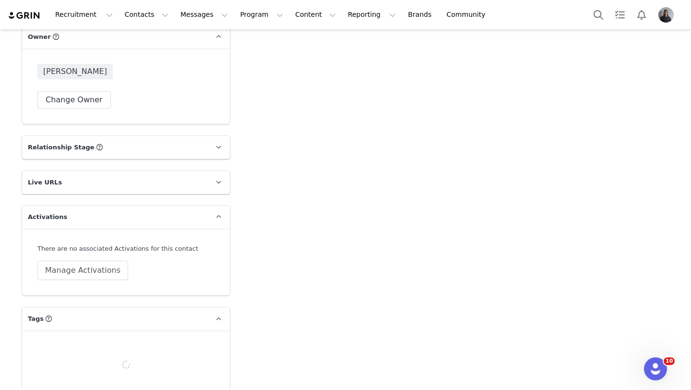
scroll to position [1530, 0]
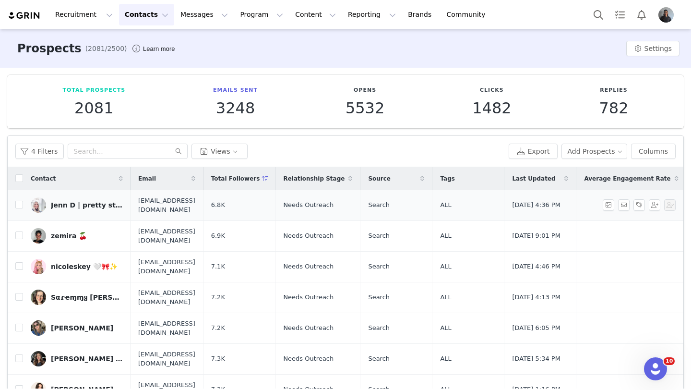
click at [71, 204] on div "Jenn D | pretty storage maker" at bounding box center [87, 205] width 72 height 8
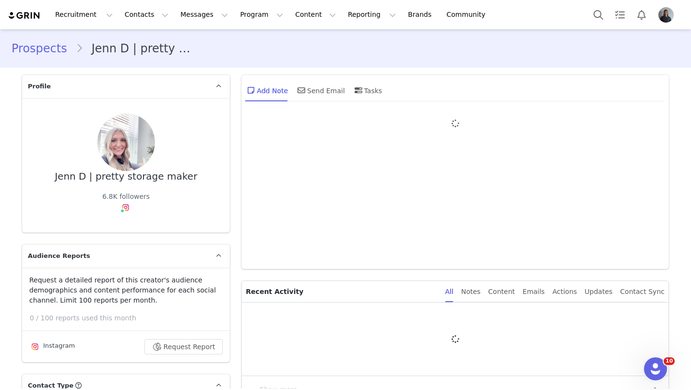
type input "+1 ([GEOGRAPHIC_DATA])"
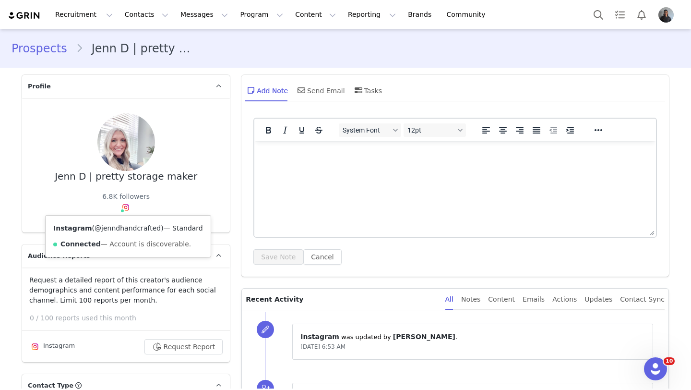
click at [121, 229] on link "@jenndhandcrafted" at bounding box center [128, 228] width 66 height 8
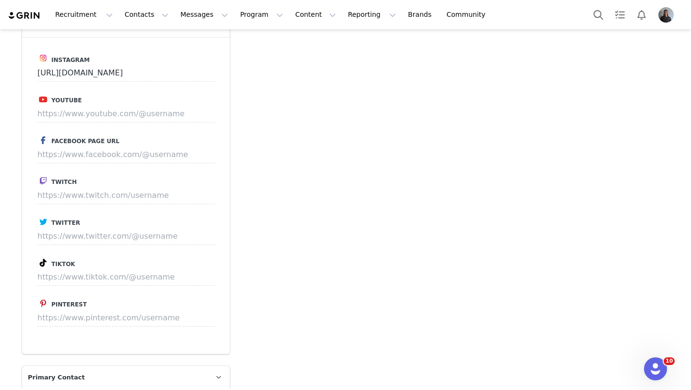
scroll to position [1511, 0]
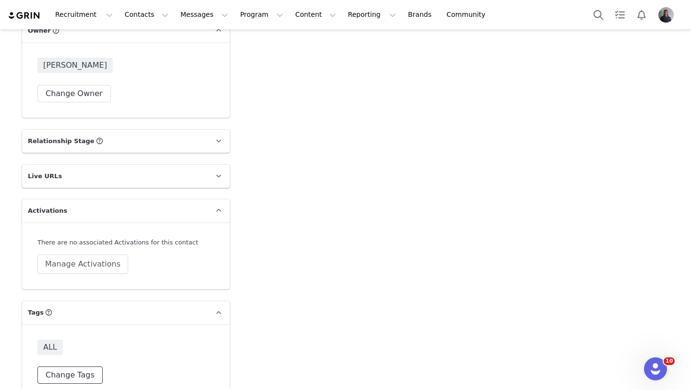
click at [74, 366] on button "Change Tags" at bounding box center [69, 374] width 65 height 17
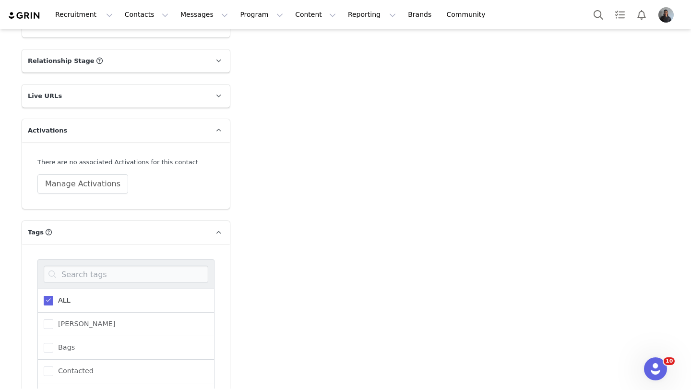
scroll to position [1663, 0]
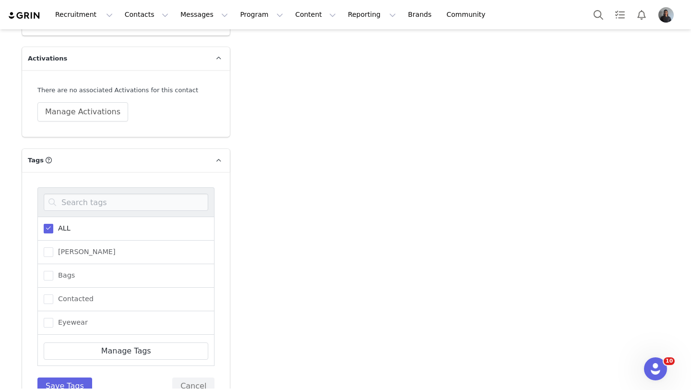
click at [69, 218] on div "ALL" at bounding box center [125, 228] width 177 height 24
click at [59, 224] on span "ALL" at bounding box center [61, 228] width 17 height 9
click at [53, 224] on input "ALL" at bounding box center [53, 224] width 0 height 0
click at [54, 296] on span "Tino Pens" at bounding box center [71, 300] width 37 height 9
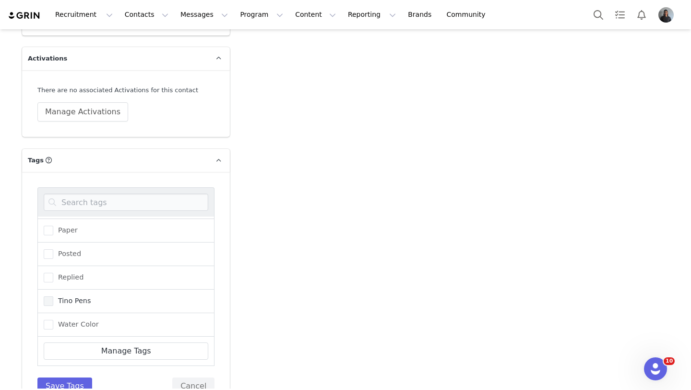
click at [53, 296] on input "Tino Pens" at bounding box center [53, 296] width 0 height 0
click at [51, 248] on span at bounding box center [49, 253] width 10 height 10
click at [53, 248] on input "Paper" at bounding box center [53, 248] width 0 height 0
click at [60, 377] on button "Save Tags" at bounding box center [64, 385] width 55 height 17
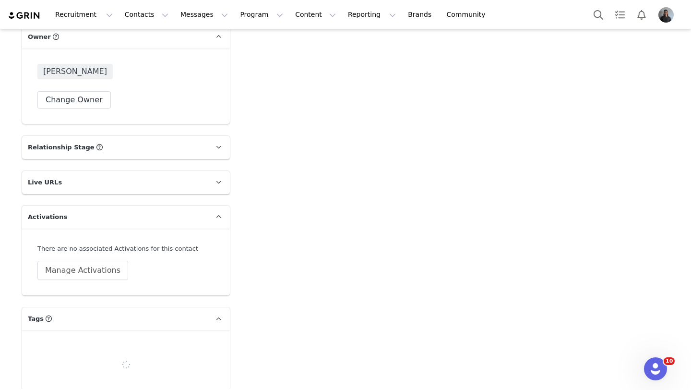
scroll to position [1511, 0]
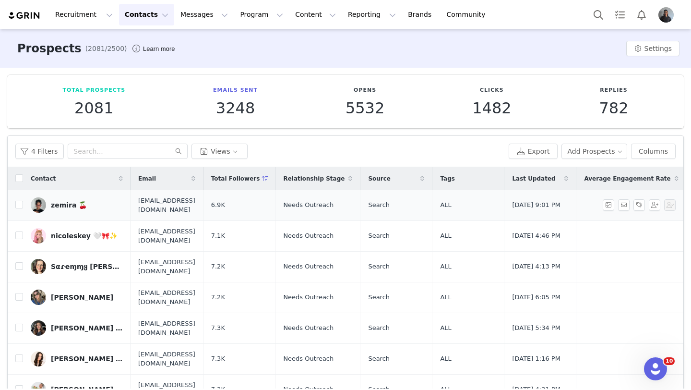
click at [54, 202] on div "zemira 🍒" at bounding box center [69, 205] width 36 height 8
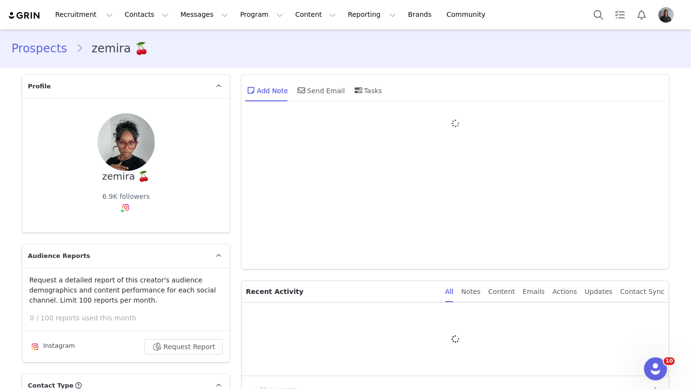
type input "+1 ([GEOGRAPHIC_DATA])"
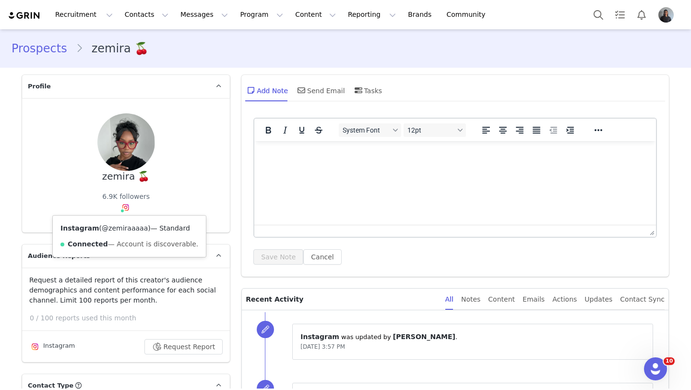
click at [127, 225] on link "@zemiraaaaa" at bounding box center [125, 228] width 46 height 8
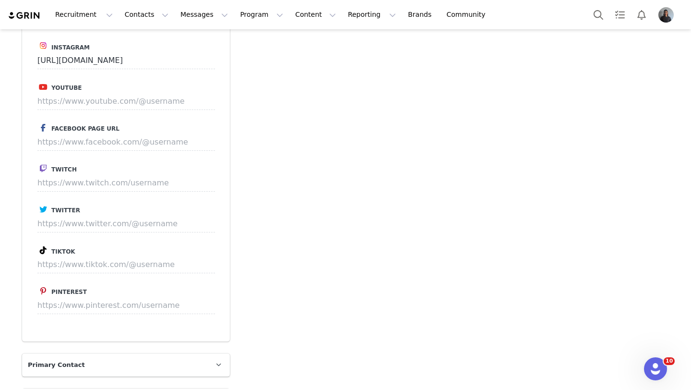
scroll to position [1511, 0]
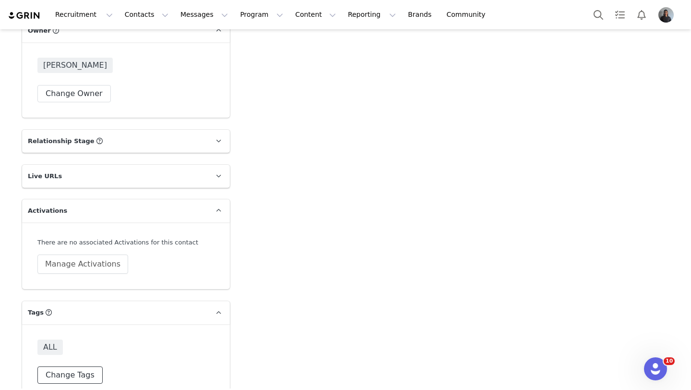
click at [60, 366] on button "Change Tags" at bounding box center [69, 374] width 65 height 17
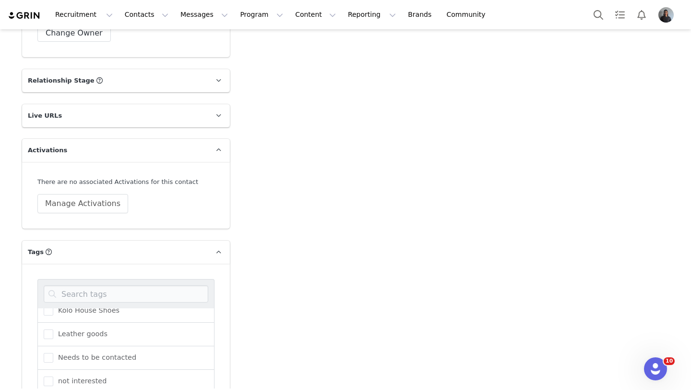
scroll to position [197, 0]
click at [54, 354] on span "Needs to be contacted" at bounding box center [94, 358] width 83 height 9
click at [53, 354] on input "Needs to be contacted" at bounding box center [53, 354] width 0 height 0
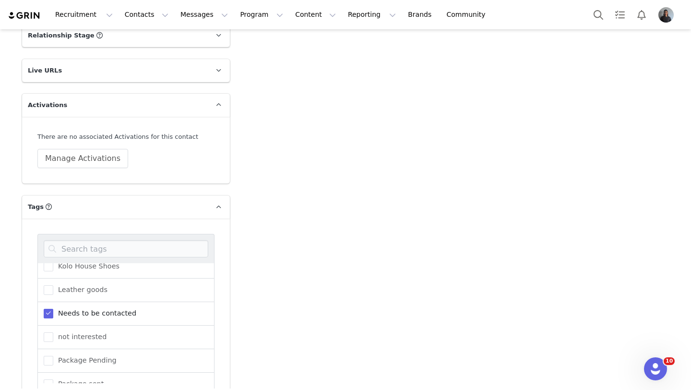
scroll to position [1674, 0]
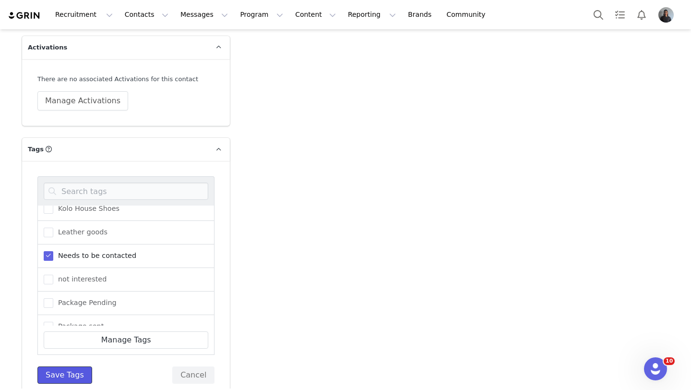
click at [42, 366] on button "Save Tags" at bounding box center [64, 374] width 55 height 17
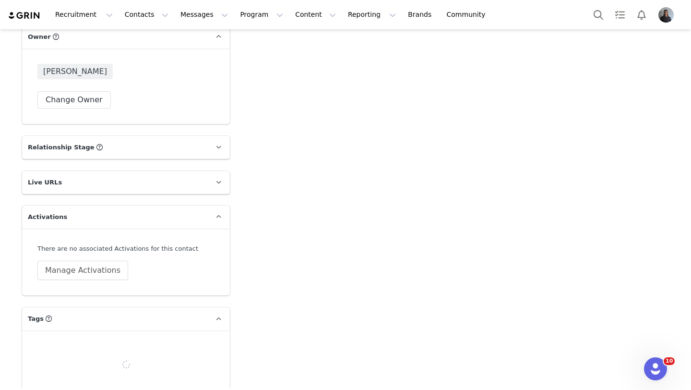
scroll to position [1511, 0]
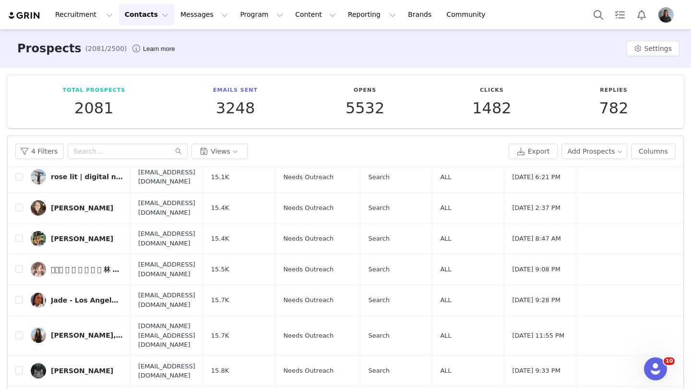
scroll to position [42, 0]
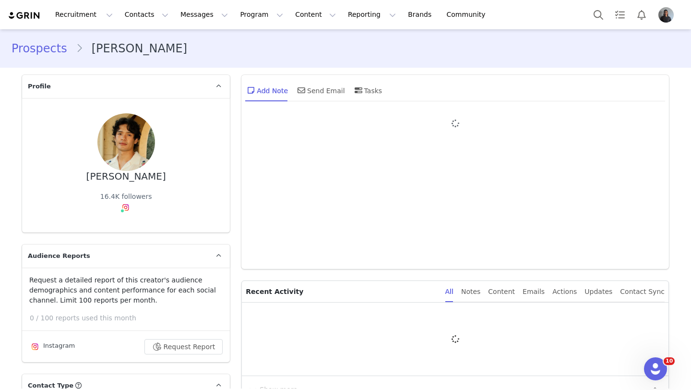
type input "+1 ([GEOGRAPHIC_DATA])"
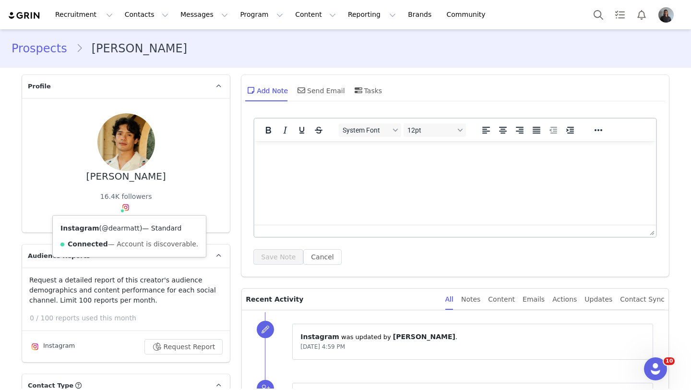
click at [127, 229] on link "@dearmatt" at bounding box center [121, 228] width 38 height 8
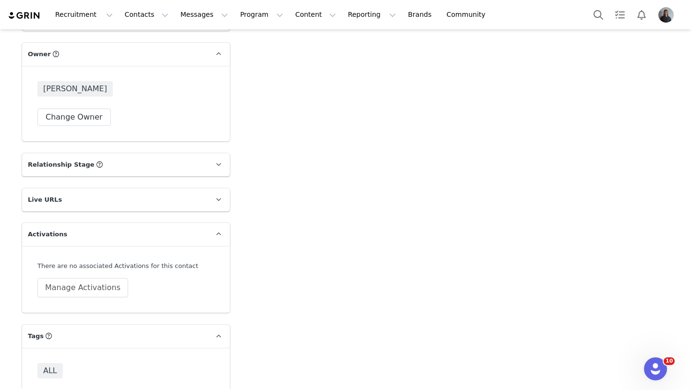
scroll to position [1511, 0]
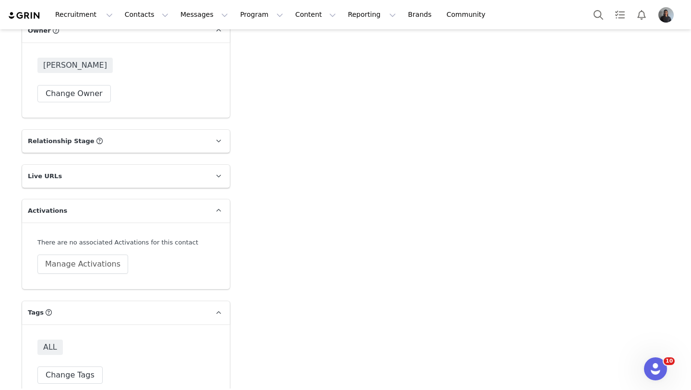
click at [80, 369] on div "ALL Change Tags" at bounding box center [126, 361] width 208 height 75
click at [80, 366] on button "Change Tags" at bounding box center [69, 374] width 65 height 17
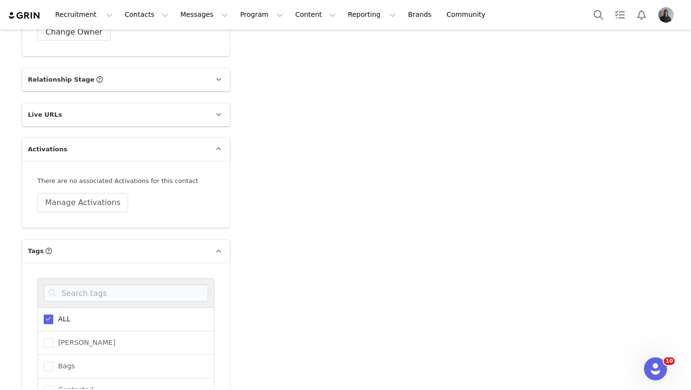
scroll to position [1577, 0]
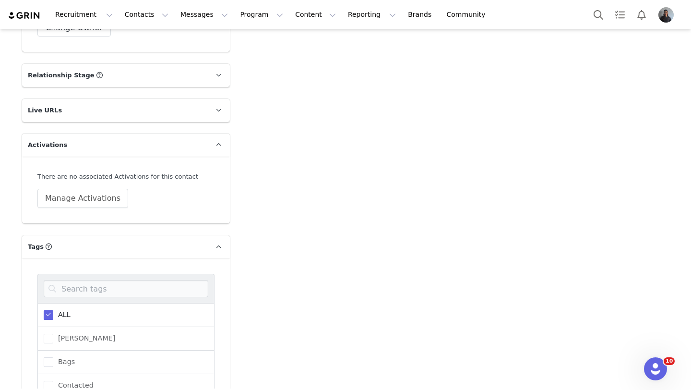
click at [59, 310] on span "ALL" at bounding box center [61, 314] width 17 height 9
click at [53, 310] on input "ALL" at bounding box center [53, 310] width 0 height 0
click at [55, 357] on span "Bags" at bounding box center [64, 361] width 22 height 9
click at [53, 357] on input "Bags" at bounding box center [53, 357] width 0 height 0
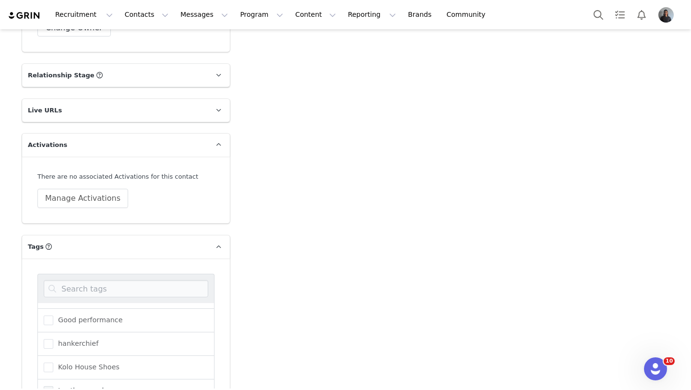
click at [50, 386] on span at bounding box center [49, 391] width 10 height 10
click at [53, 386] on input "Leather goods" at bounding box center [53, 386] width 0 height 0
click at [50, 359] on div "Kolo House Shoes" at bounding box center [125, 367] width 177 height 24
click at [50, 362] on span at bounding box center [49, 367] width 10 height 10
click at [53, 362] on input "Kolo House Shoes" at bounding box center [53, 362] width 0 height 0
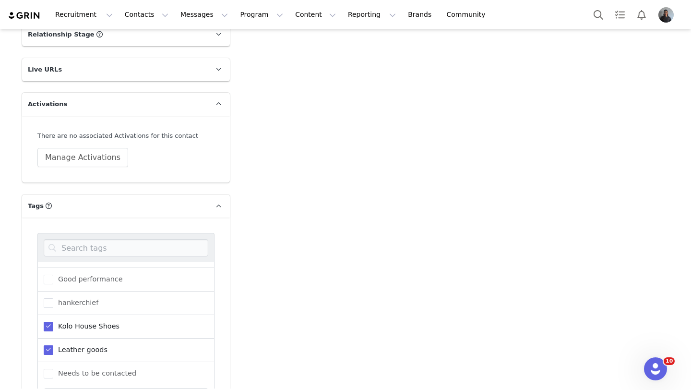
scroll to position [1674, 0]
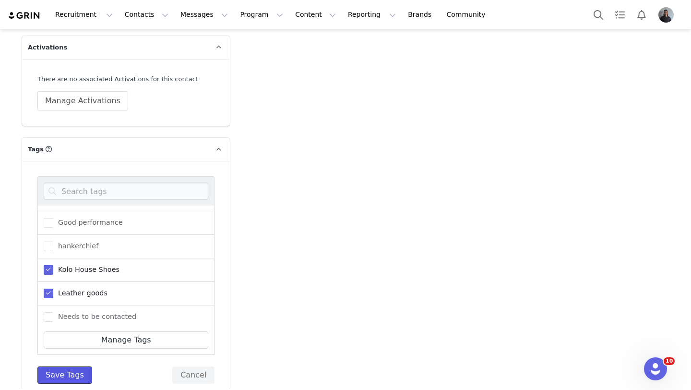
click at [52, 366] on button "Save Tags" at bounding box center [64, 374] width 55 height 17
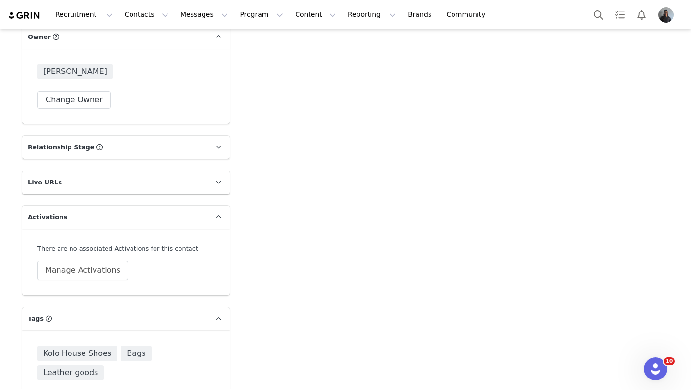
scroll to position [1511, 0]
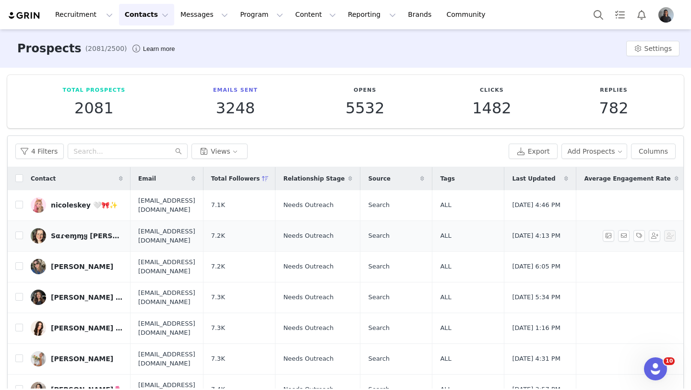
click at [81, 234] on div "Sαɾҽɱɱყ [PERSON_NAME] ✨🤍" at bounding box center [87, 236] width 72 height 8
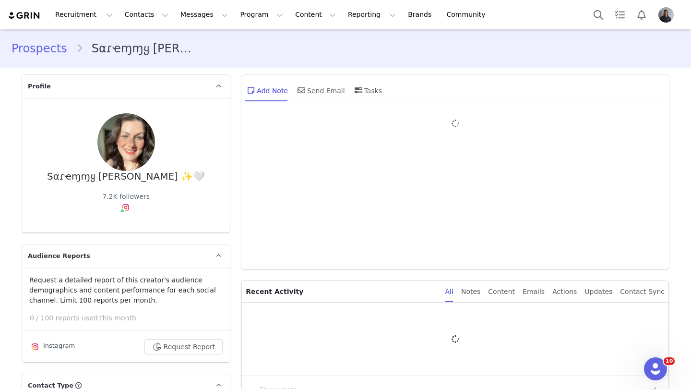
type input "+1 ([GEOGRAPHIC_DATA])"
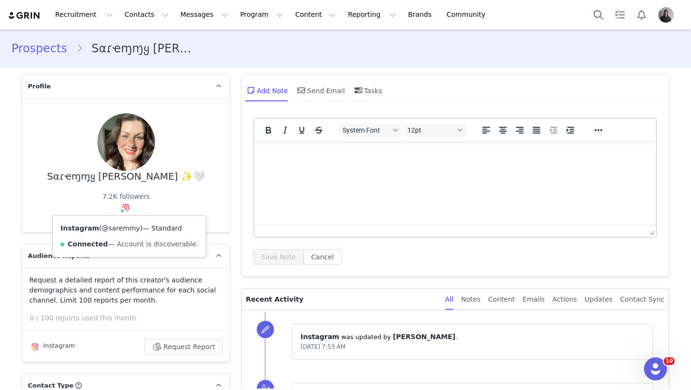
click at [125, 225] on link "@saremmy" at bounding box center [121, 228] width 38 height 8
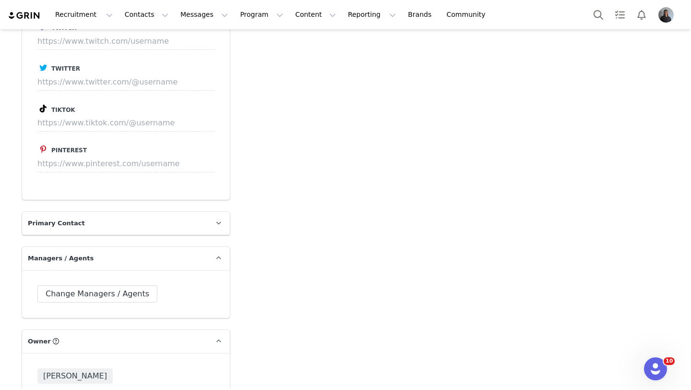
scroll to position [1511, 0]
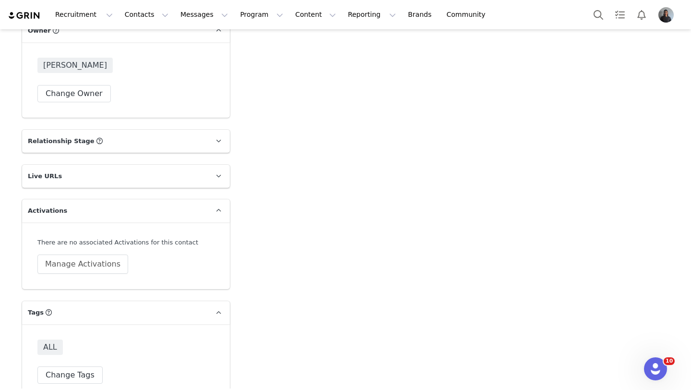
click at [83, 347] on div "ALL Change Tags" at bounding box center [125, 361] width 177 height 44
click at [83, 366] on button "Change Tags" at bounding box center [69, 374] width 65 height 17
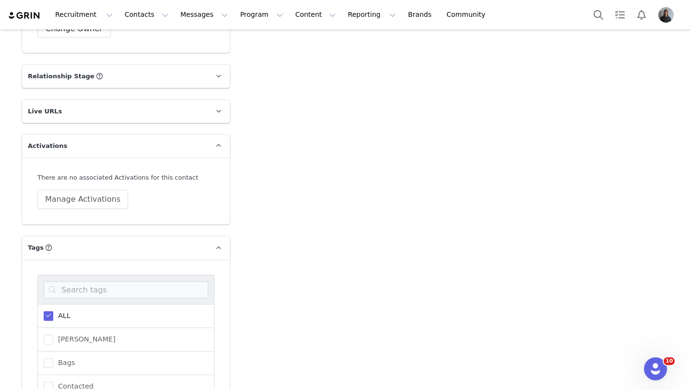
scroll to position [1580, 0]
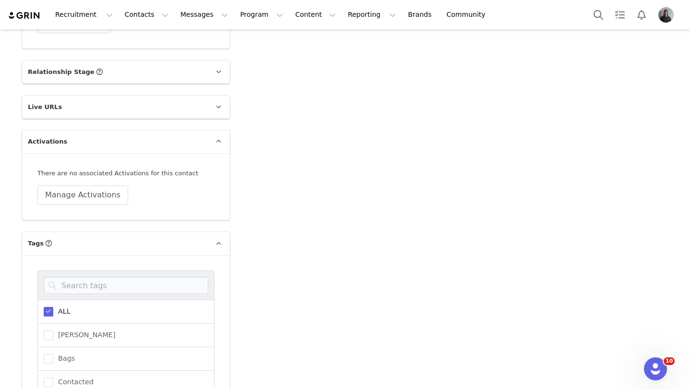
click at [56, 307] on span "ALL" at bounding box center [61, 311] width 17 height 9
click at [53, 307] on input "ALL" at bounding box center [53, 307] width 0 height 0
click at [52, 354] on span at bounding box center [49, 359] width 10 height 10
click at [53, 354] on input "Bags" at bounding box center [53, 354] width 0 height 0
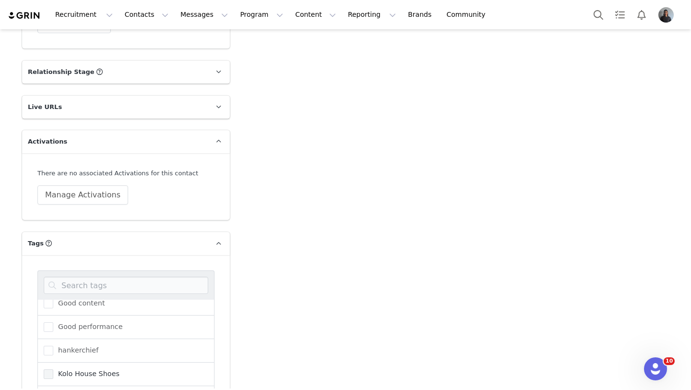
click at [48, 369] on span at bounding box center [49, 374] width 10 height 10
click at [53, 369] on input "Kolo House Shoes" at bounding box center [53, 369] width 0 height 0
click at [48, 345] on span at bounding box center [49, 350] width 10 height 11
click at [53, 345] on input "hankerchief" at bounding box center [53, 345] width 0 height 0
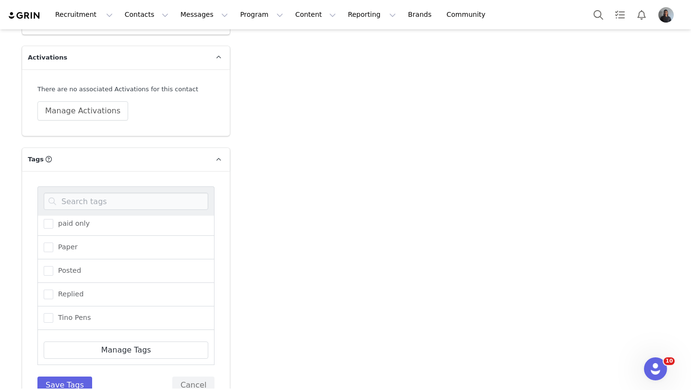
scroll to position [1674, 0]
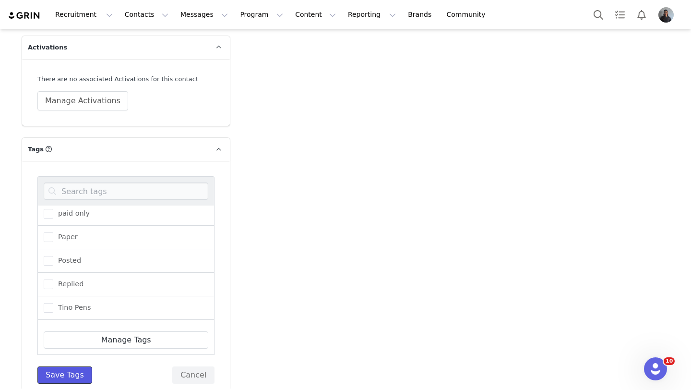
click at [42, 366] on button "Save Tags" at bounding box center [64, 374] width 55 height 17
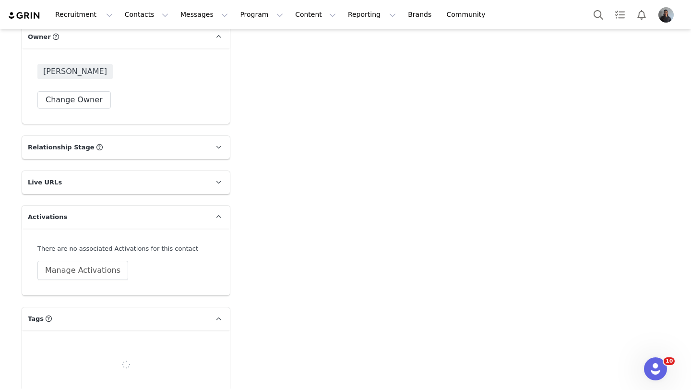
scroll to position [1511, 0]
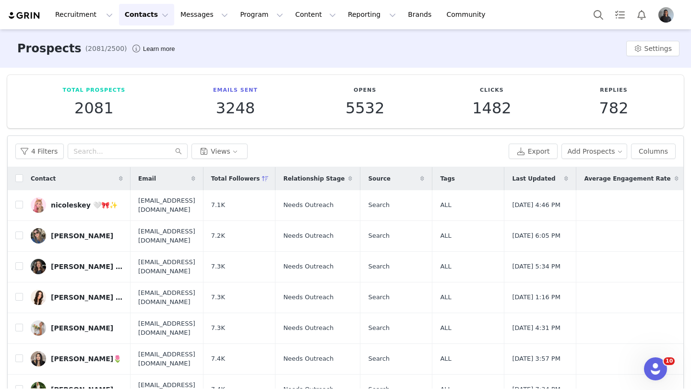
click at [86, 202] on div "nicoleskey 🤍🎀✨" at bounding box center [84, 205] width 67 height 8
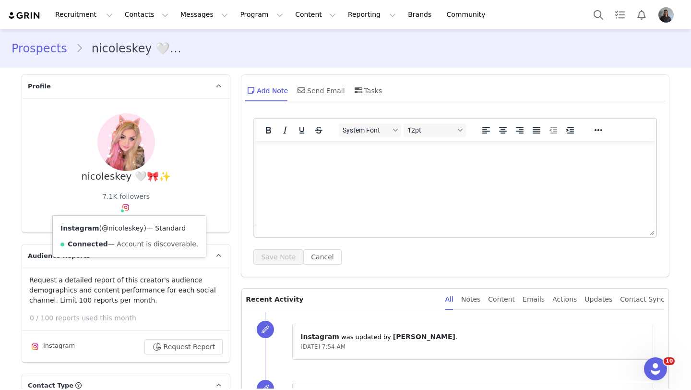
click at [125, 225] on link "@nicoleskey" at bounding box center [123, 228] width 42 height 8
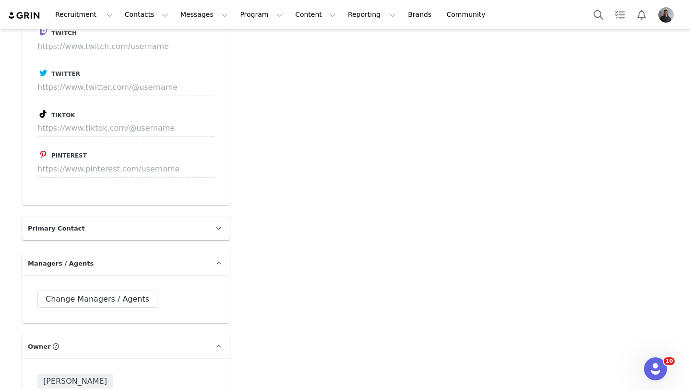
scroll to position [1511, 0]
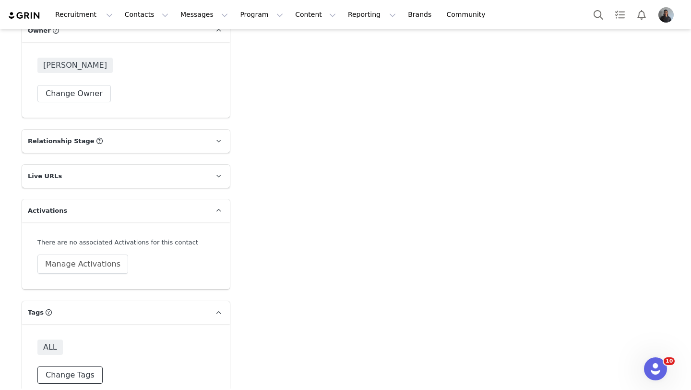
click at [74, 366] on button "Change Tags" at bounding box center [69, 374] width 65 height 17
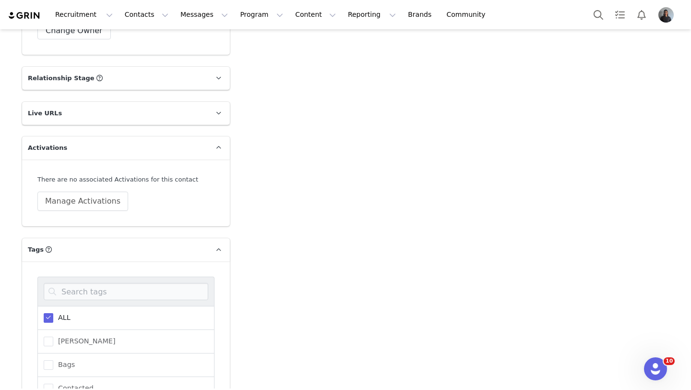
scroll to position [1605, 0]
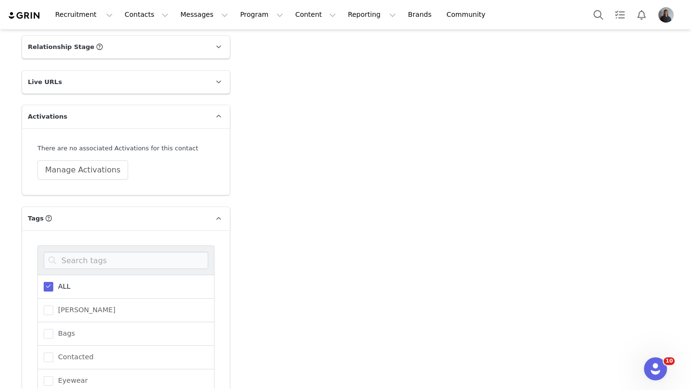
click at [60, 275] on div "ALL" at bounding box center [125, 286] width 177 height 24
click at [54, 281] on label "ALL" at bounding box center [57, 287] width 27 height 12
click at [53, 282] on input "ALL" at bounding box center [53, 282] width 0 height 0
click at [51, 369] on span at bounding box center [49, 374] width 10 height 10
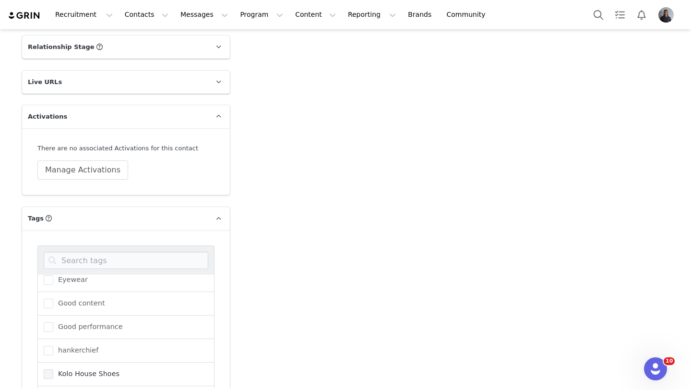
click at [53, 369] on input "Kolo House Shoes" at bounding box center [53, 369] width 0 height 0
click at [51, 345] on span at bounding box center [49, 350] width 10 height 10
click at [53, 345] on input "hankerchief" at bounding box center [53, 345] width 0 height 0
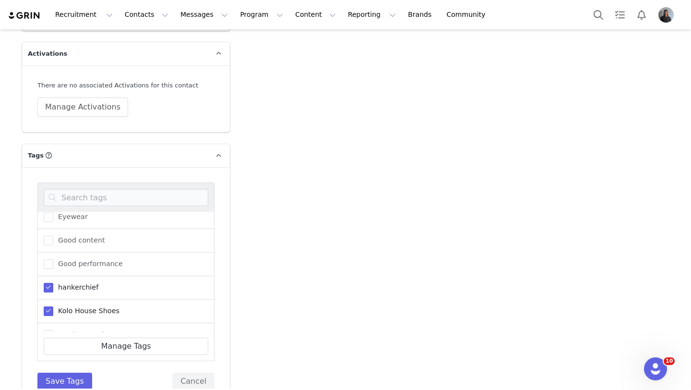
scroll to position [1674, 0]
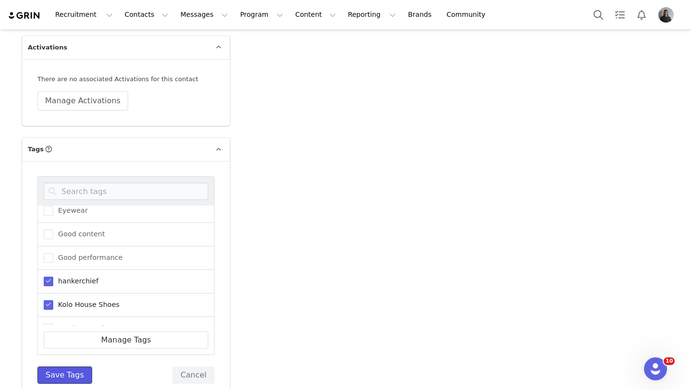
click at [52, 366] on button "Save Tags" at bounding box center [64, 374] width 55 height 17
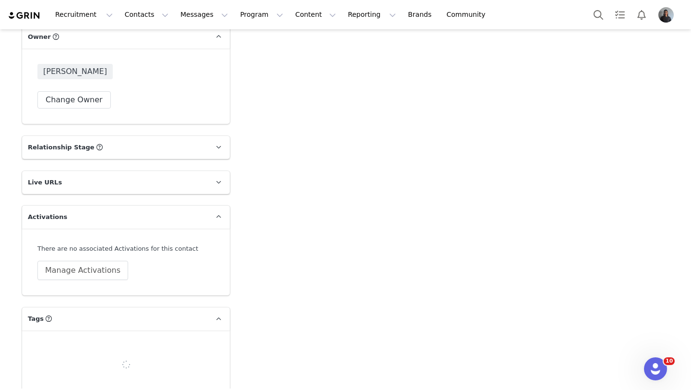
scroll to position [1511, 0]
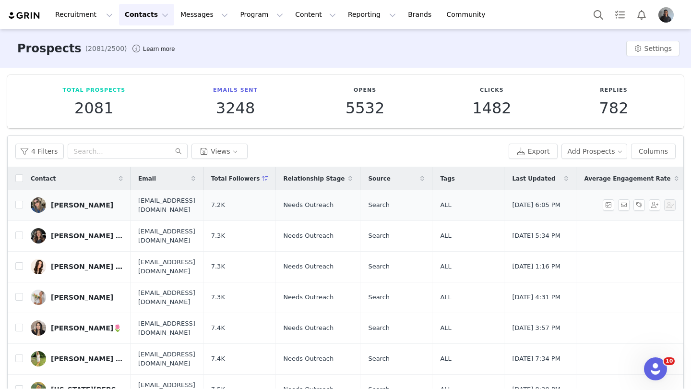
click at [78, 208] on div "[PERSON_NAME]" at bounding box center [82, 205] width 62 height 8
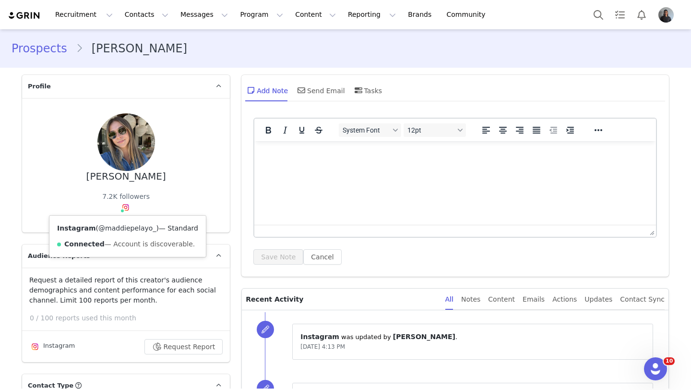
click at [124, 224] on link "@maddiepelayo_" at bounding box center [127, 228] width 58 height 8
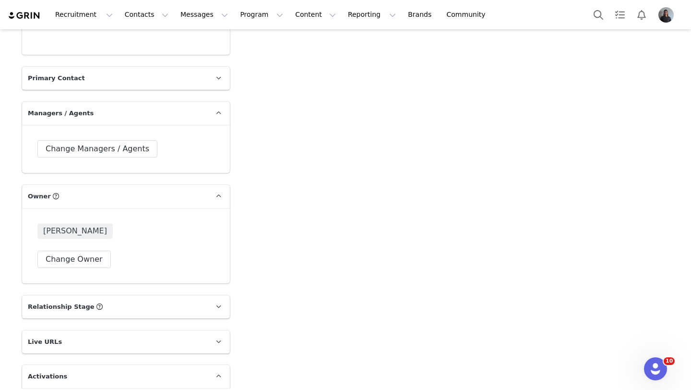
scroll to position [1511, 0]
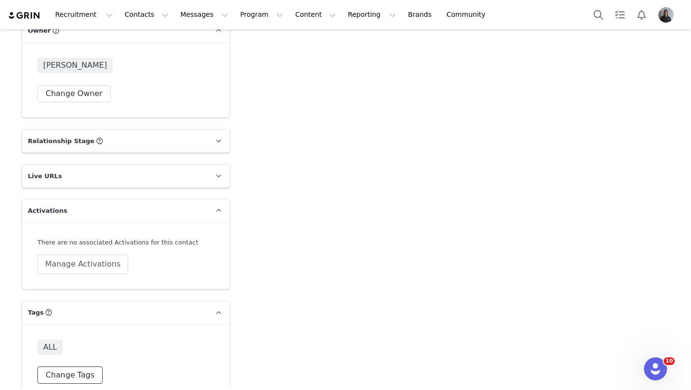
click at [76, 366] on button "Change Tags" at bounding box center [69, 374] width 65 height 17
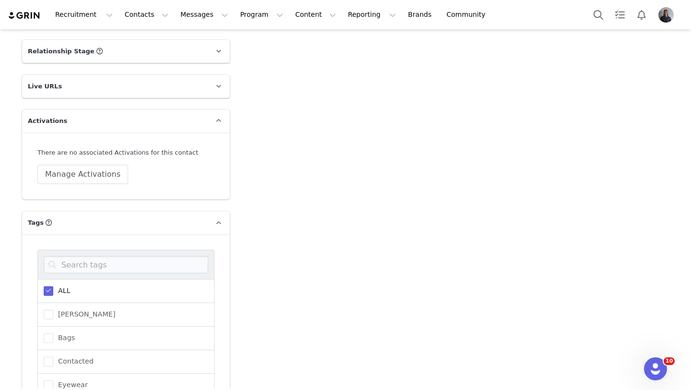
scroll to position [1626, 0]
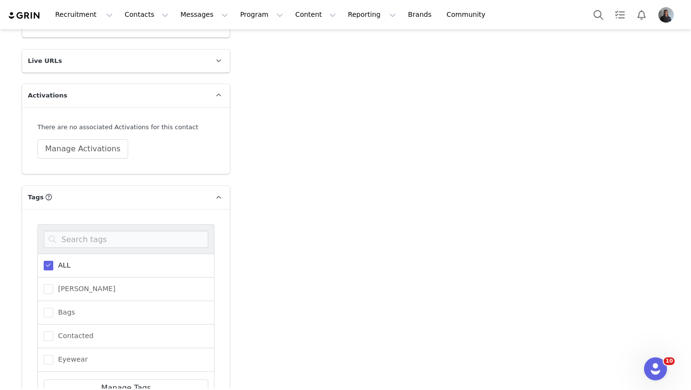
click at [57, 260] on label "ALL" at bounding box center [57, 266] width 27 height 12
click at [53, 260] on input "ALL" at bounding box center [53, 260] width 0 height 0
click at [58, 307] on span "Bags" at bounding box center [64, 311] width 22 height 9
click at [53, 307] on input "Bags" at bounding box center [53, 307] width 0 height 0
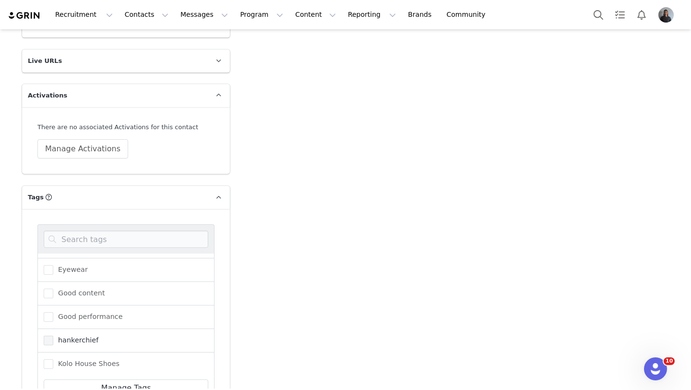
click at [47, 335] on span at bounding box center [49, 340] width 10 height 10
click at [53, 335] on input "hankerchief" at bounding box center [53, 335] width 0 height 0
click at [47, 359] on span at bounding box center [49, 364] width 10 height 10
click at [53, 359] on input "Kolo House Shoes" at bounding box center [53, 359] width 0 height 0
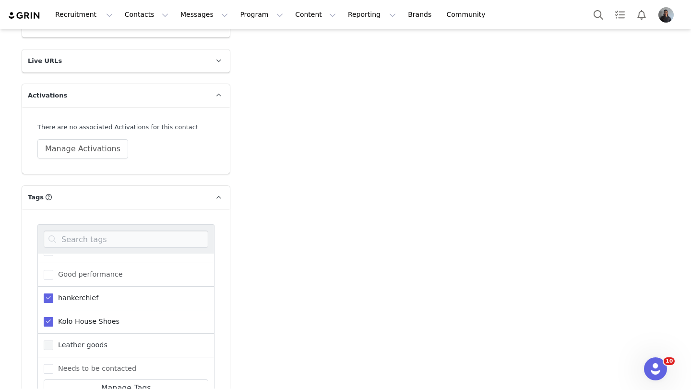
click at [50, 340] on span at bounding box center [49, 345] width 10 height 10
click at [53, 340] on input "Leather goods" at bounding box center [53, 340] width 0 height 0
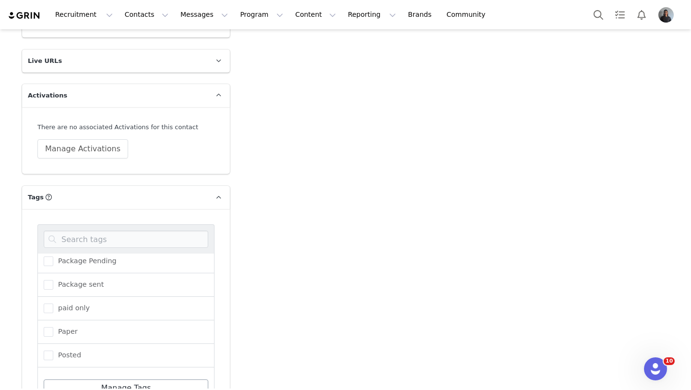
scroll to position [1674, 0]
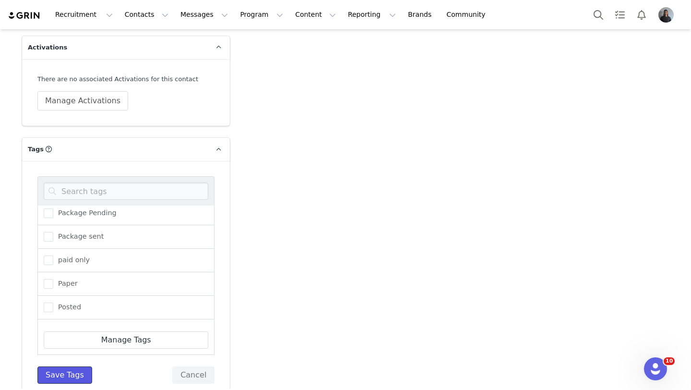
click at [49, 366] on button "Save Tags" at bounding box center [64, 374] width 55 height 17
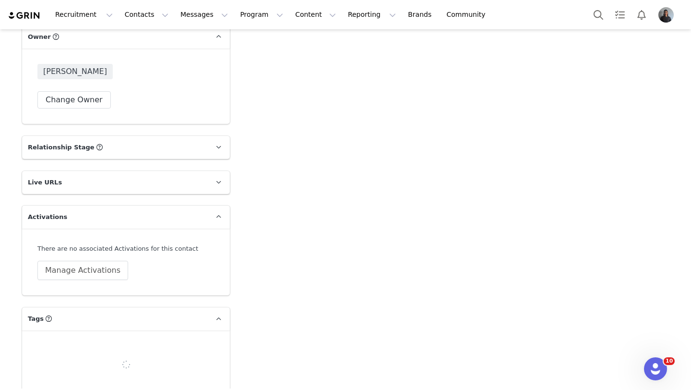
scroll to position [1530, 0]
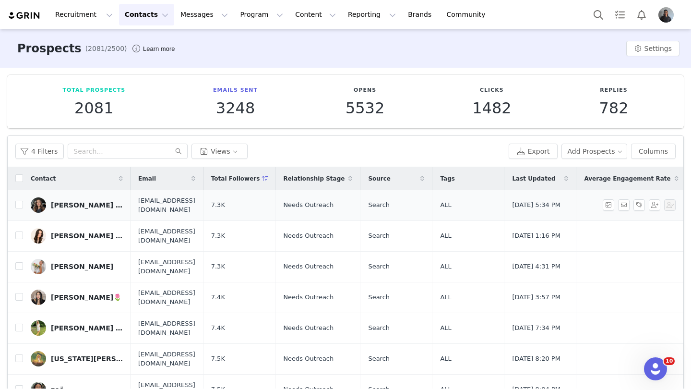
click at [72, 206] on div "[PERSON_NAME] June" at bounding box center [87, 205] width 72 height 8
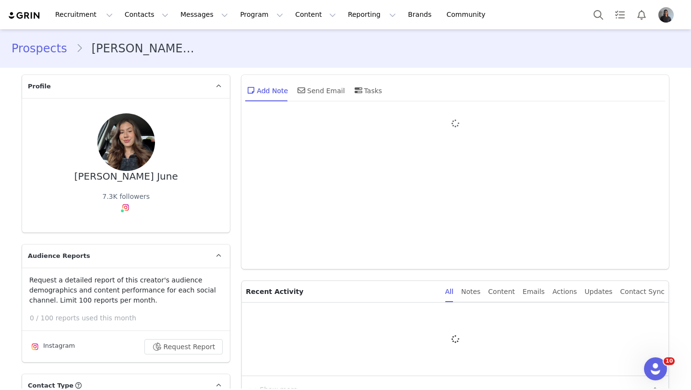
type input "+1 ([GEOGRAPHIC_DATA])"
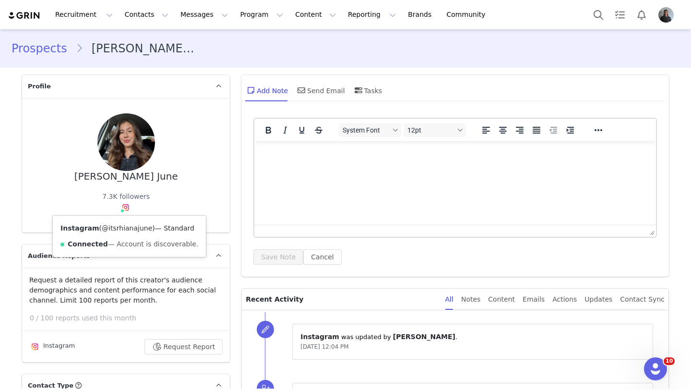
click at [126, 227] on link "@itsrhianajune" at bounding box center [127, 228] width 50 height 8
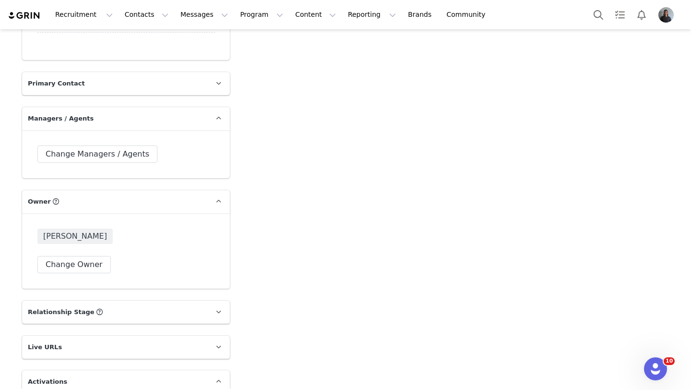
scroll to position [1511, 0]
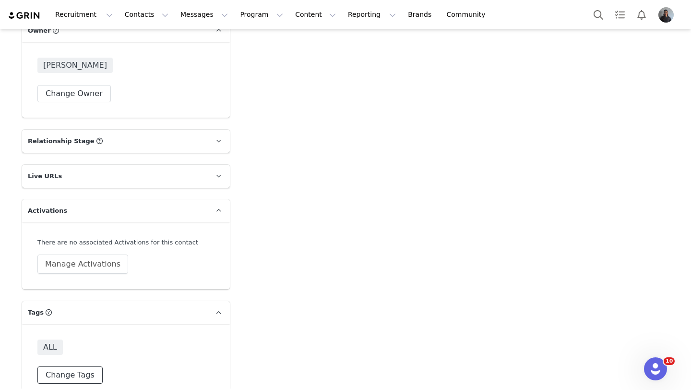
click at [73, 366] on button "Change Tags" at bounding box center [69, 374] width 65 height 17
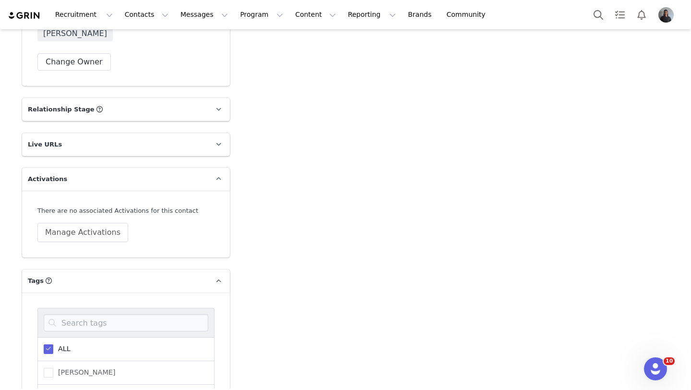
scroll to position [1586, 0]
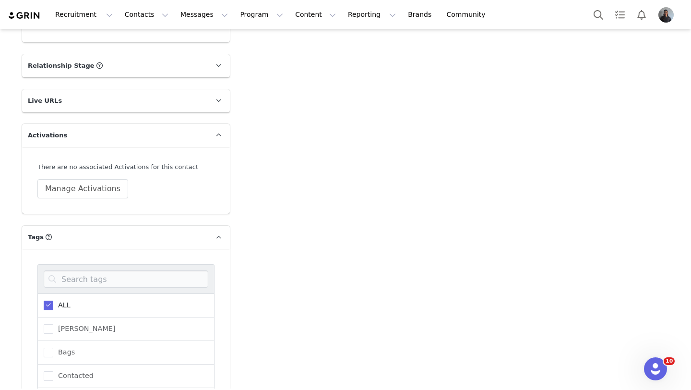
click at [59, 297] on div "ALL" at bounding box center [125, 305] width 177 height 24
click at [59, 300] on span "ALL" at bounding box center [61, 304] width 17 height 9
click at [53, 300] on input "ALL" at bounding box center [53, 300] width 0 height 0
click at [61, 347] on span "Bags" at bounding box center [64, 351] width 22 height 9
click at [53, 347] on input "Bags" at bounding box center [53, 347] width 0 height 0
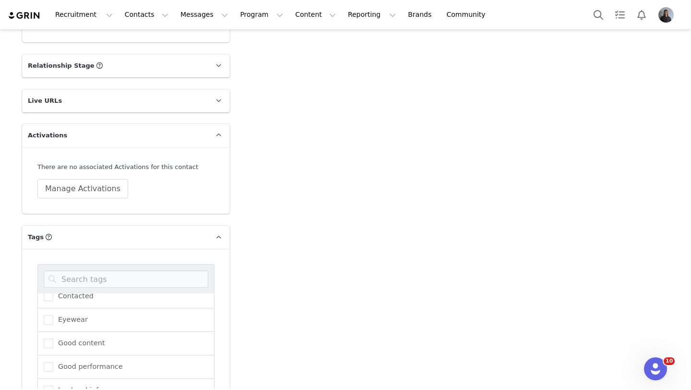
scroll to position [102, 0]
click at [48, 387] on span at bounding box center [49, 392] width 10 height 10
click at [53, 387] on input "Kolo House Shoes" at bounding box center [53, 387] width 0 height 0
click at [55, 337] on span "hankerchief" at bounding box center [75, 341] width 45 height 9
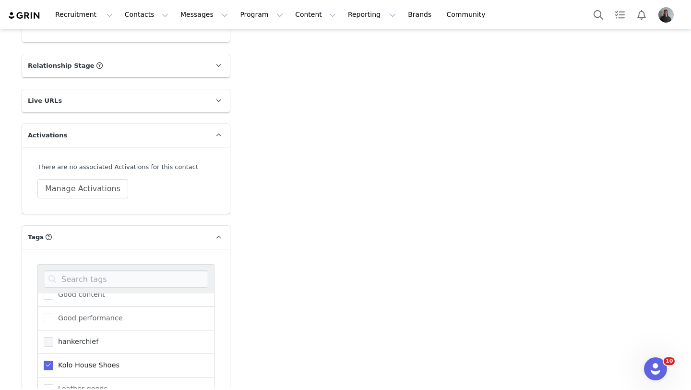
click at [53, 337] on input "hankerchief" at bounding box center [53, 337] width 0 height 0
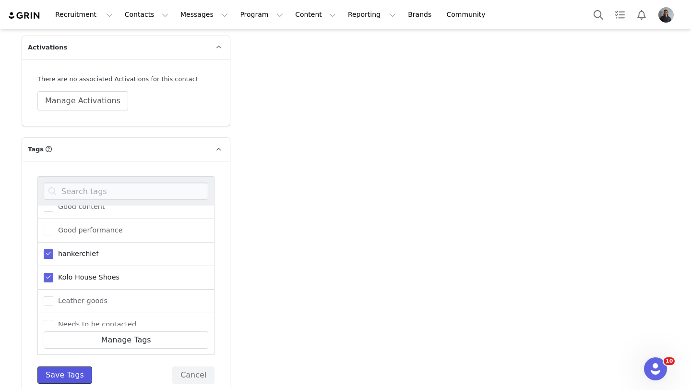
click at [49, 366] on button "Save Tags" at bounding box center [64, 374] width 55 height 17
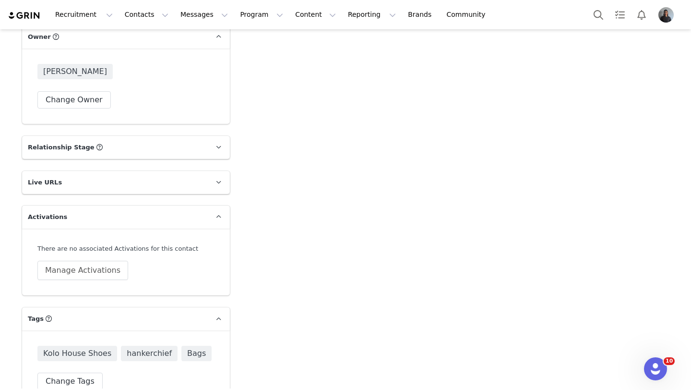
scroll to position [1511, 0]
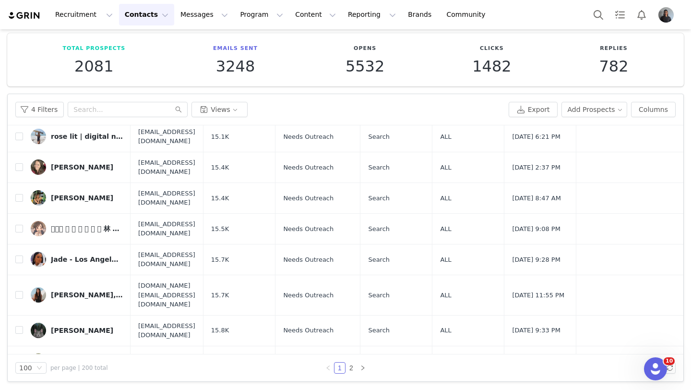
scroll to position [2706, 0]
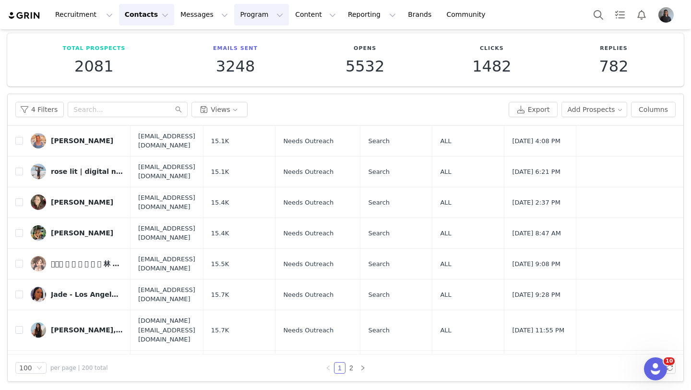
click at [234, 15] on button "Program Program" at bounding box center [261, 15] width 55 height 22
click at [235, 43] on p "Activations" at bounding box center [245, 42] width 37 height 10
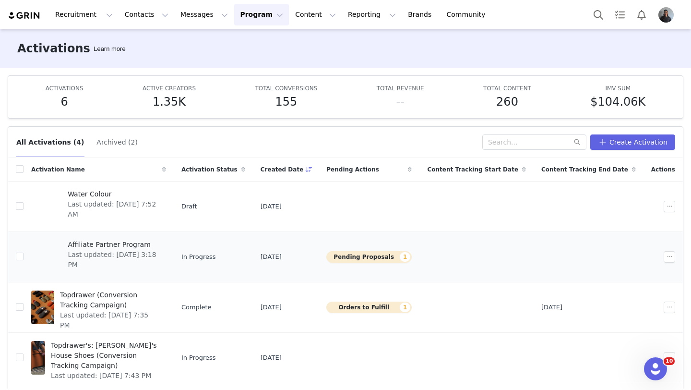
click at [118, 241] on span "Affiliate Partner Program" at bounding box center [114, 244] width 92 height 10
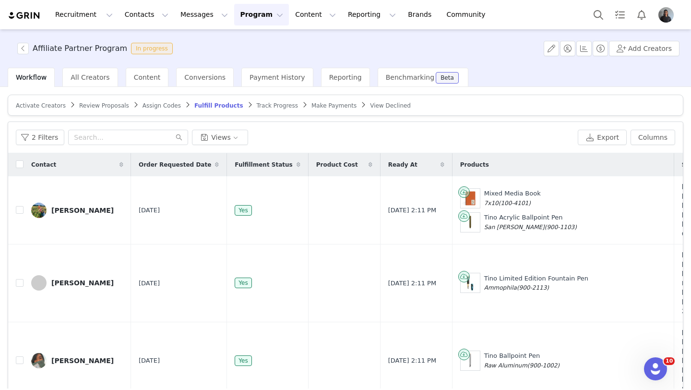
click at [107, 108] on span "Review Proposals" at bounding box center [104, 105] width 50 height 7
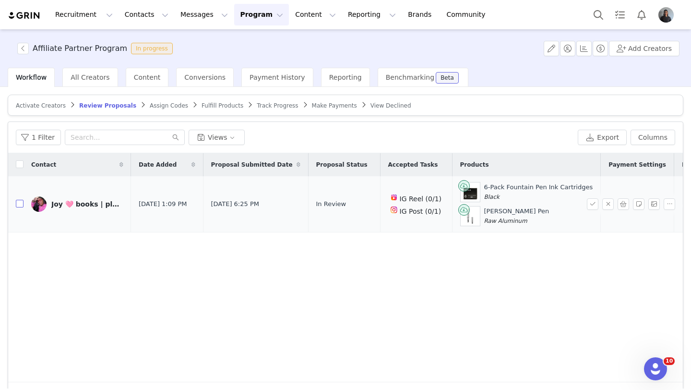
click at [22, 202] on input "checkbox" at bounding box center [20, 204] width 8 height 8
checkbox input "true"
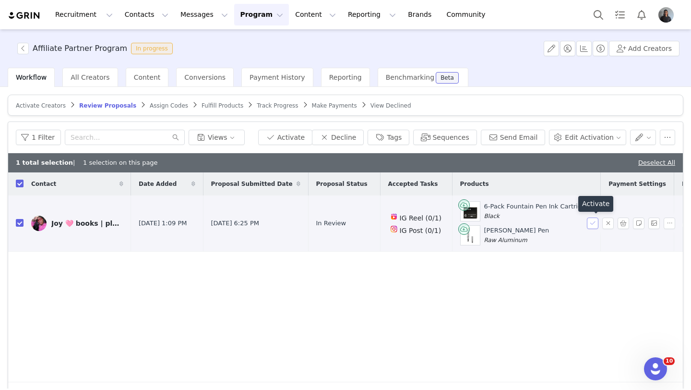
click at [590, 222] on button "button" at bounding box center [593, 223] width 12 height 12
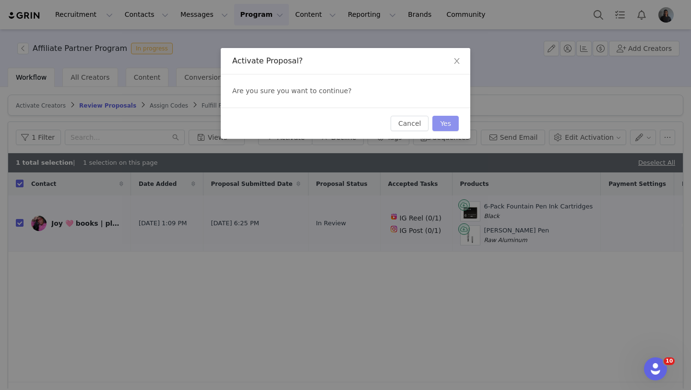
click at [456, 125] on button "Yes" at bounding box center [445, 123] width 26 height 15
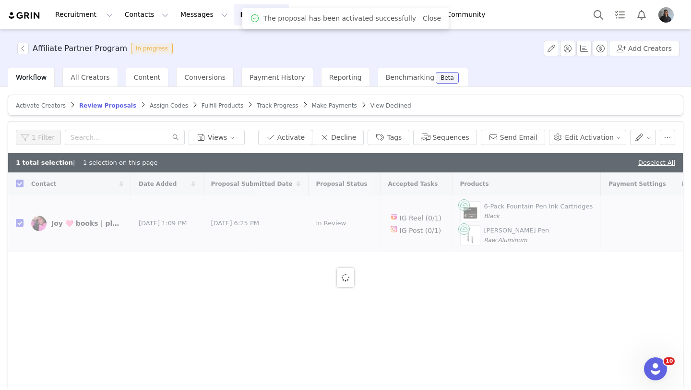
checkbox input "false"
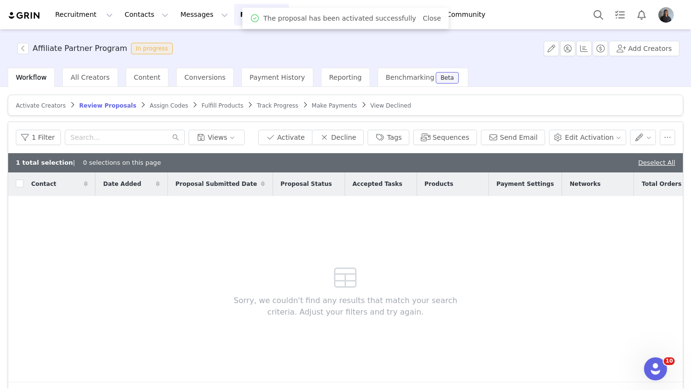
click at [155, 105] on span "Assign Codes" at bounding box center [169, 105] width 38 height 7
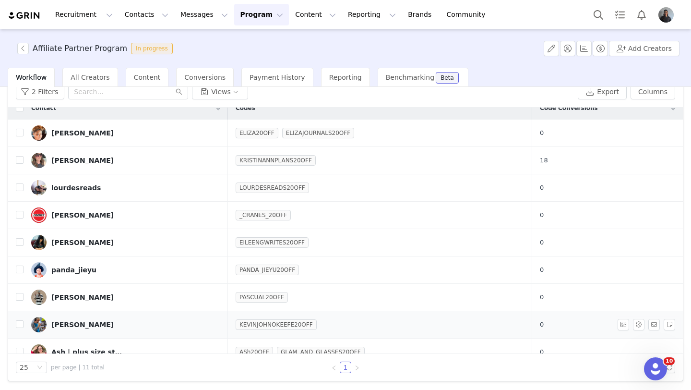
scroll to position [8, 0]
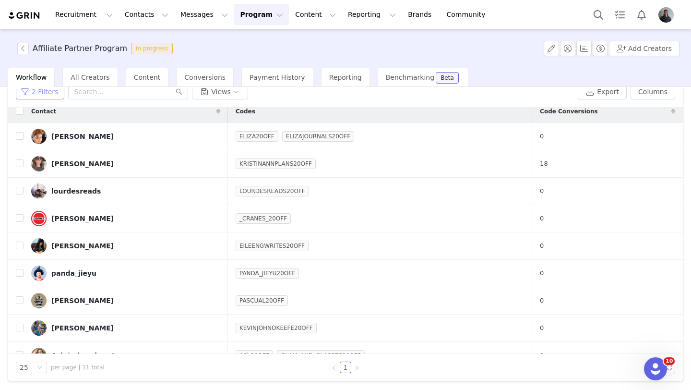
click at [49, 97] on button "2 Filters" at bounding box center [40, 91] width 48 height 15
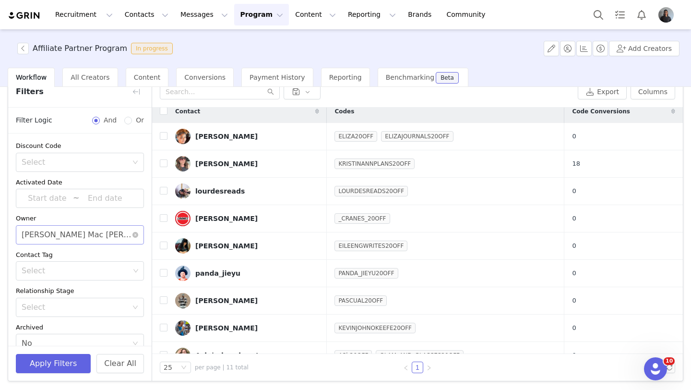
click at [76, 240] on div "[PERSON_NAME] Mac [PERSON_NAME]" at bounding box center [77, 234] width 110 height 18
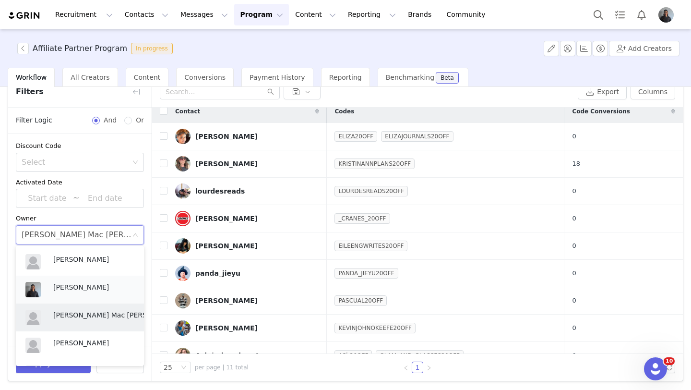
click at [71, 291] on p "[PERSON_NAME]" at bounding box center [93, 287] width 81 height 11
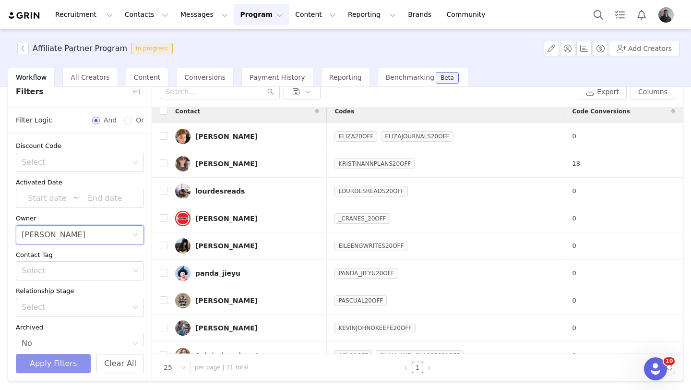
click at [62, 357] on button "Apply Filters" at bounding box center [53, 363] width 75 height 19
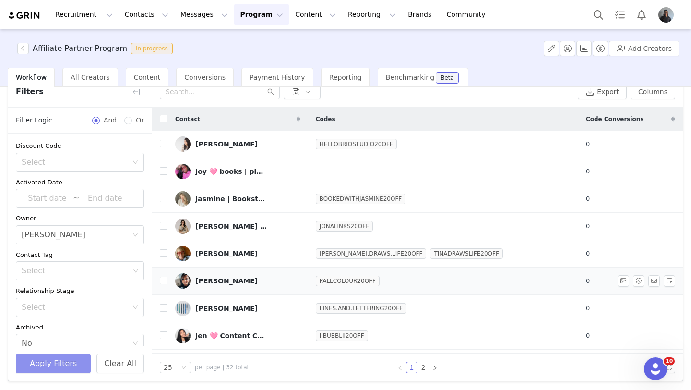
scroll to position [2, 0]
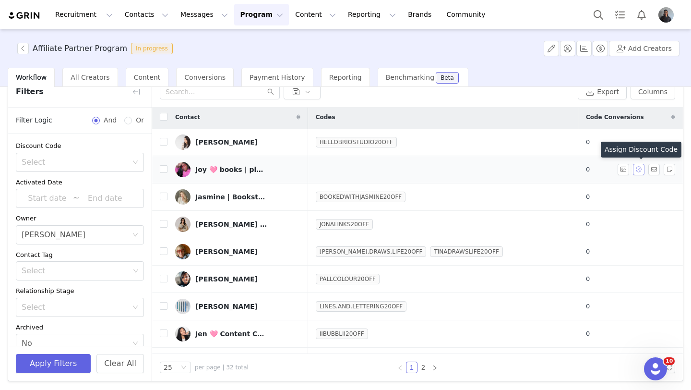
click at [638, 172] on button "button" at bounding box center [639, 170] width 12 height 12
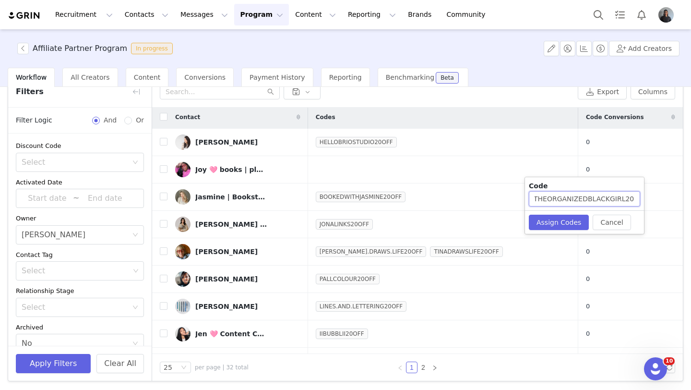
scroll to position [0, 0]
drag, startPoint x: 619, startPoint y: 198, endPoint x: 534, endPoint y: 191, distance: 85.1
click at [534, 191] on input "THEORGANIZEDBLACKGIRL20OFF" at bounding box center [584, 198] width 111 height 15
type input "JOY20OFF"
click at [551, 223] on button "Assign Codes" at bounding box center [559, 221] width 60 height 15
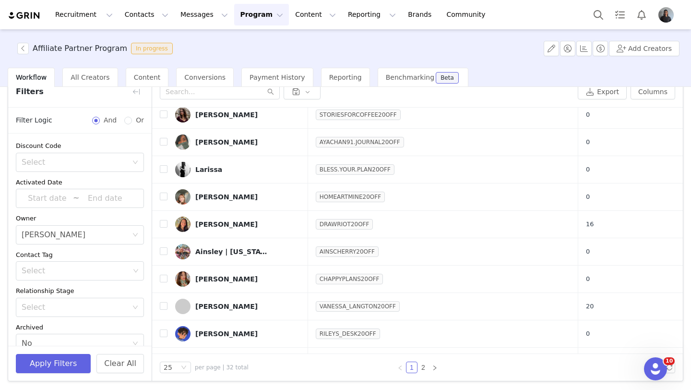
scroll to position [461, 0]
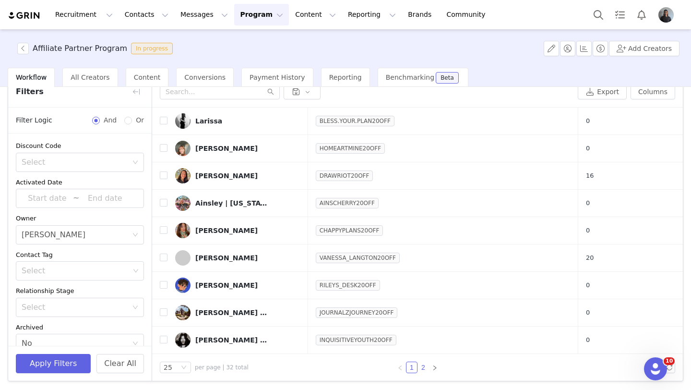
click at [421, 367] on link "2" at bounding box center [423, 367] width 11 height 11
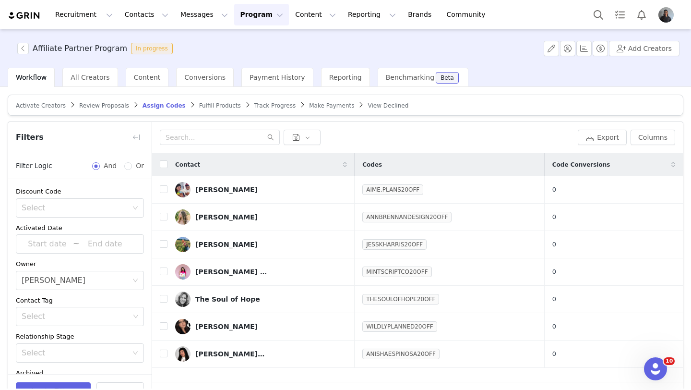
scroll to position [0, 0]
click at [204, 104] on span "Fulfill Products" at bounding box center [220, 105] width 42 height 7
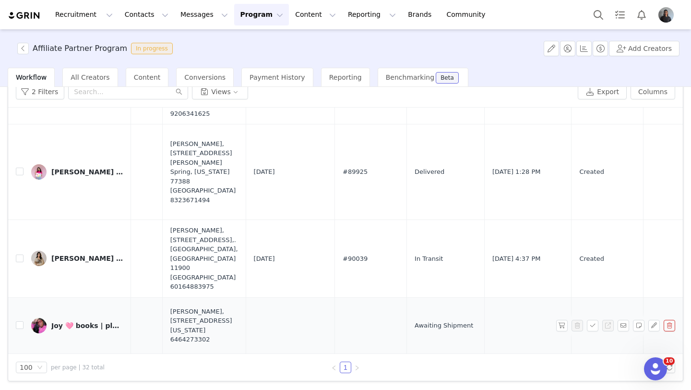
scroll to position [2204, 532]
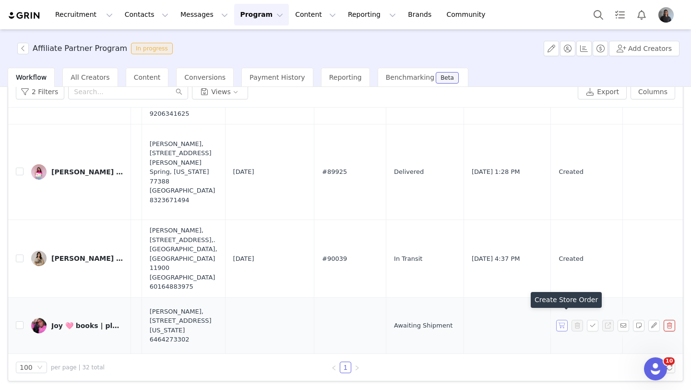
click at [560, 321] on button "button" at bounding box center [562, 325] width 12 height 12
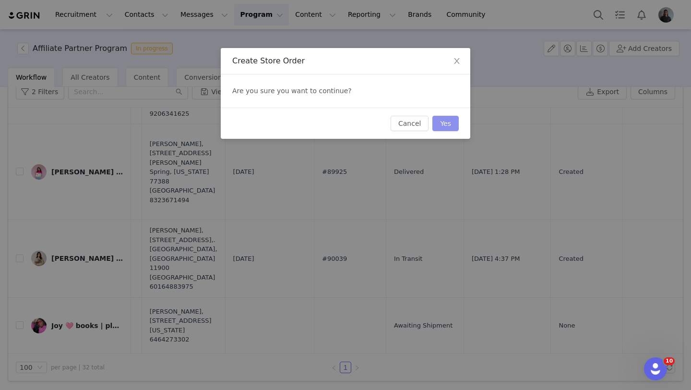
click at [454, 125] on button "Yes" at bounding box center [445, 123] width 26 height 15
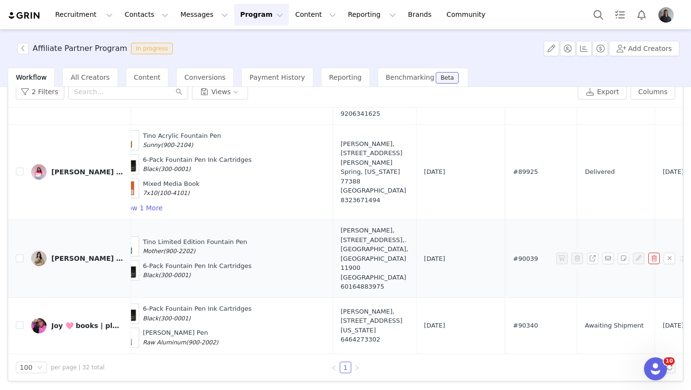
scroll to position [2204, 517]
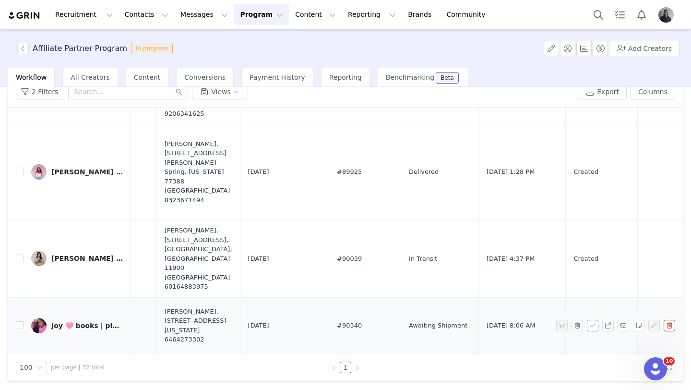
click at [588, 319] on button "button" at bounding box center [593, 325] width 12 height 12
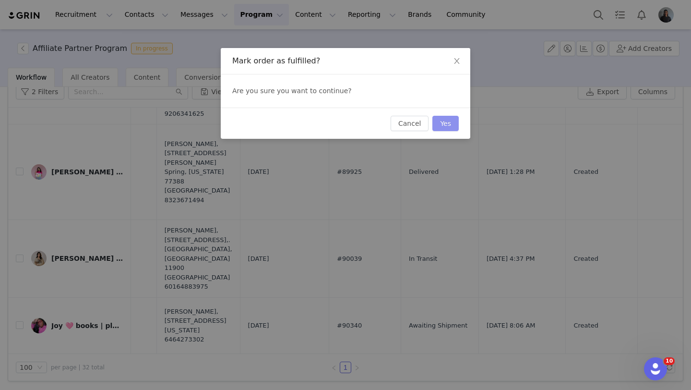
click at [445, 125] on button "Yes" at bounding box center [445, 123] width 26 height 15
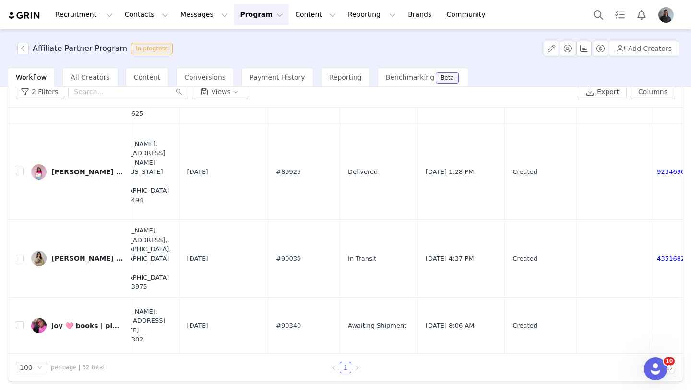
scroll to position [2204, 579]
click at [192, 13] on button "Messages Messages" at bounding box center [204, 15] width 59 height 22
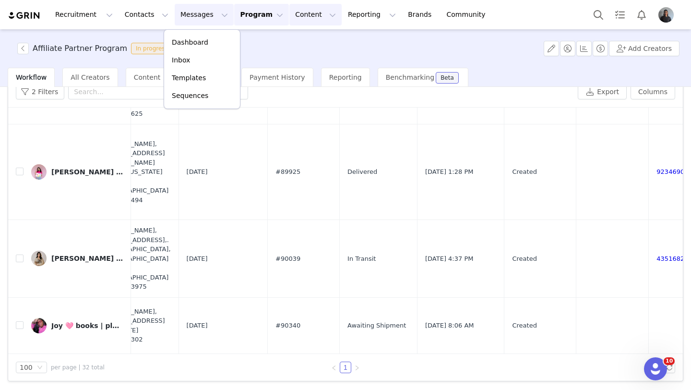
click at [289, 12] on button "Content Content" at bounding box center [315, 15] width 52 height 22
click at [297, 19] on button "Content Content" at bounding box center [315, 15] width 52 height 22
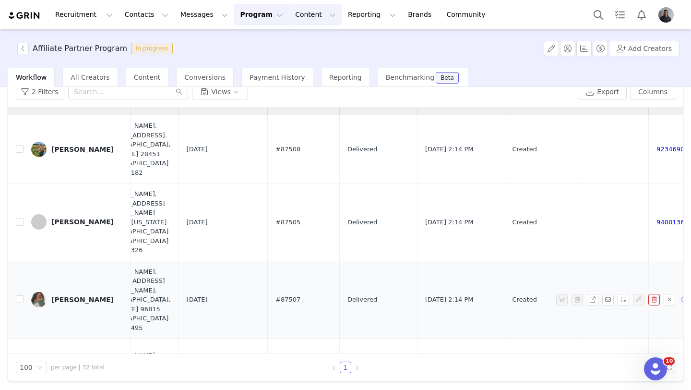
scroll to position [0, 579]
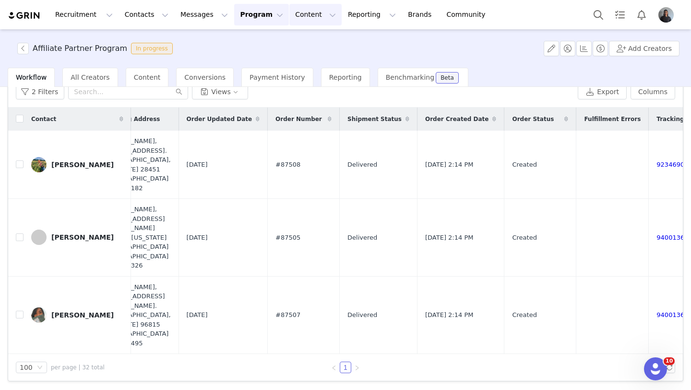
click at [298, 22] on button "Content Content" at bounding box center [315, 15] width 52 height 22
click at [299, 18] on button "Content Content" at bounding box center [315, 15] width 52 height 22
click at [302, 17] on button "Content Content" at bounding box center [315, 15] width 52 height 22
click at [301, 43] on p "Creator Content" at bounding box center [304, 42] width 54 height 10
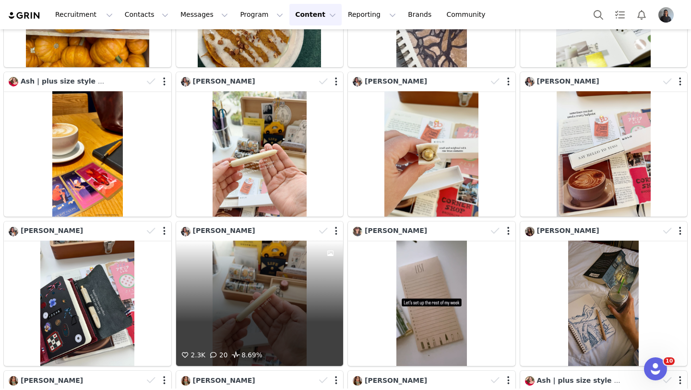
scroll to position [599, 0]
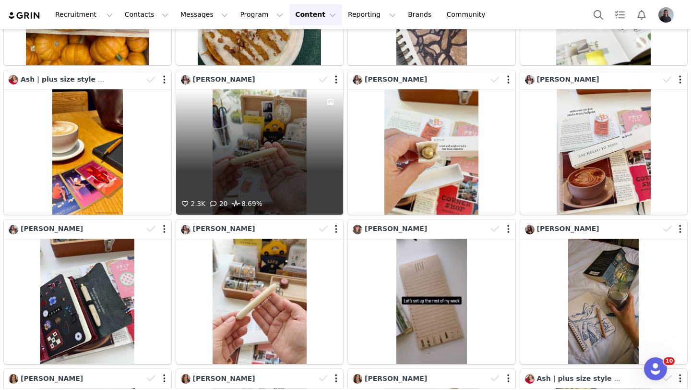
click at [245, 178] on div "2.3K 20 8.69%" at bounding box center [259, 151] width 167 height 125
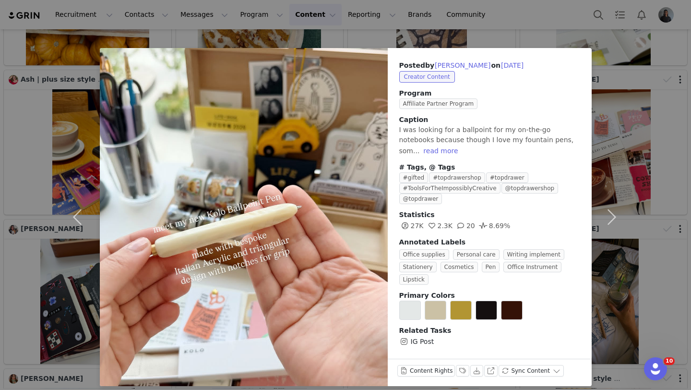
click at [405, 340] on span at bounding box center [404, 341] width 10 height 12
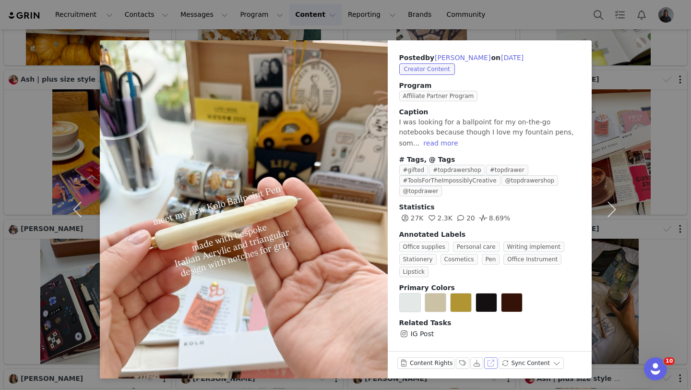
click at [492, 360] on button "View on Instagram" at bounding box center [490, 363] width 13 height 12
click at [626, 113] on button "button" at bounding box center [611, 209] width 40 height 338
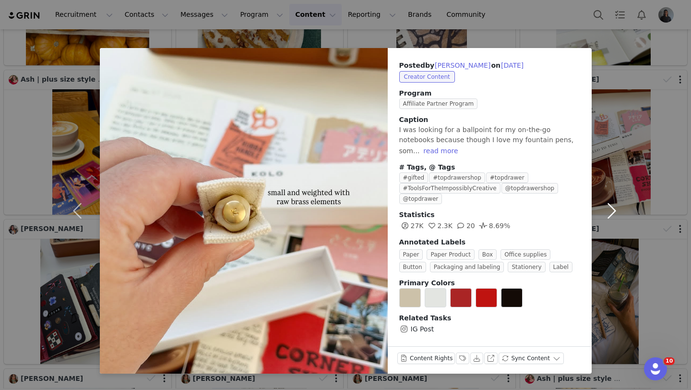
scroll to position [0, 0]
click at [640, 103] on div "Posted by [PERSON_NAME] on [DATE] Creator Content Program Affiliate Partner Pro…" at bounding box center [345, 195] width 691 height 390
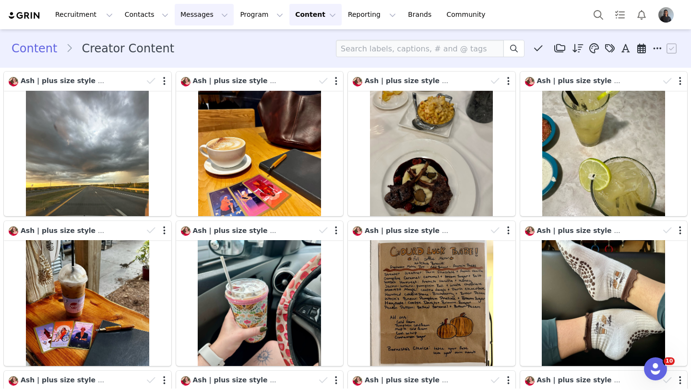
click at [200, 16] on button "Messages Messages" at bounding box center [204, 15] width 59 height 22
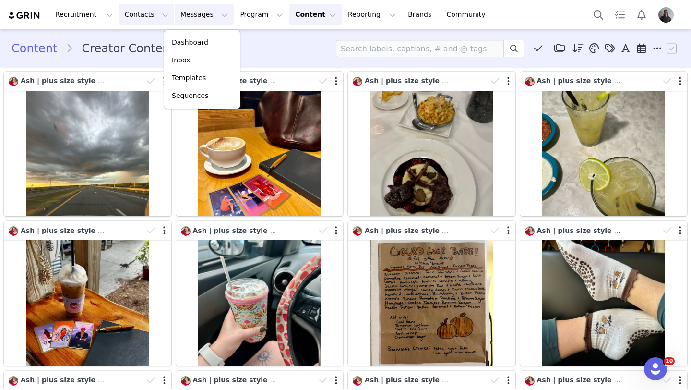
click at [147, 16] on button "Contacts Contacts" at bounding box center [146, 15] width 55 height 22
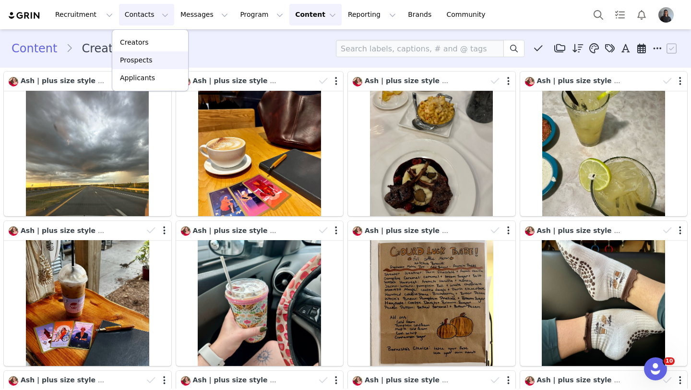
click at [147, 56] on p "Prospects" at bounding box center [136, 60] width 32 height 10
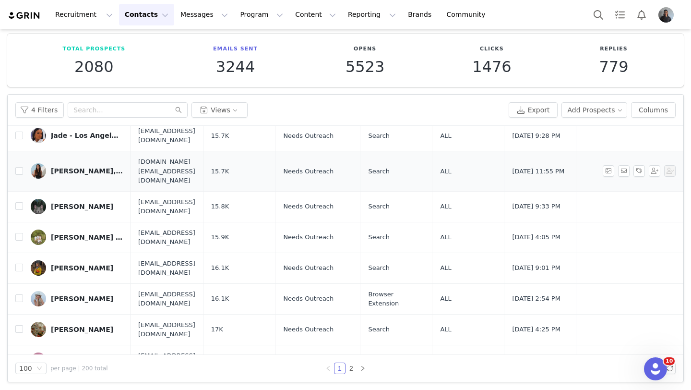
scroll to position [42, 0]
click at [352, 366] on link "2" at bounding box center [351, 367] width 11 height 11
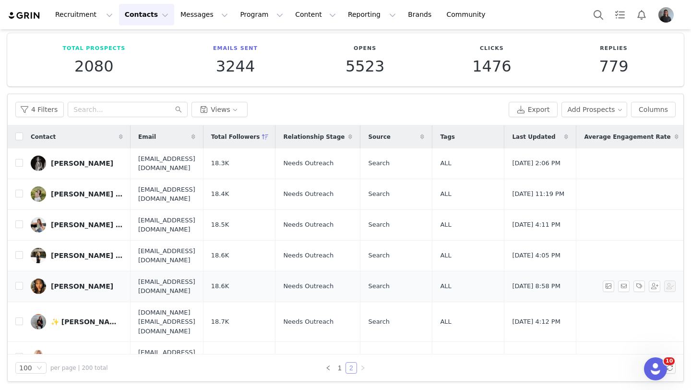
scroll to position [0, 0]
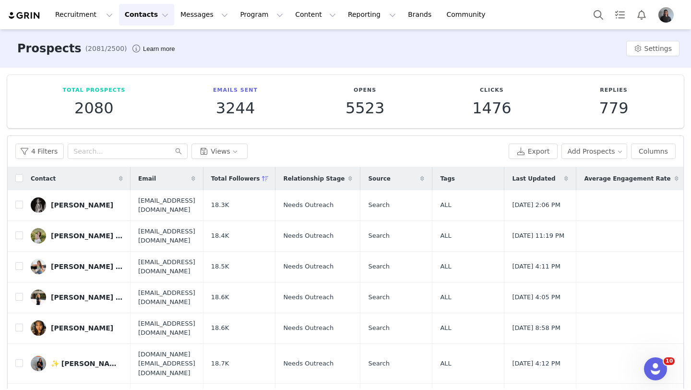
click at [269, 179] on icon at bounding box center [265, 179] width 7 height 6
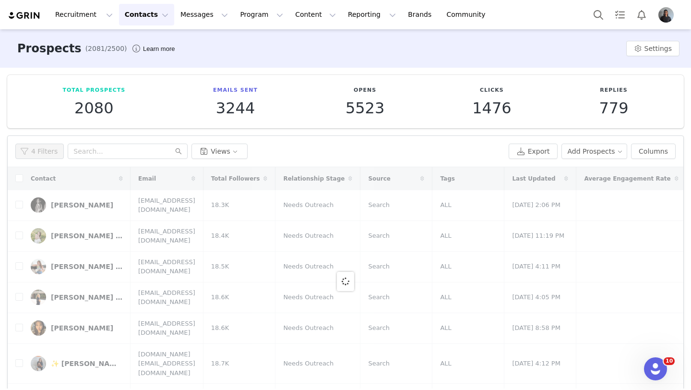
scroll to position [41, 0]
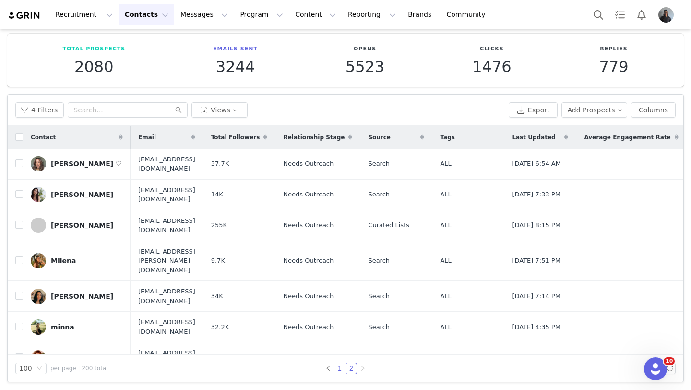
click at [341, 367] on link "1" at bounding box center [339, 368] width 11 height 11
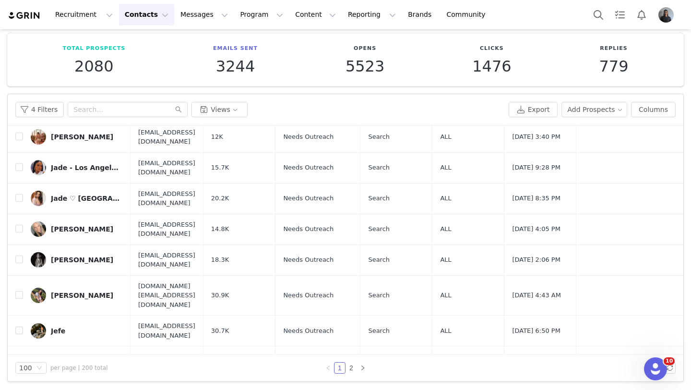
scroll to position [0, 0]
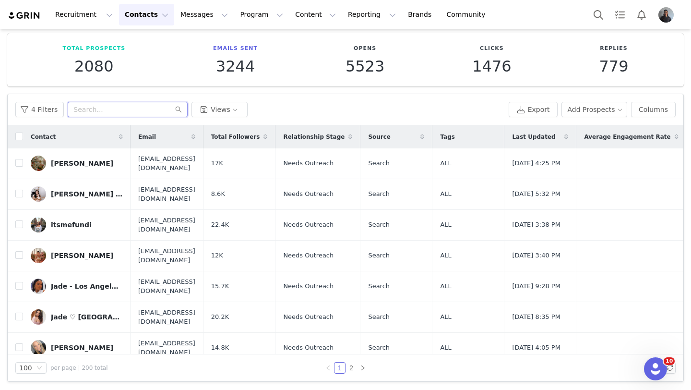
click at [111, 110] on input "text" at bounding box center [128, 109] width 120 height 15
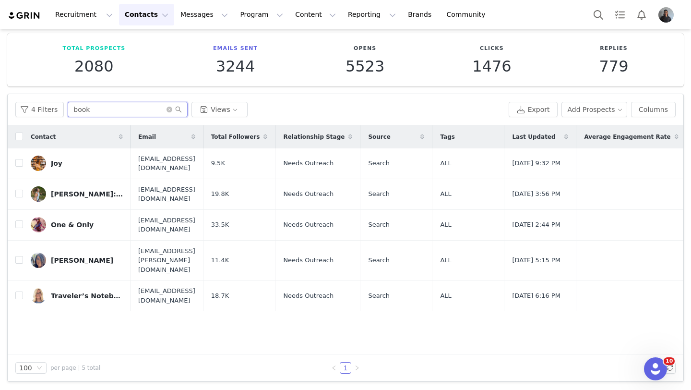
type input "book"
